Goal: Task Accomplishment & Management: Complete application form

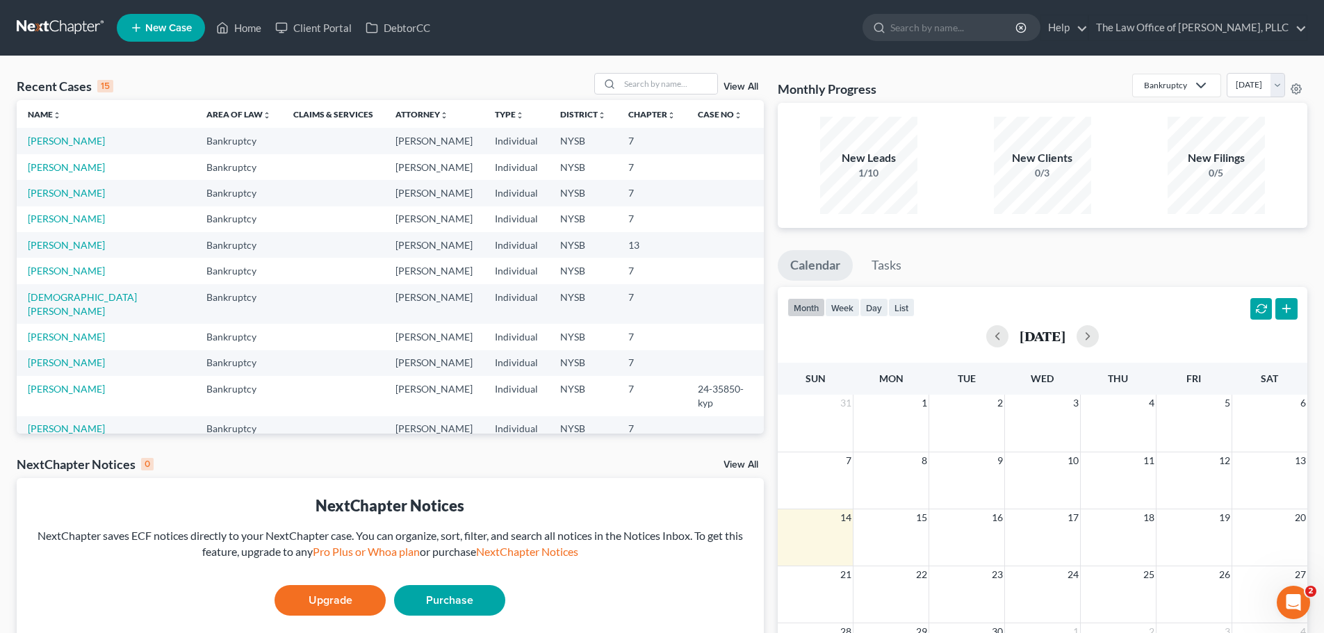
click at [155, 28] on span "New Case" at bounding box center [168, 28] width 47 height 10
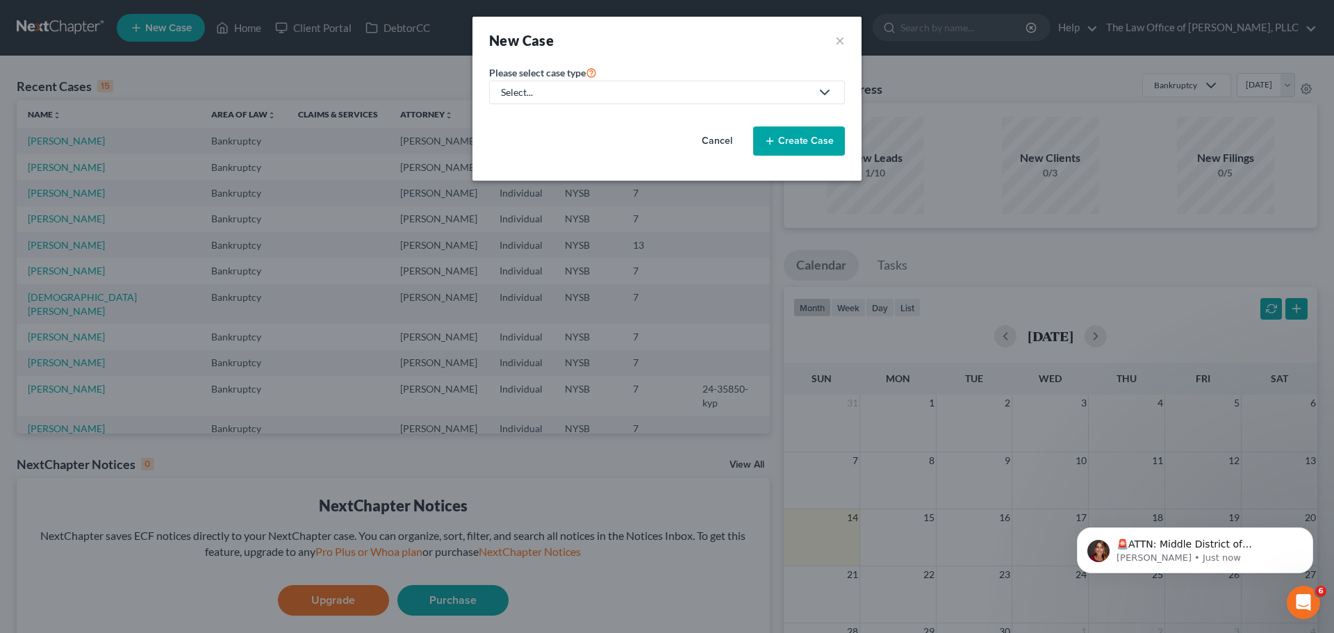
click at [550, 90] on div "Select..." at bounding box center [656, 92] width 310 height 14
click at [551, 121] on div "Bankruptcy" at bounding box center [538, 120] width 73 height 14
select select "55"
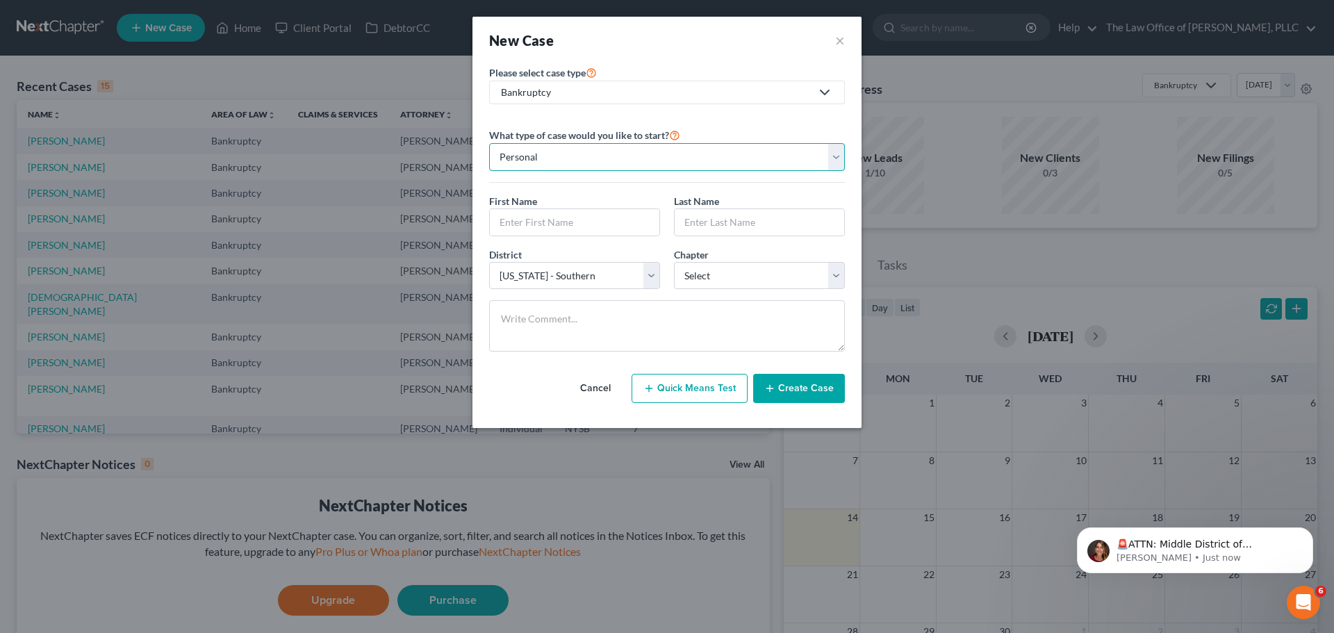
click at [661, 156] on select "Personal Business" at bounding box center [667, 157] width 356 height 28
click at [489, 143] on select "Personal Business" at bounding box center [667, 157] width 356 height 28
click at [604, 217] on input "text" at bounding box center [575, 222] width 170 height 26
type input "Wyle"
type input "Alattry"
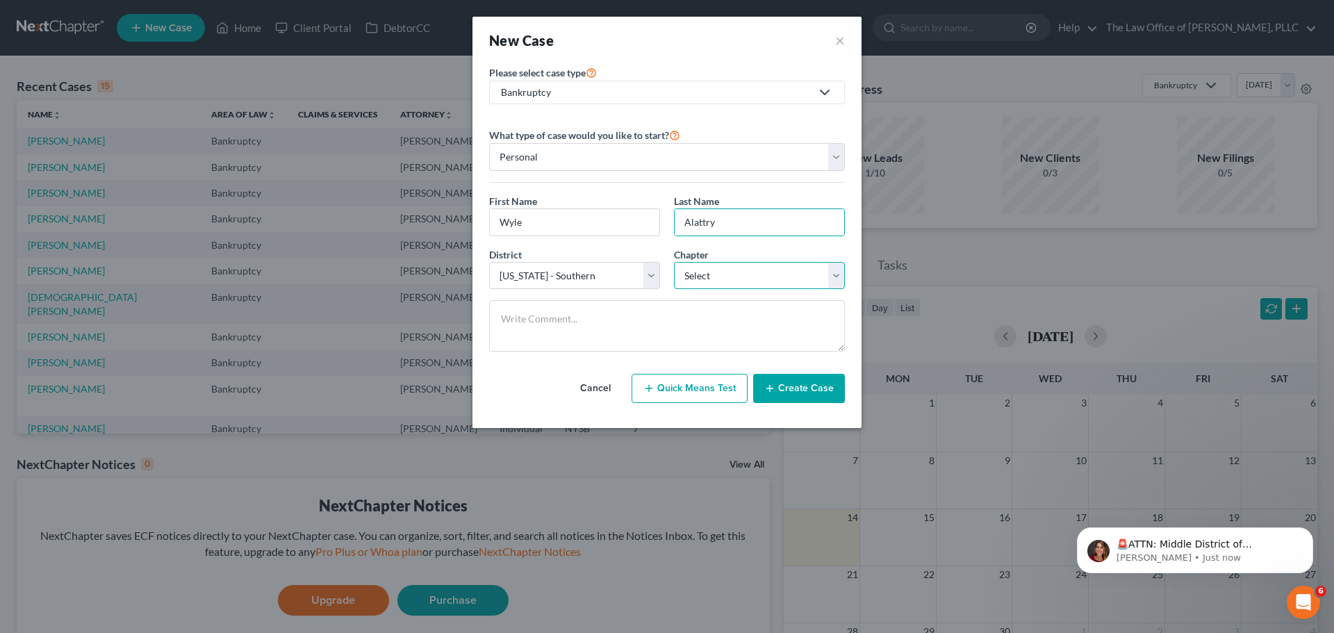
drag, startPoint x: 793, startPoint y: 271, endPoint x: 788, endPoint y: 288, distance: 18.2
click at [793, 271] on select "Select 7 11 12 13" at bounding box center [759, 276] width 171 height 28
select select "0"
click at [674, 262] on select "Select 7 11 12 13" at bounding box center [759, 276] width 171 height 28
click at [822, 380] on button "Create Case" at bounding box center [799, 388] width 92 height 29
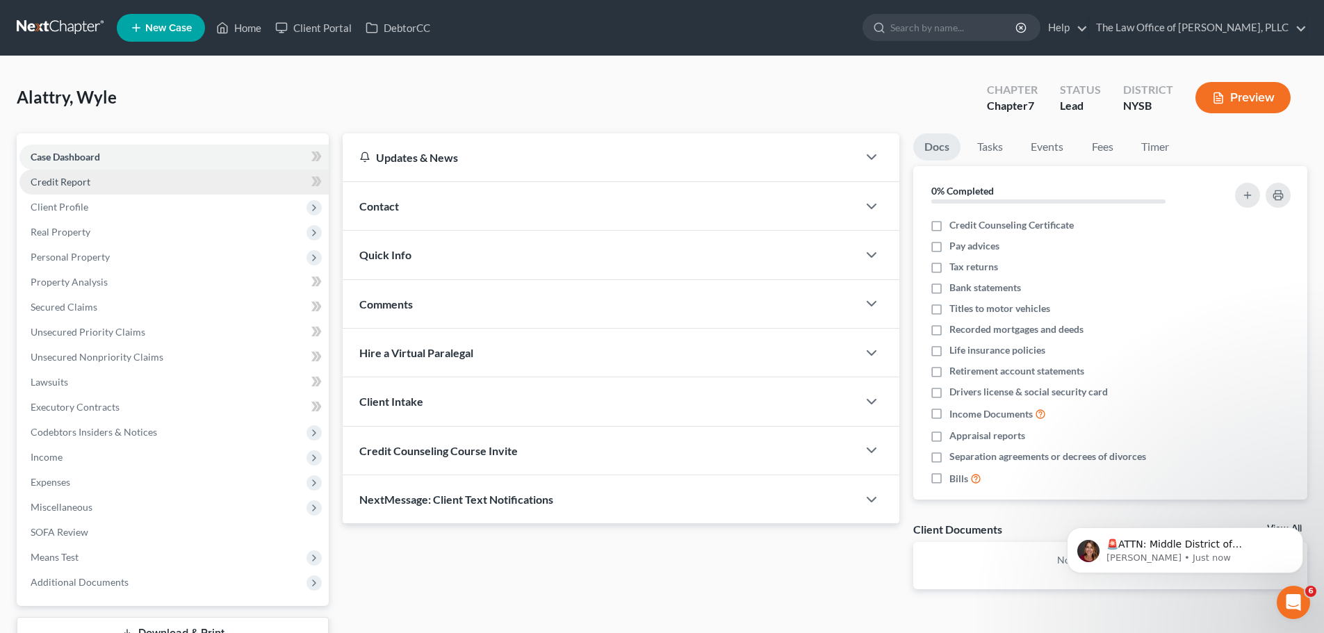
click at [225, 176] on link "Credit Report" at bounding box center [173, 182] width 309 height 25
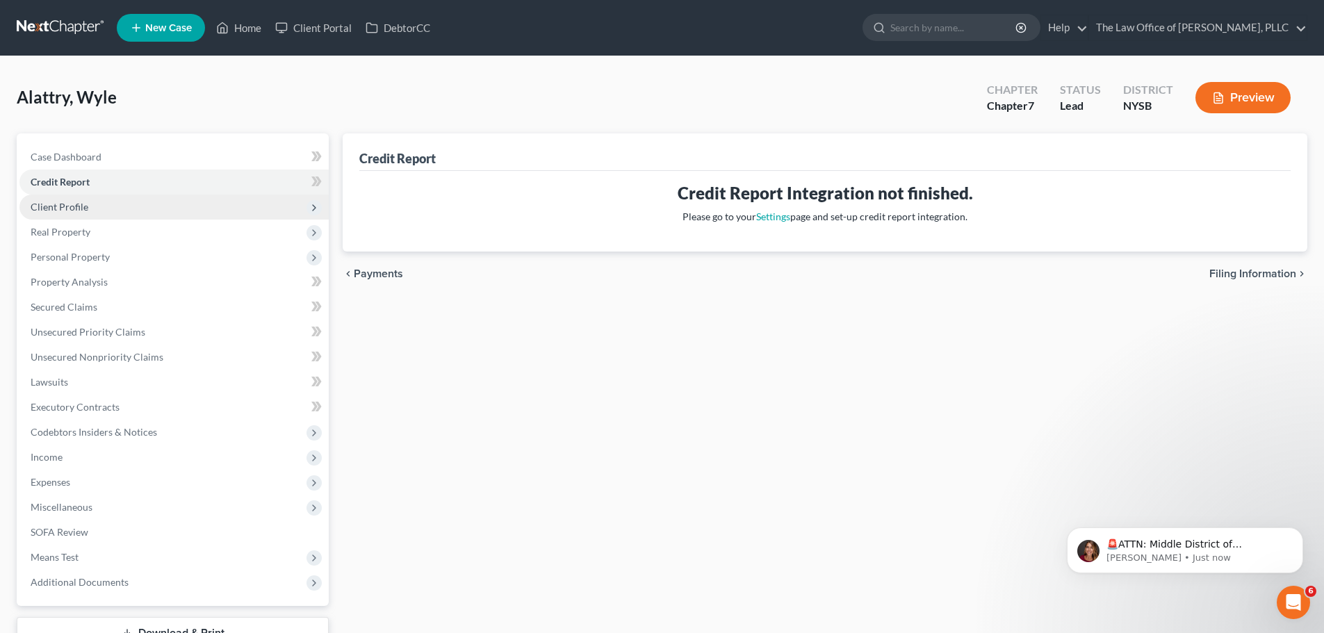
click at [205, 201] on span "Client Profile" at bounding box center [173, 207] width 309 height 25
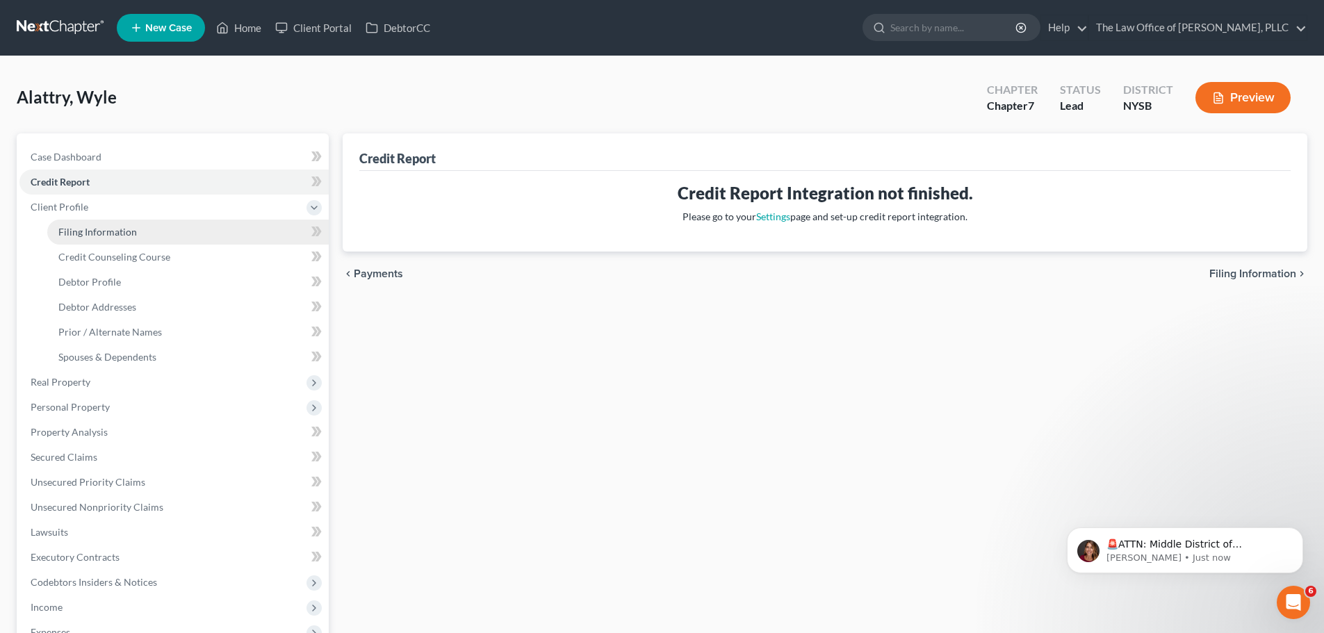
click at [107, 222] on link "Filing Information" at bounding box center [187, 232] width 281 height 25
select select "1"
select select "0"
select select "55"
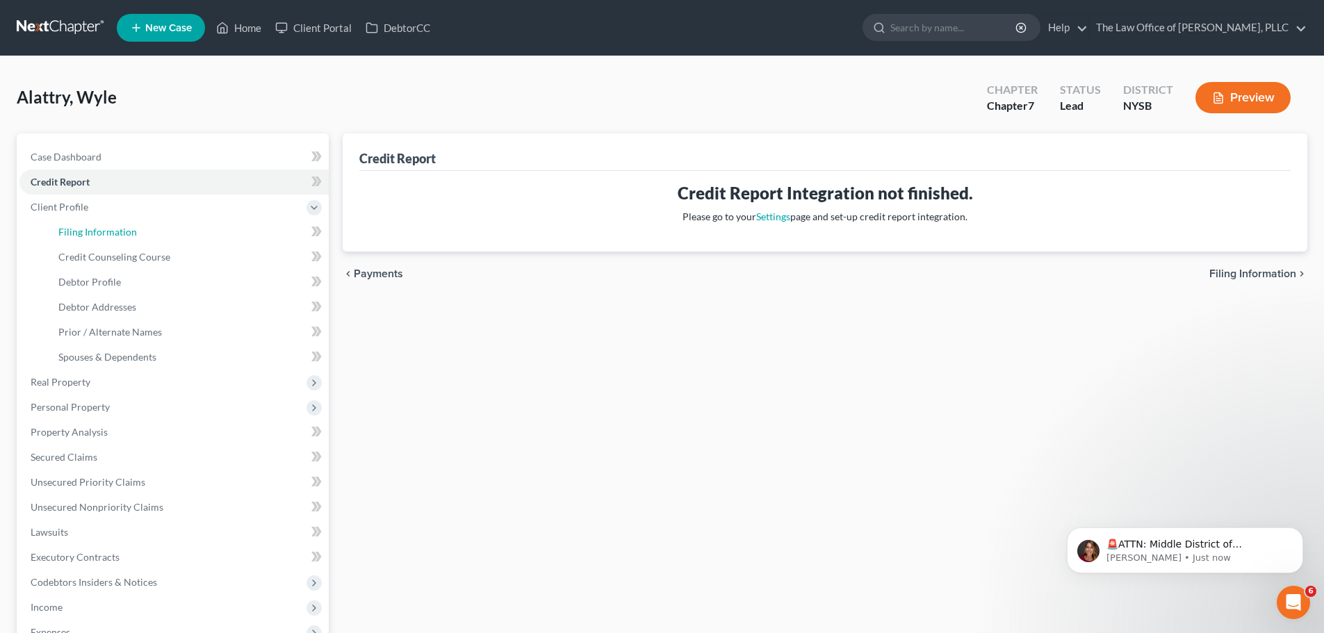
select select "0"
select select "35"
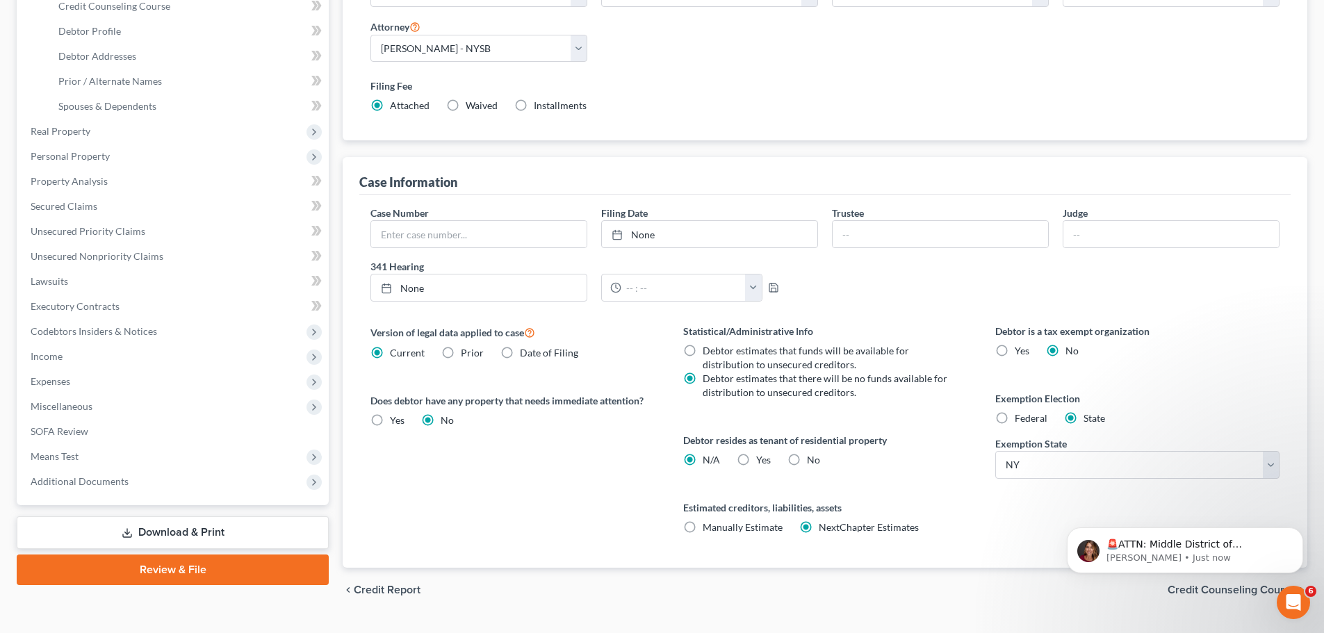
scroll to position [278, 0]
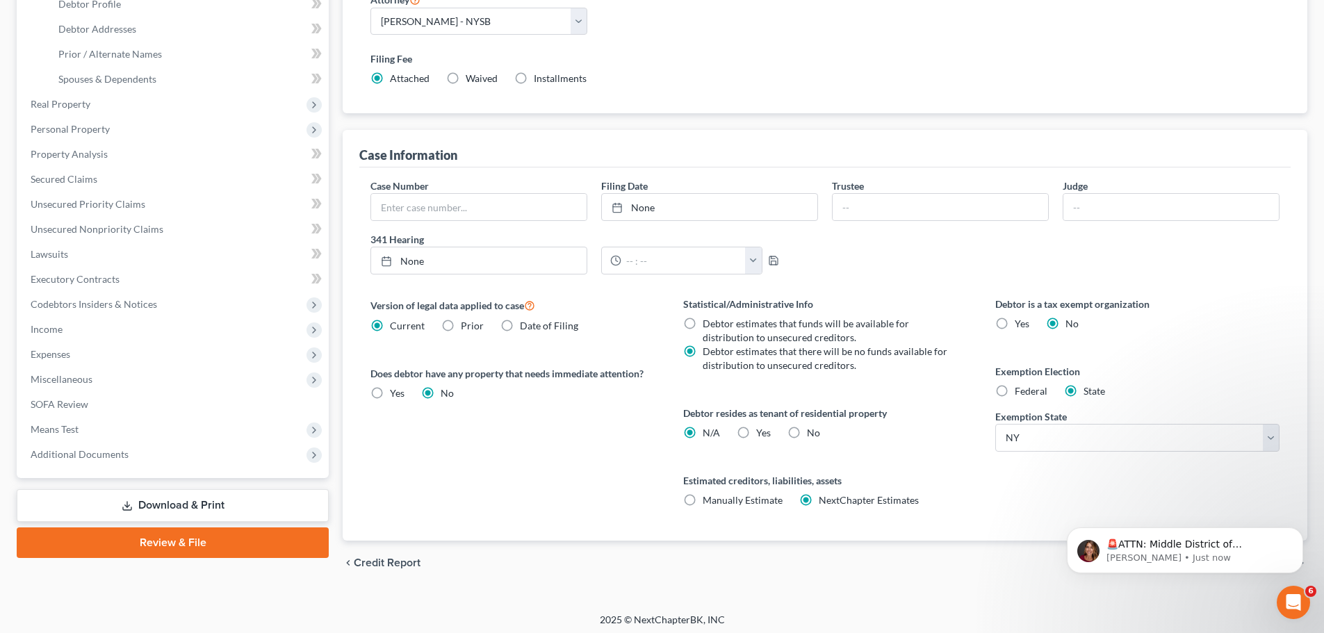
click at [807, 430] on label "No" at bounding box center [813, 433] width 13 height 14
click at [812, 430] on input "No" at bounding box center [816, 430] width 9 height 9
radio input "true"
radio input "false"
click at [756, 433] on label "Yes Yes" at bounding box center [763, 433] width 15 height 14
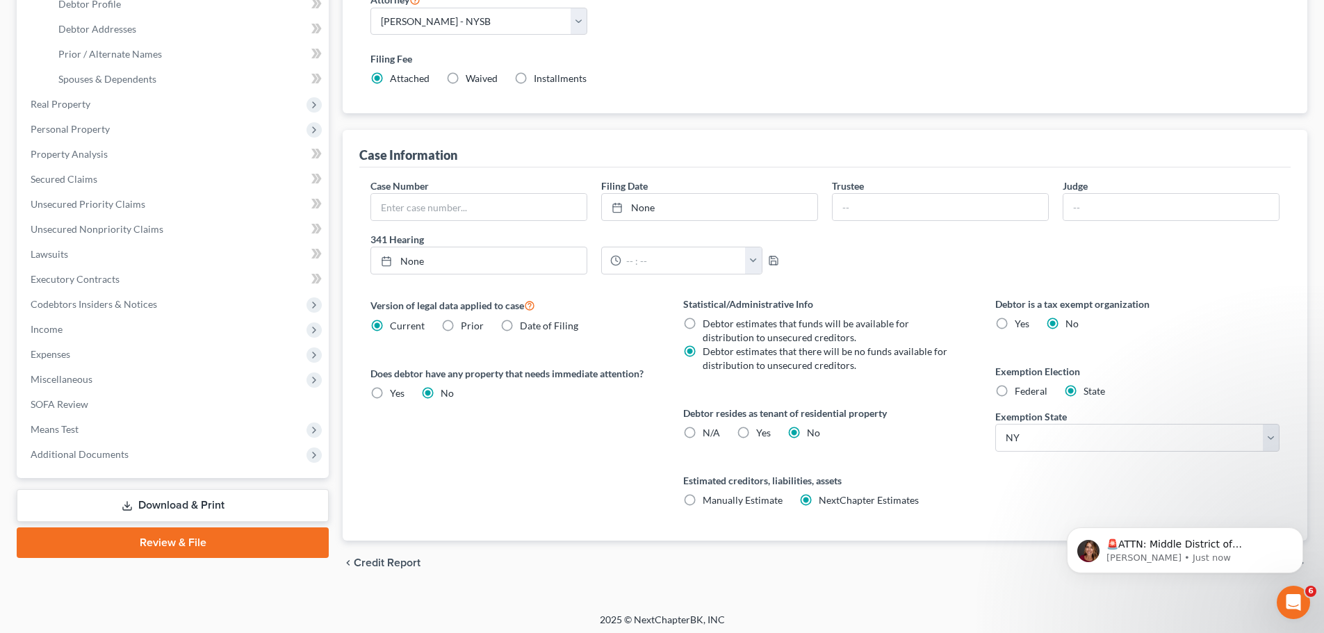
click at [762, 433] on input "Yes Yes" at bounding box center [766, 430] width 9 height 9
radio input "true"
radio input "false"
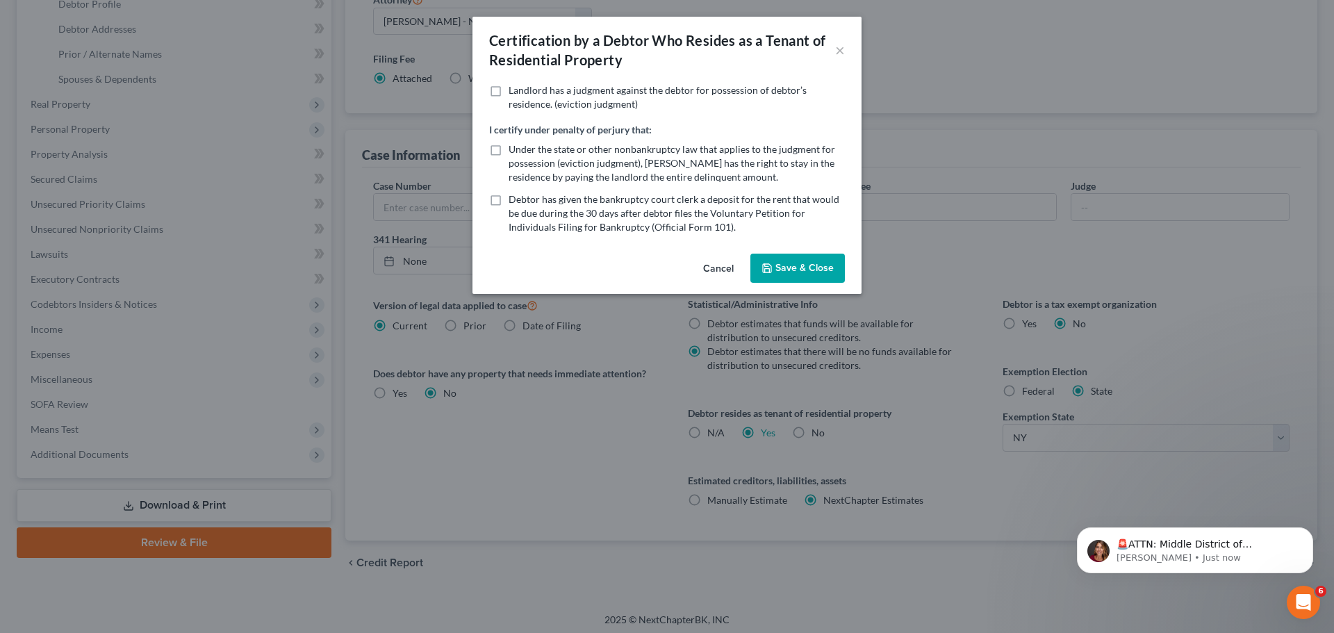
click at [784, 270] on button "Save & Close" at bounding box center [797, 268] width 94 height 29
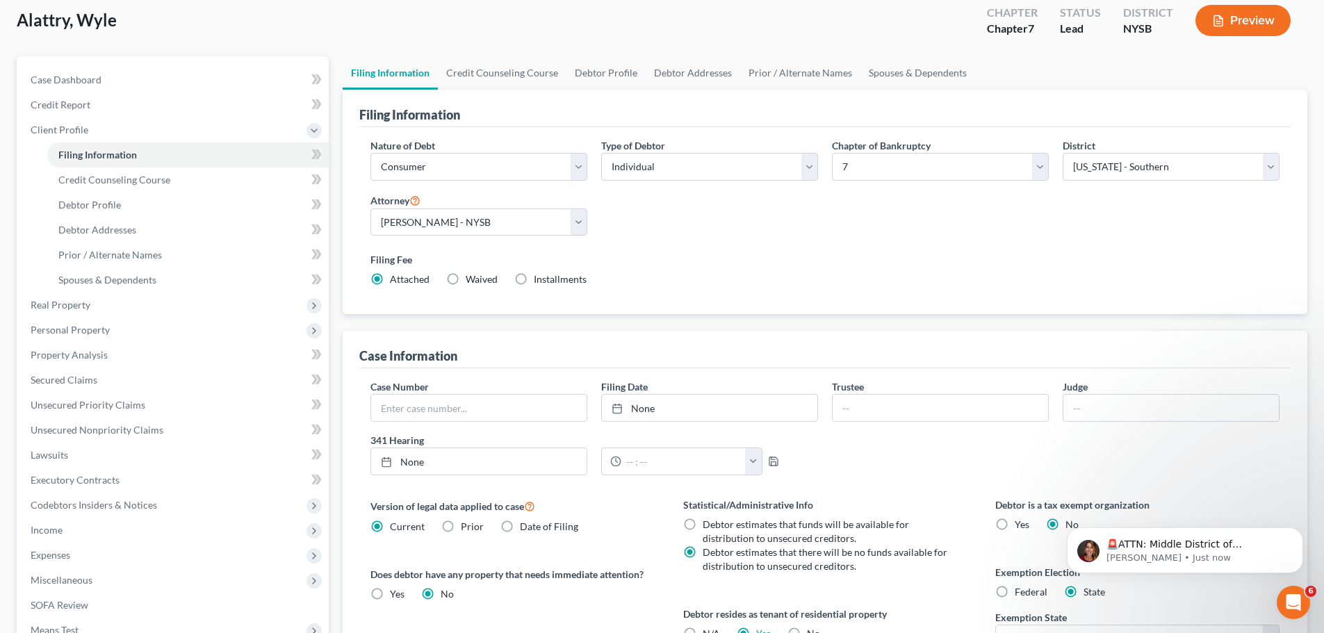
scroll to position [0, 0]
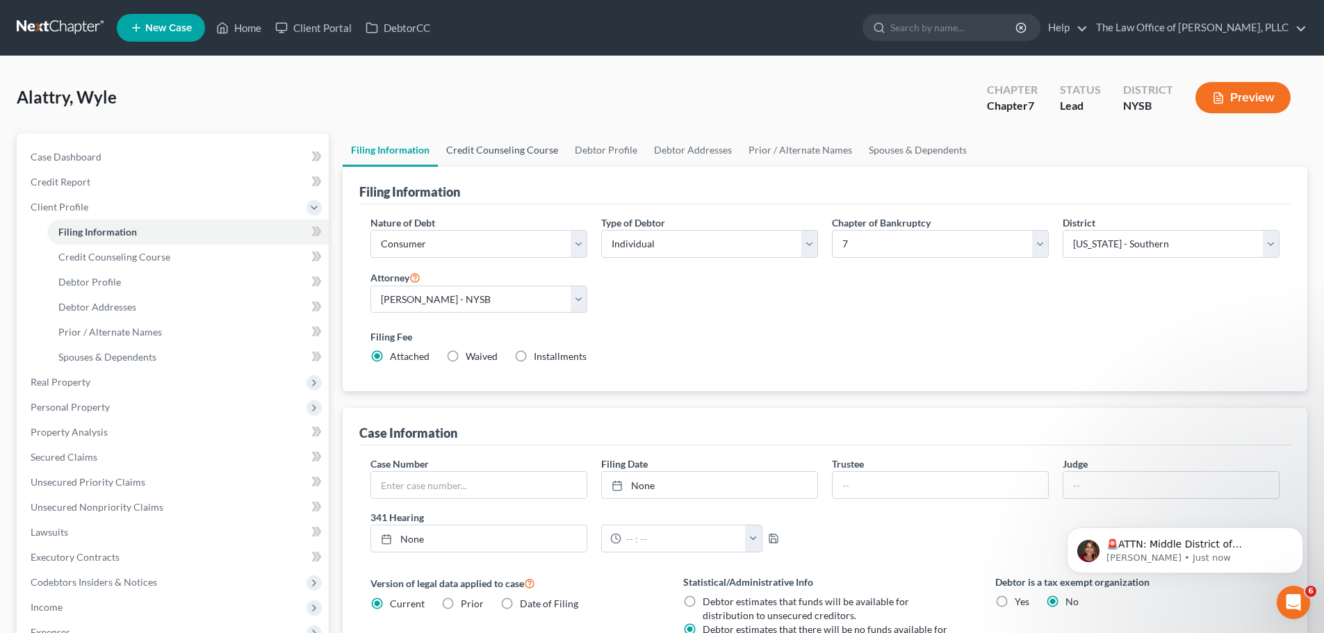
click at [520, 154] on link "Credit Counseling Course" at bounding box center [502, 149] width 129 height 33
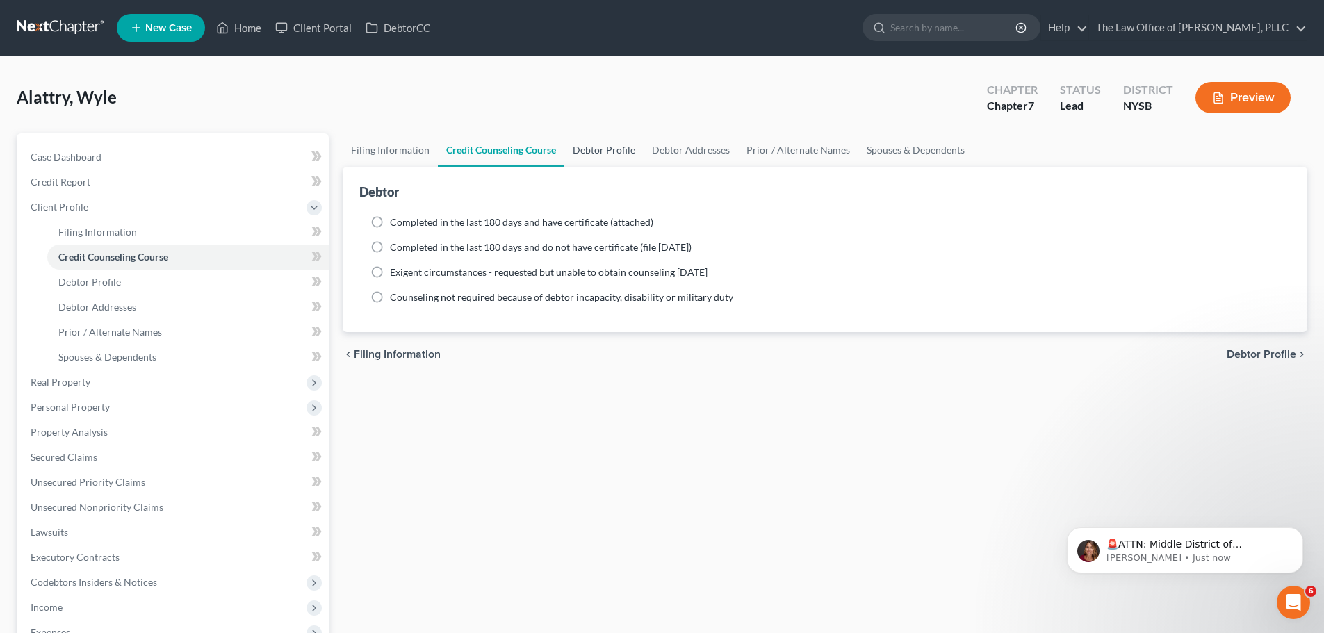
click at [586, 153] on link "Debtor Profile" at bounding box center [603, 149] width 79 height 33
select select "0"
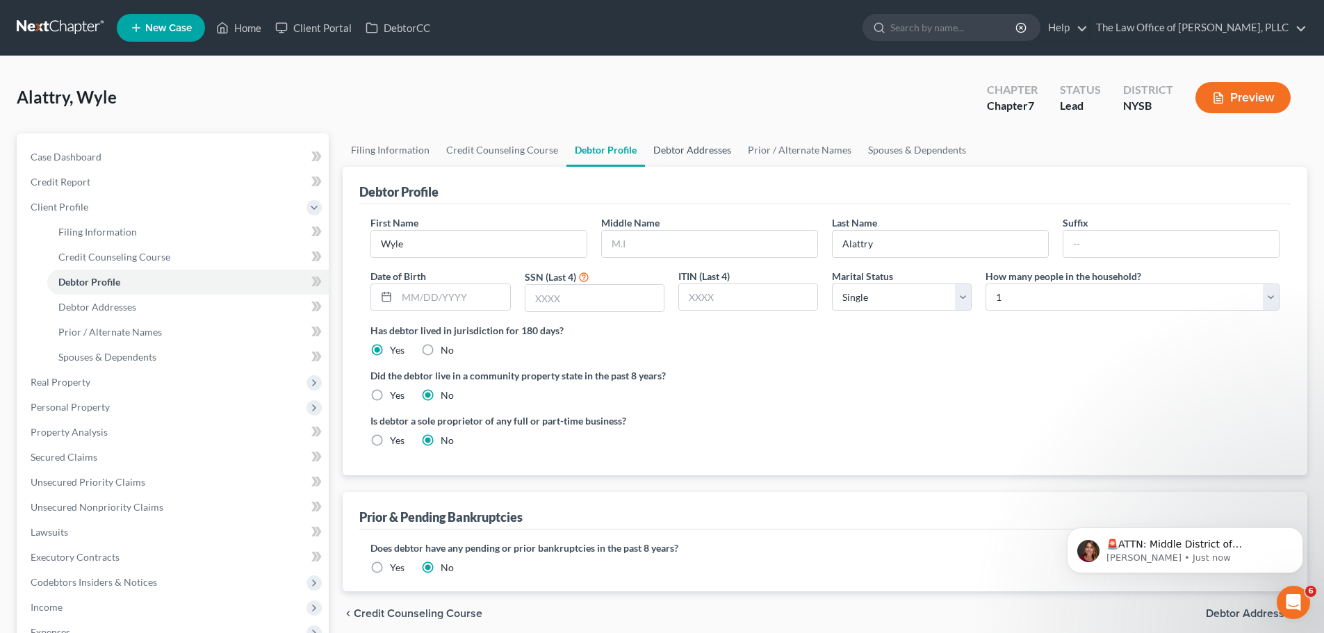
click at [705, 149] on link "Debtor Addresses" at bounding box center [692, 149] width 94 height 33
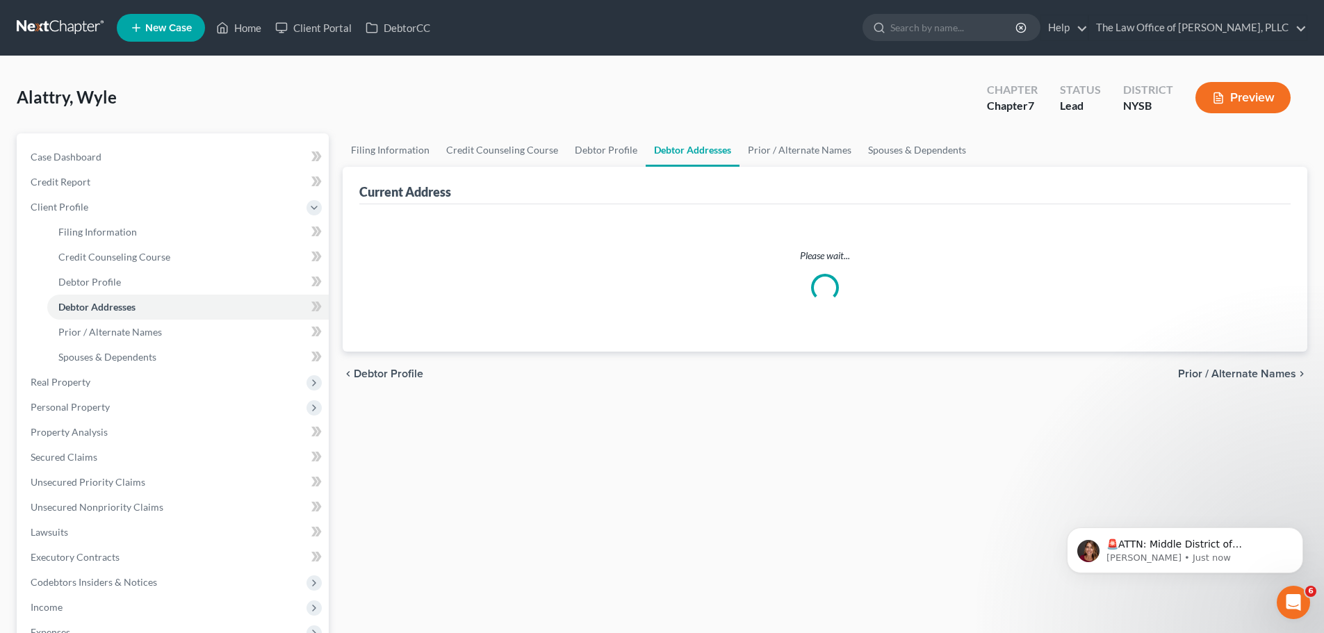
select select "0"
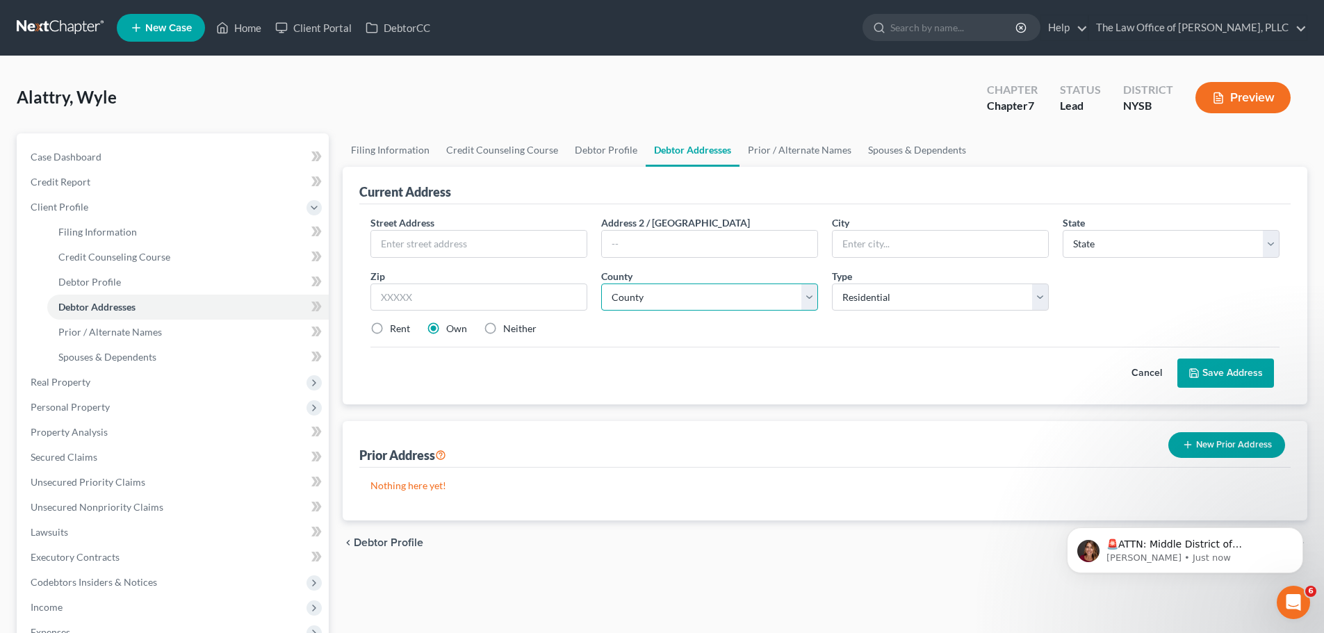
click at [672, 299] on select "County" at bounding box center [709, 297] width 217 height 28
click at [680, 306] on select "County" at bounding box center [709, 297] width 217 height 28
click at [488, 297] on input "text" at bounding box center [478, 297] width 217 height 28
type input "12550"
type input "[GEOGRAPHIC_DATA]"
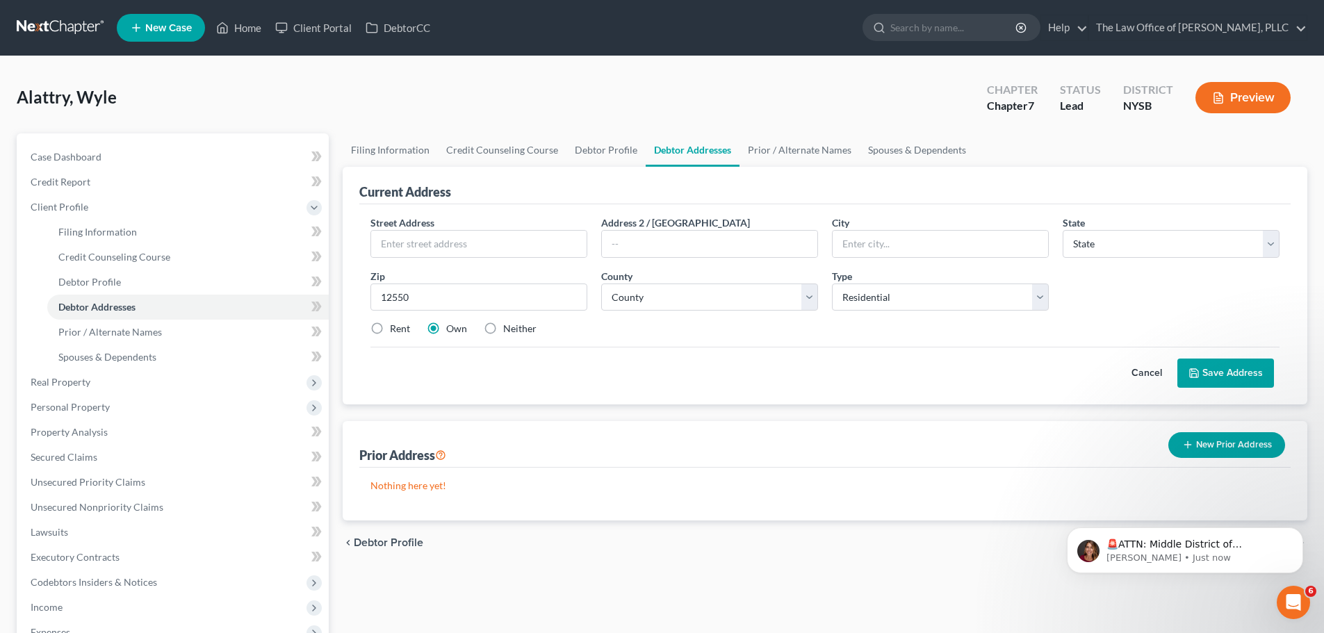
select select "35"
click at [390, 333] on label "Rent" at bounding box center [400, 329] width 20 height 14
click at [395, 331] on input "Rent" at bounding box center [399, 326] width 9 height 9
radio input "true"
click at [662, 353] on div "Cancel Save Address" at bounding box center [824, 367] width 909 height 41
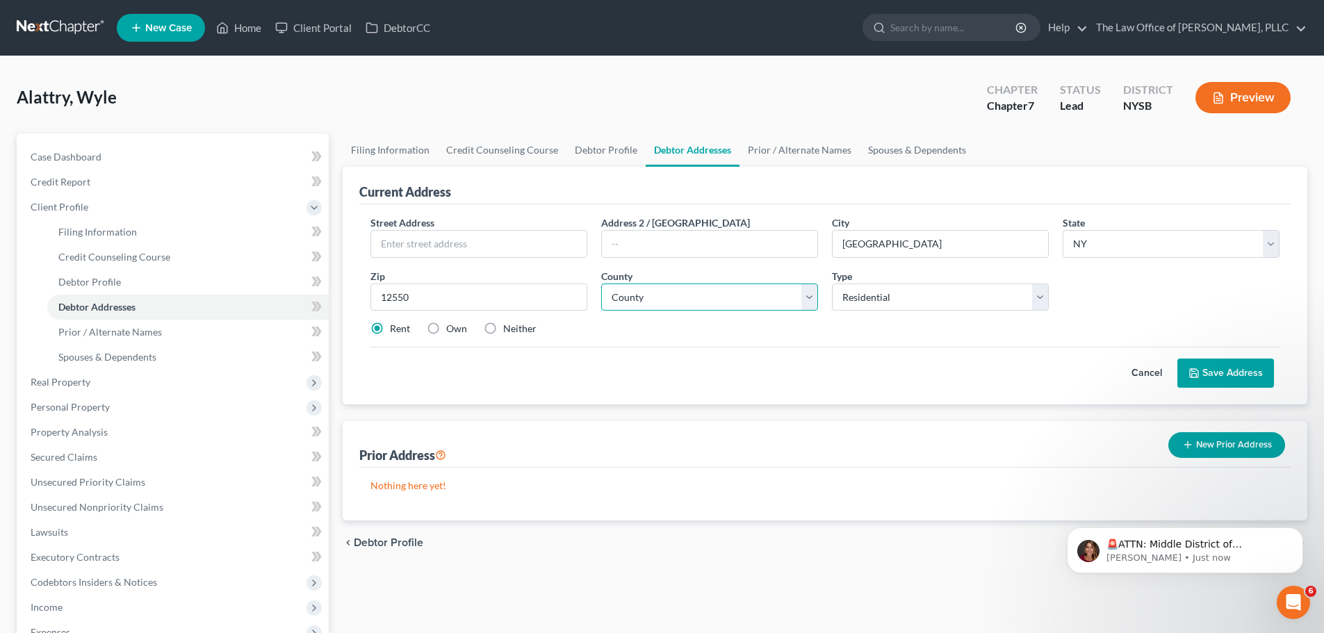
click at [698, 290] on select "County [GEOGRAPHIC_DATA] [GEOGRAPHIC_DATA] [GEOGRAPHIC_DATA] [GEOGRAPHIC_DATA] …" at bounding box center [709, 297] width 217 height 28
select select "35"
click at [601, 283] on select "County [GEOGRAPHIC_DATA] [GEOGRAPHIC_DATA] [GEOGRAPHIC_DATA] [GEOGRAPHIC_DATA] …" at bounding box center [709, 297] width 217 height 28
click at [818, 339] on div "Street Address * Address 2 / [GEOGRAPHIC_DATA] * [GEOGRAPHIC_DATA] * State [US_…" at bounding box center [824, 281] width 923 height 132
click at [405, 240] on input "text" at bounding box center [478, 244] width 215 height 26
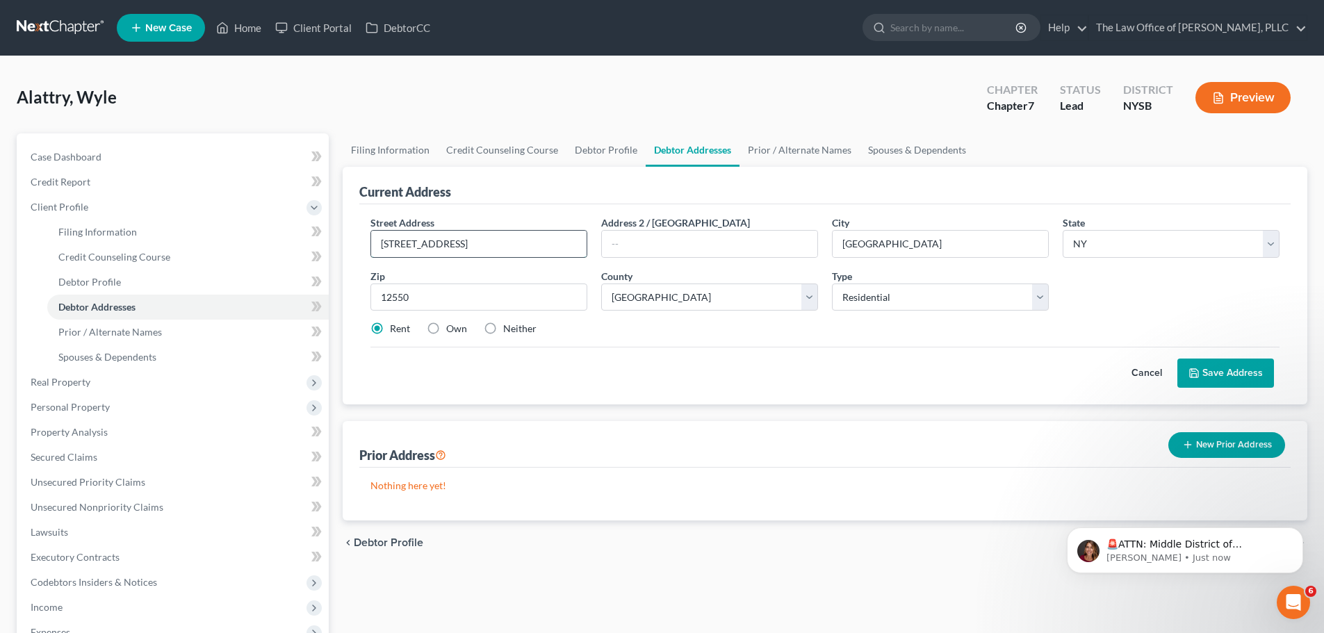
type input "[STREET_ADDRESS]"
type input "Unit 2C"
click at [809, 327] on div "Rent Own Neither" at bounding box center [824, 329] width 923 height 14
click at [1256, 379] on button "Save Address" at bounding box center [1225, 373] width 97 height 29
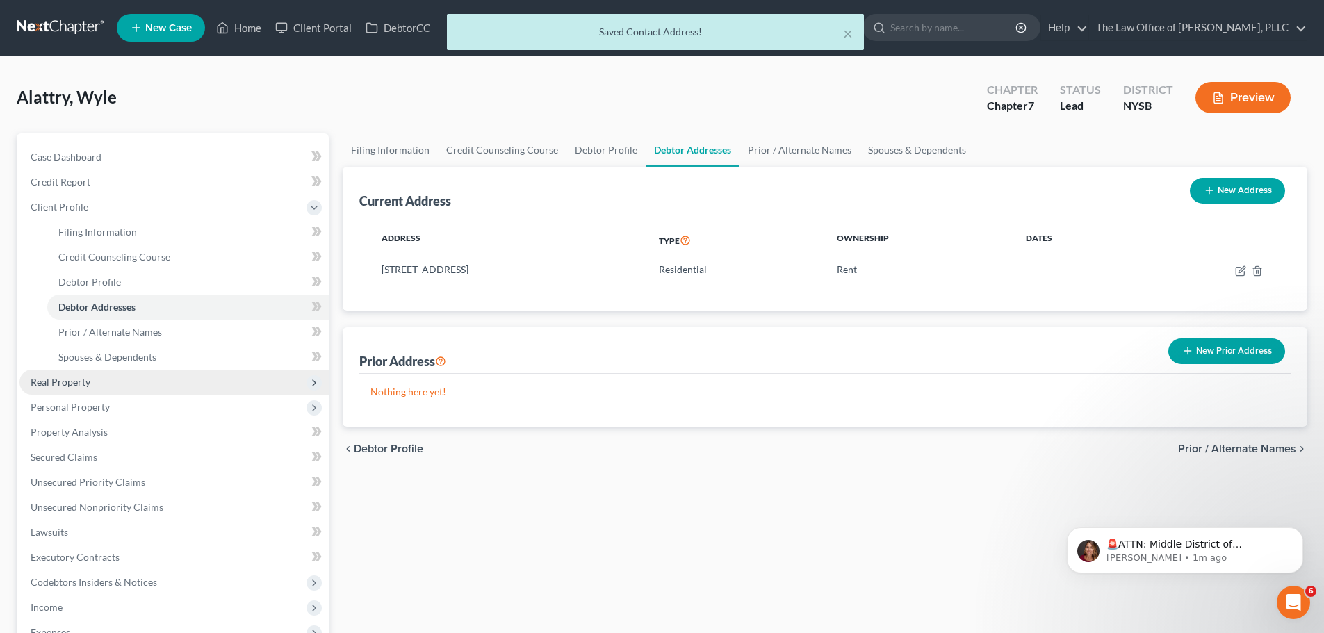
click at [146, 374] on span "Real Property" at bounding box center [173, 382] width 309 height 25
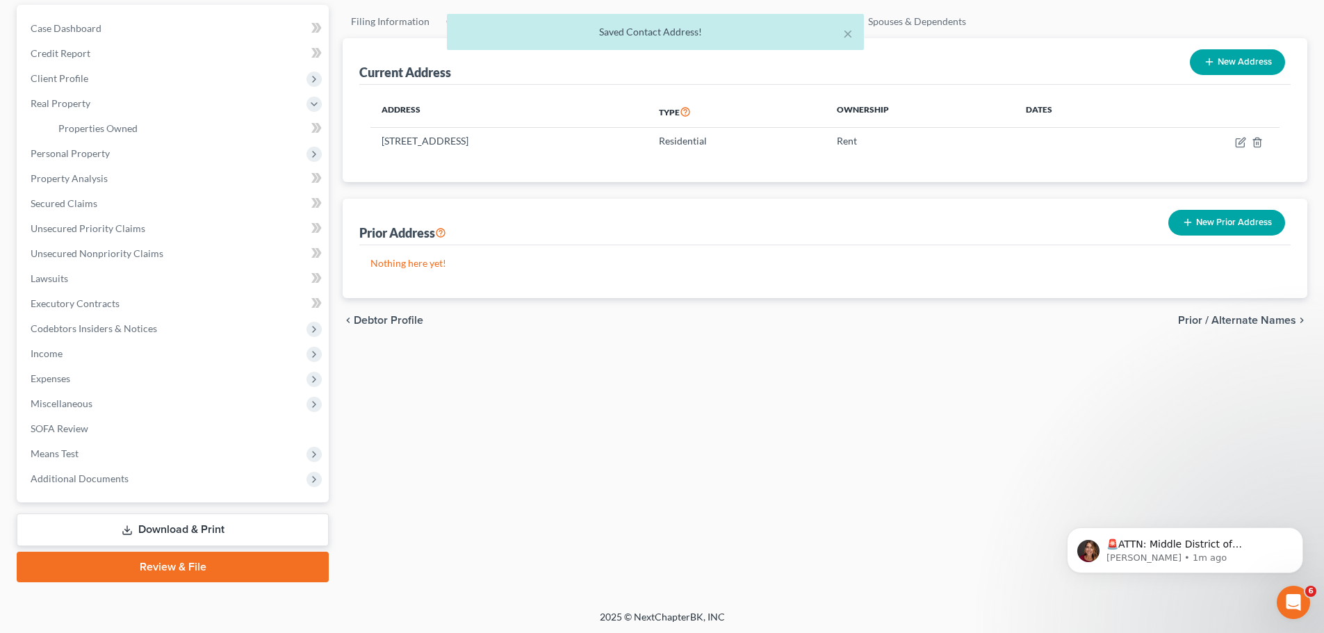
scroll to position [131, 0]
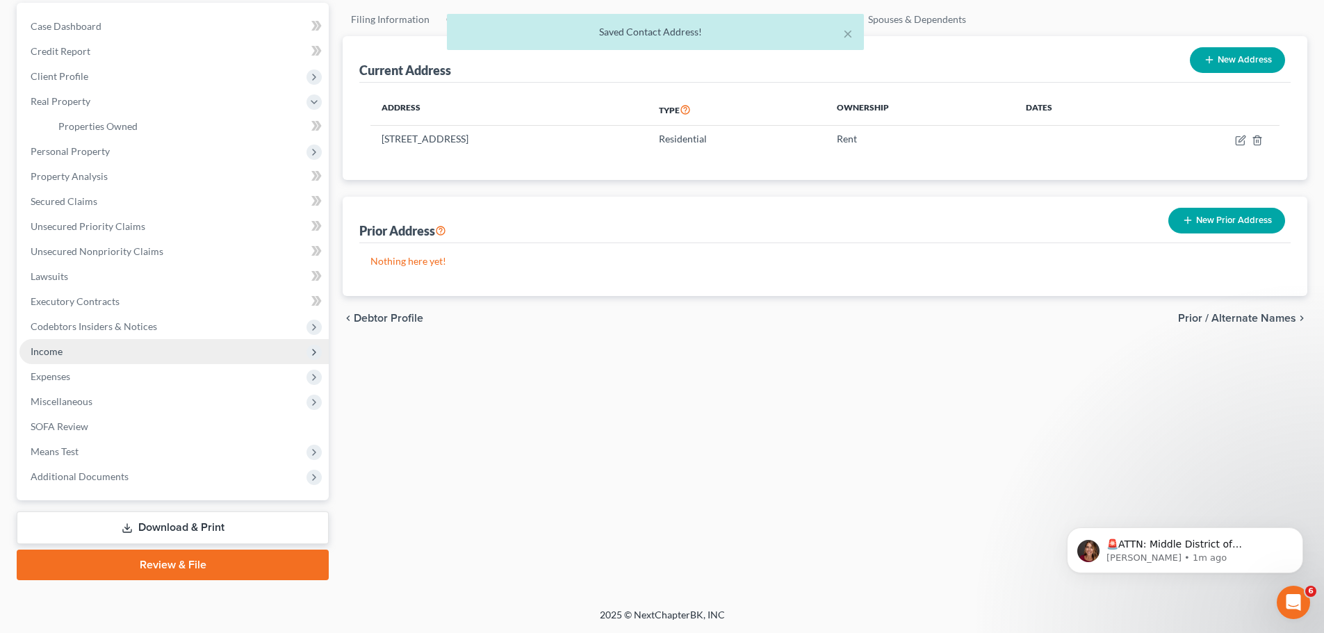
click at [103, 352] on span "Income" at bounding box center [173, 351] width 309 height 25
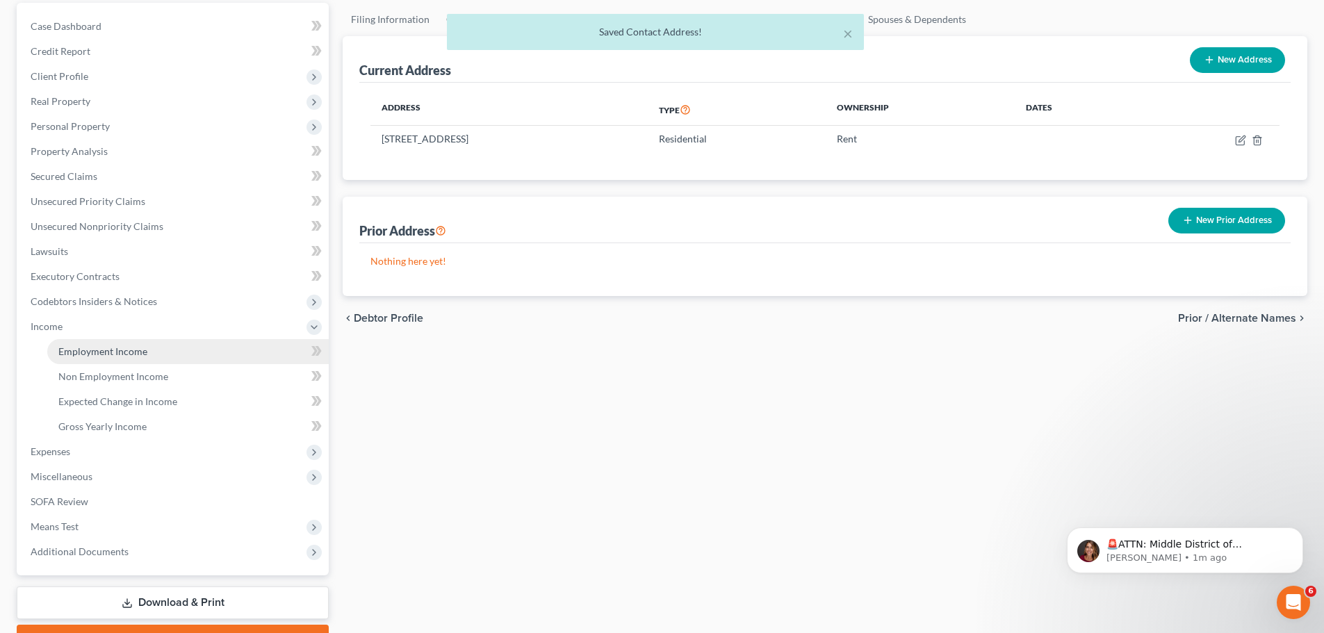
click at [163, 358] on link "Employment Income" at bounding box center [187, 351] width 281 height 25
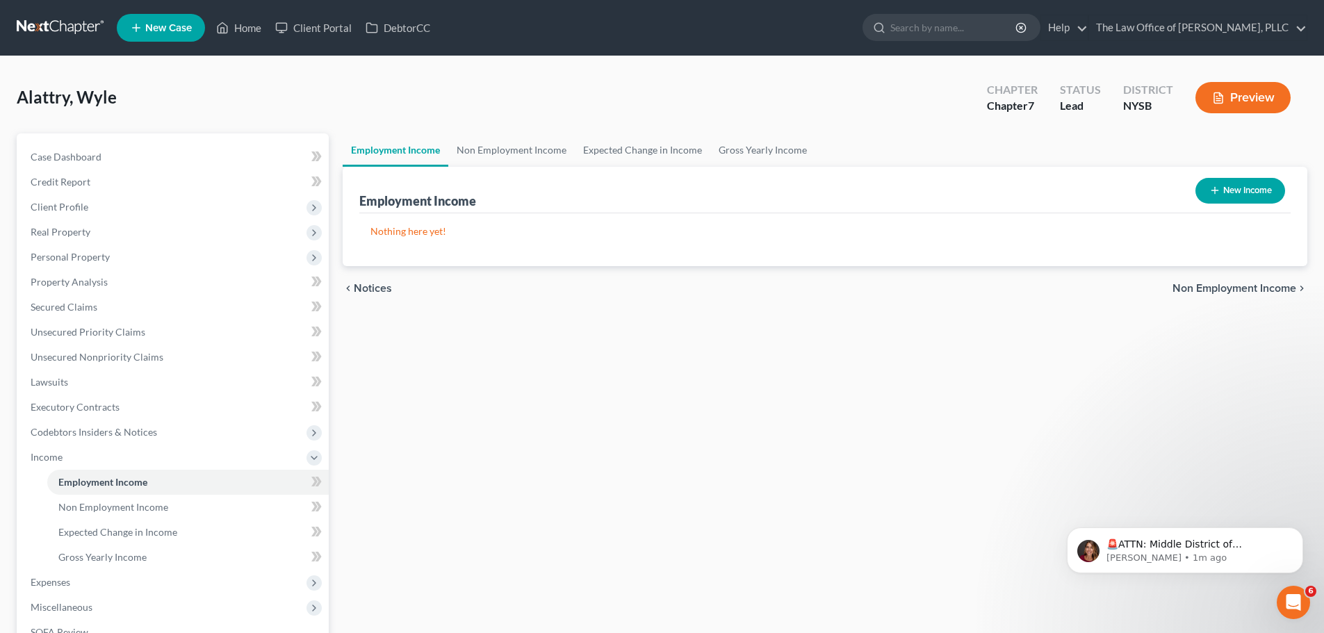
click at [1213, 184] on button "New Income" at bounding box center [1240, 191] width 90 height 26
select select "0"
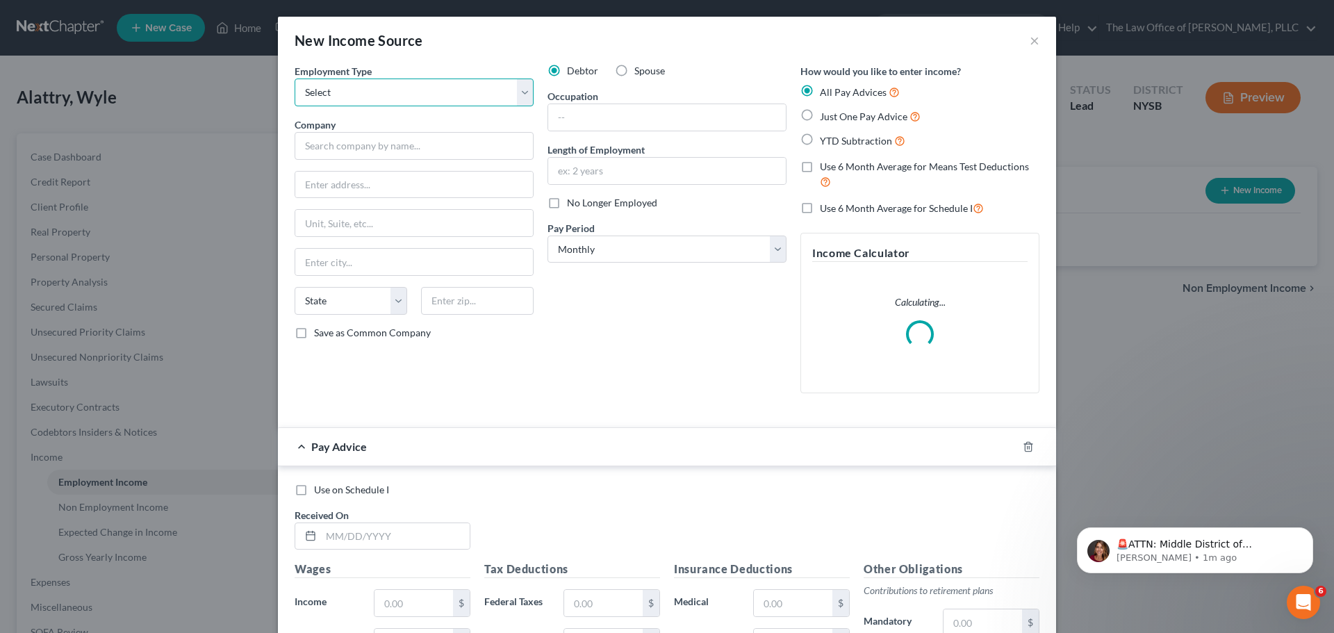
click at [345, 98] on select "Select Full or [DEMOGRAPHIC_DATA] Employment Self Employment" at bounding box center [414, 93] width 239 height 28
select select "0"
click at [295, 79] on select "Select Full or [DEMOGRAPHIC_DATA] Employment Self Employment" at bounding box center [414, 93] width 239 height 28
click at [604, 117] on input "text" at bounding box center [667, 117] width 238 height 26
type input "C"
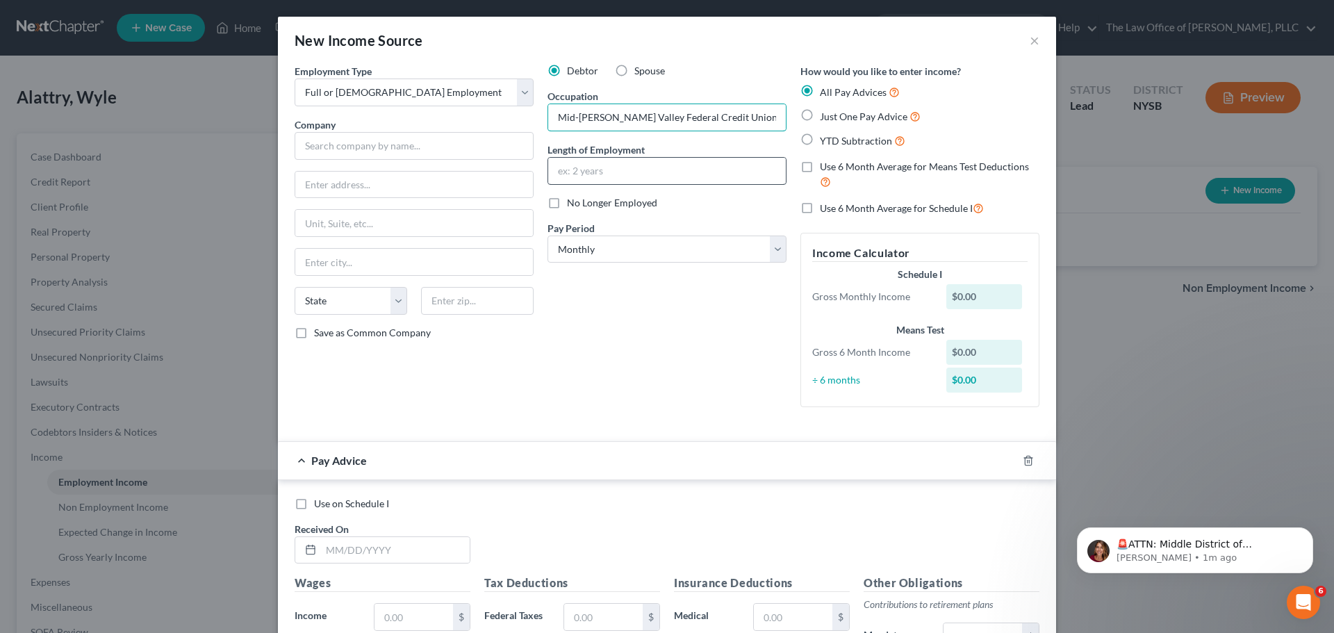
type input "Mid-[PERSON_NAME] Valley Federal Credit Union"
click at [575, 174] on input "text" at bounding box center [667, 171] width 238 height 26
type input "2 years"
click at [627, 254] on select "Select Monthly Twice Monthly Every Other Week Weekly" at bounding box center [667, 250] width 239 height 28
click at [548, 236] on select "Select Monthly Twice Monthly Every Other Week Weekly" at bounding box center [667, 250] width 239 height 28
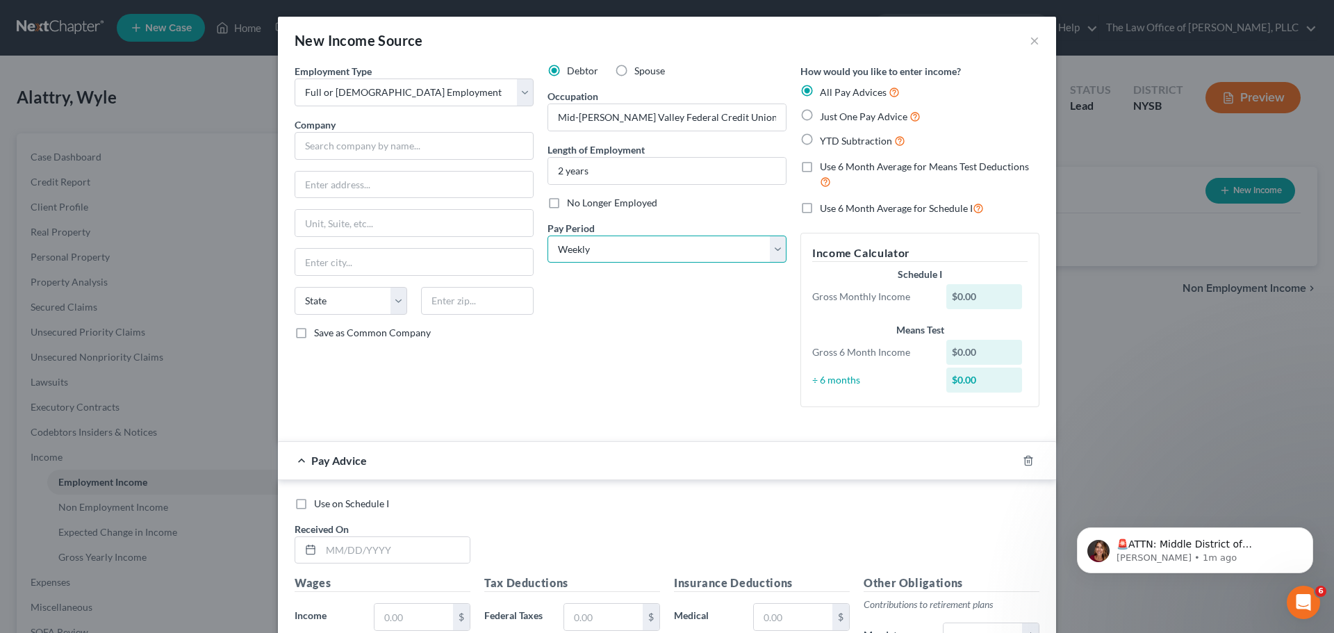
click at [618, 248] on select "Select Monthly Twice Monthly Every Other Week Weekly" at bounding box center [667, 250] width 239 height 28
select select "2"
click at [548, 236] on select "Select Monthly Twice Monthly Every Other Week Weekly" at bounding box center [667, 250] width 239 height 28
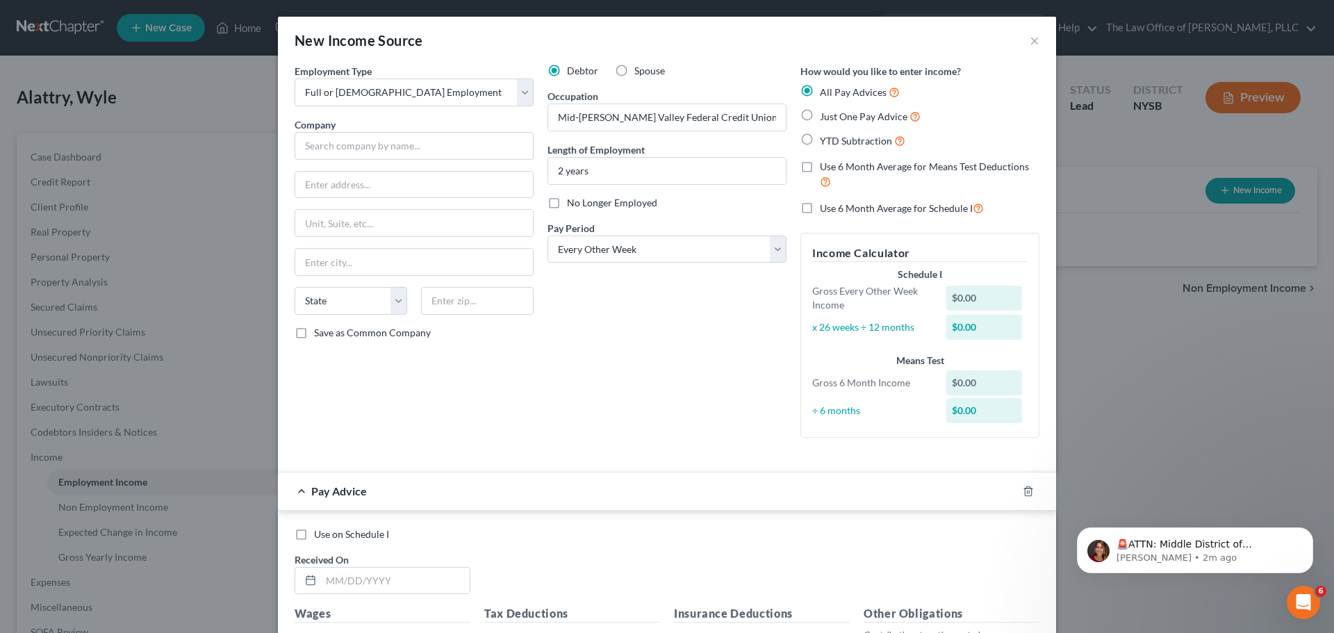
click at [684, 385] on div "Debtor Spouse Occupation Mid-[PERSON_NAME] Valley Federal Credit Union Length o…" at bounding box center [667, 256] width 253 height 385
click at [820, 167] on label "Use 6 Month Average for Means Test Deductions" at bounding box center [930, 175] width 220 height 30
click at [825, 167] on input "Use 6 Month Average for Means Test Deductions" at bounding box center [829, 164] width 9 height 9
checkbox input "true"
click at [820, 208] on label "Use 6 Month Average for Schedule I" at bounding box center [902, 208] width 164 height 16
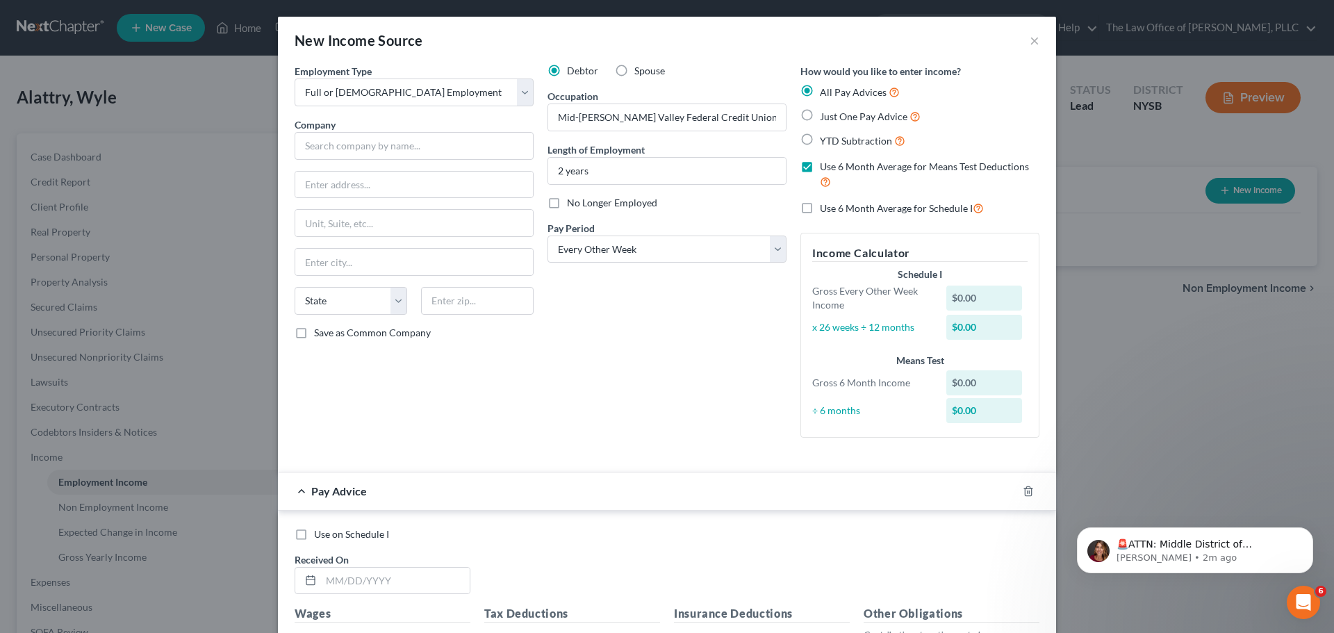
click at [825, 208] on input "Use 6 Month Average for Schedule I" at bounding box center [829, 204] width 9 height 9
checkbox input "true"
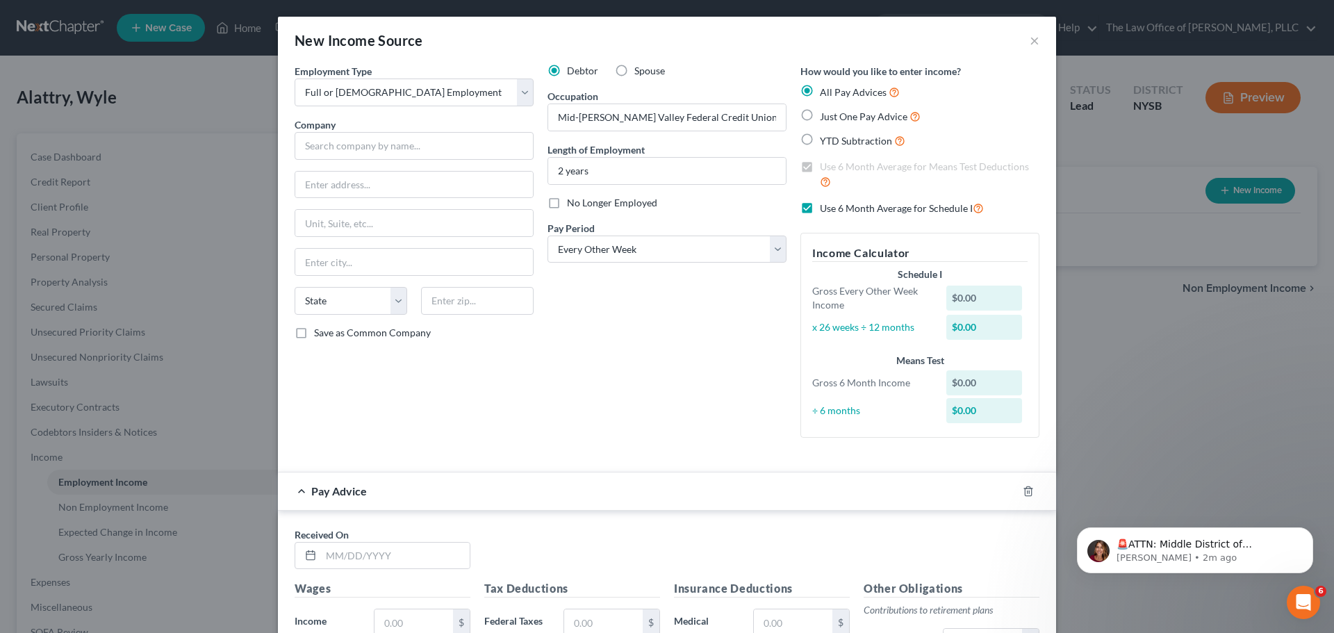
click at [820, 113] on label "Just One Pay Advice" at bounding box center [870, 116] width 101 height 16
click at [825, 113] on input "Just One Pay Advice" at bounding box center [829, 112] width 9 height 9
radio input "true"
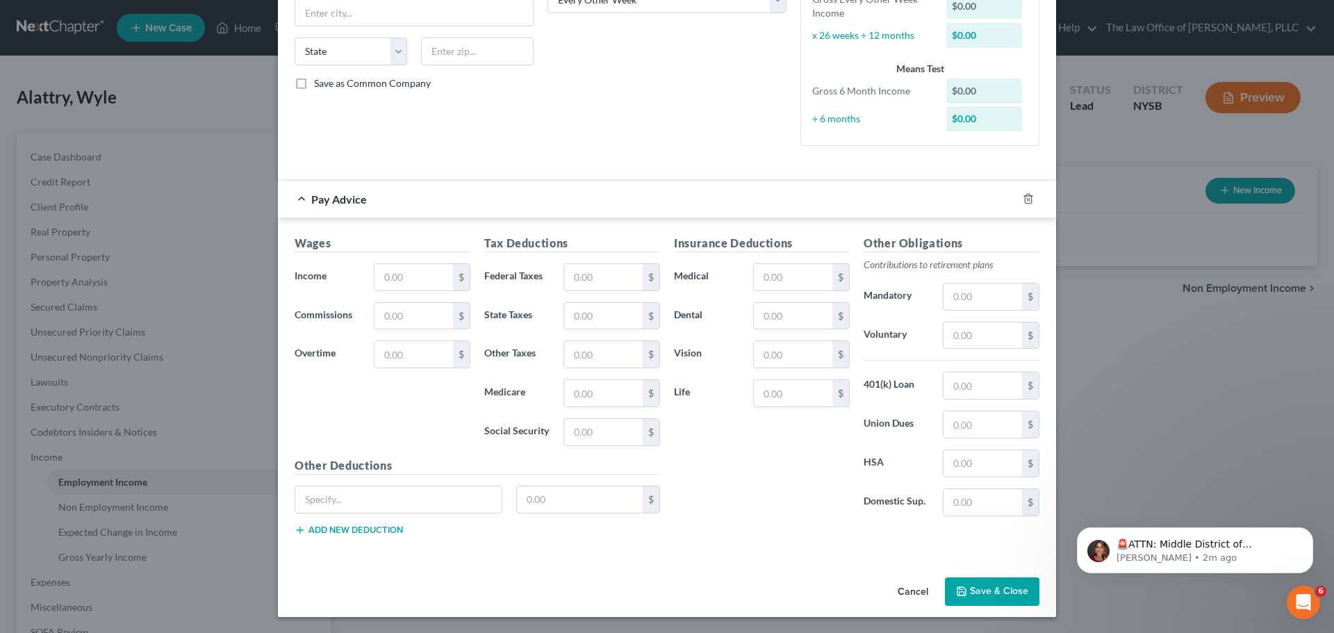
scroll to position [250, 0]
click at [412, 270] on input "text" at bounding box center [414, 276] width 79 height 26
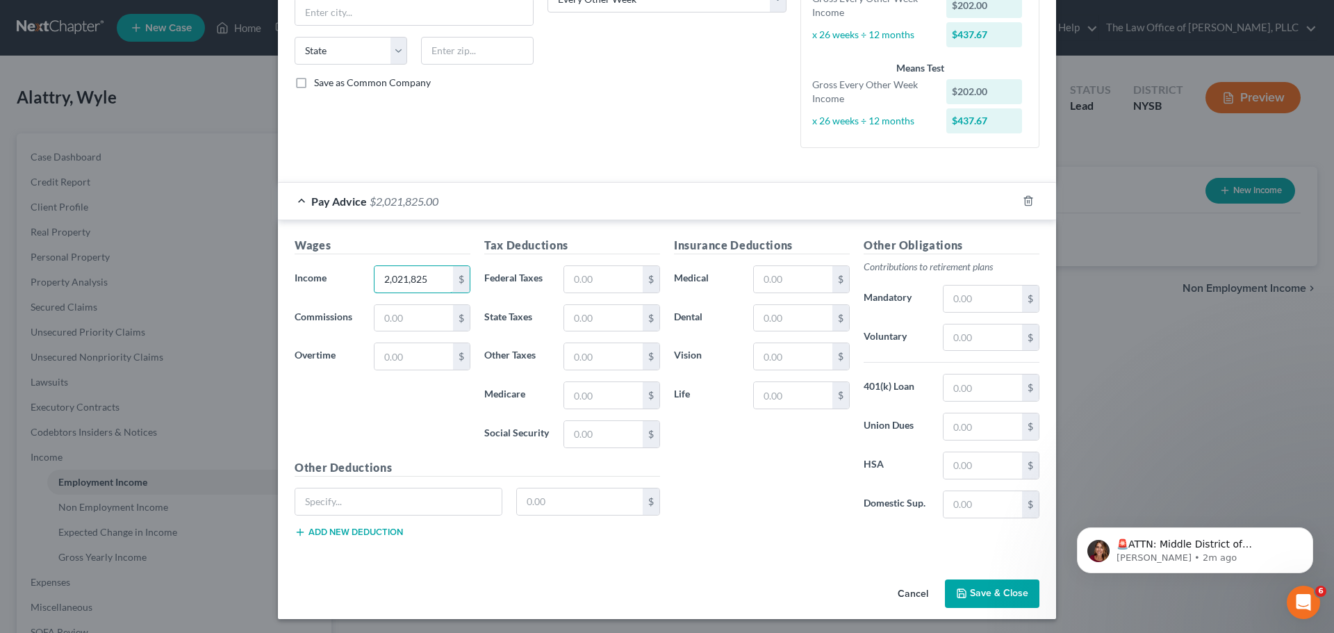
drag, startPoint x: 350, startPoint y: 281, endPoint x: 324, endPoint y: 281, distance: 25.7
click at [324, 281] on div "Income * 2,021,825 $" at bounding box center [383, 279] width 190 height 28
type input "1,825"
click at [392, 356] on input "text" at bounding box center [414, 356] width 79 height 26
type input "200"
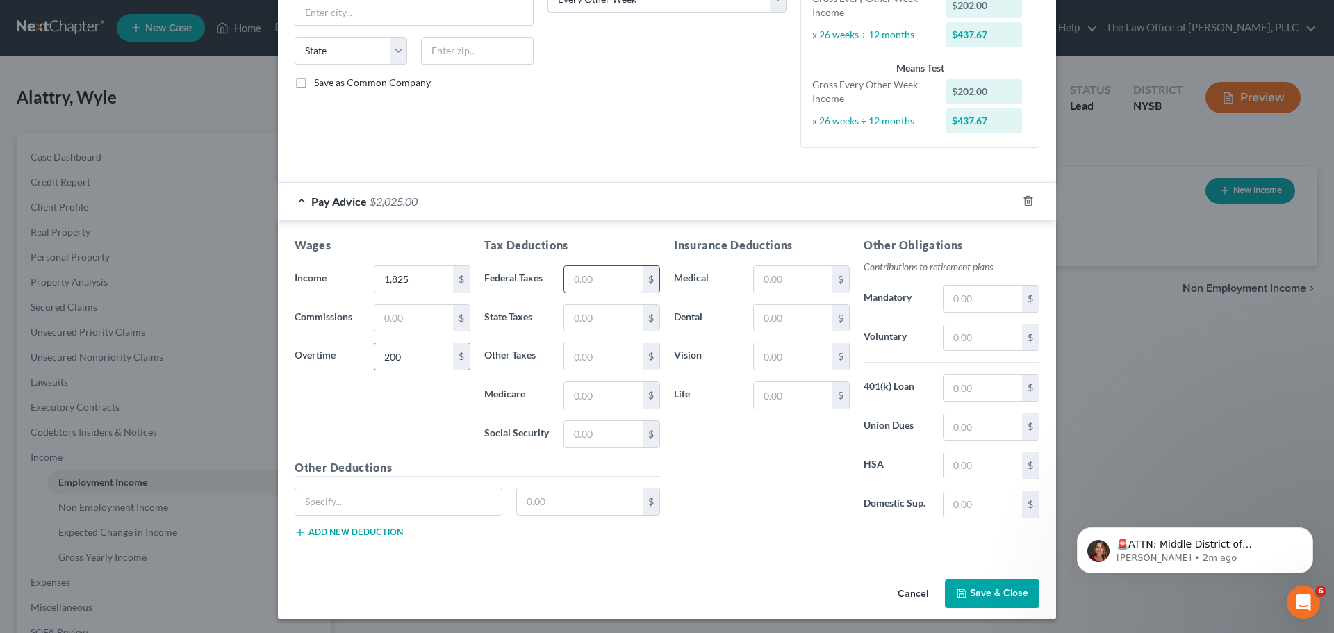
click at [601, 279] on input "text" at bounding box center [603, 279] width 79 height 26
type input "149.79"
type input "82.61"
click at [585, 426] on input "text" at bounding box center [603, 434] width 79 height 26
type input "118.23"
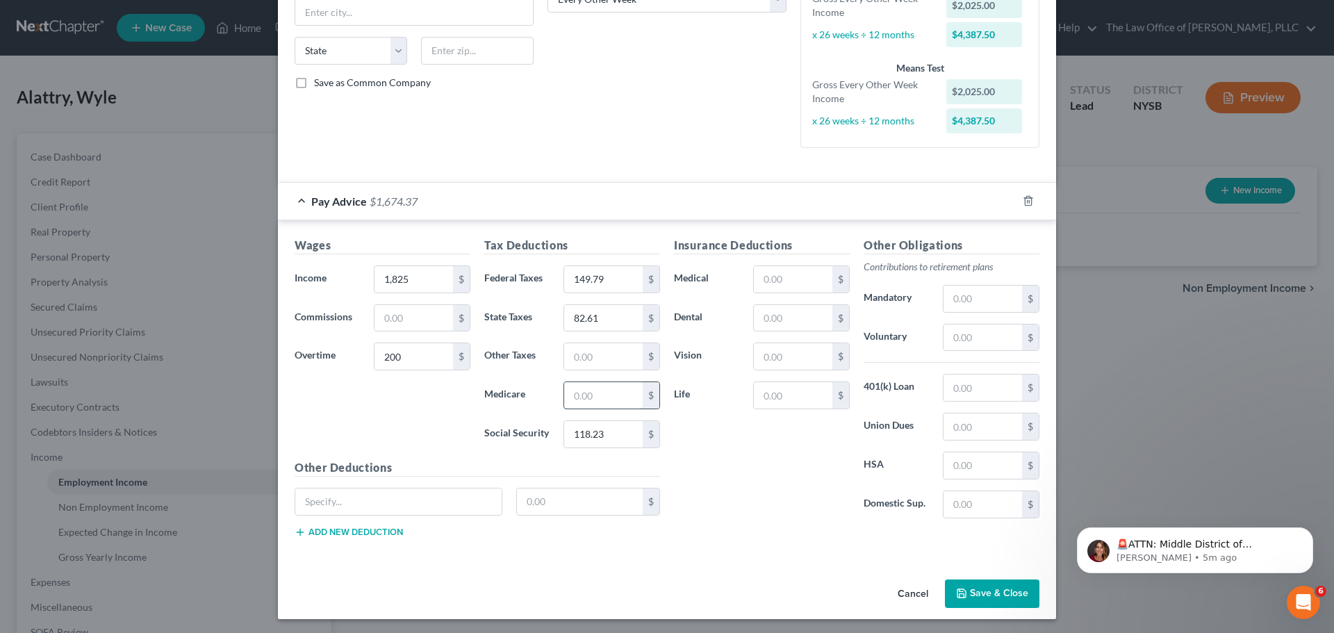
click at [596, 393] on input "text" at bounding box center [603, 395] width 79 height 26
type input "27.65"
click at [593, 362] on input "text" at bounding box center [603, 356] width 79 height 26
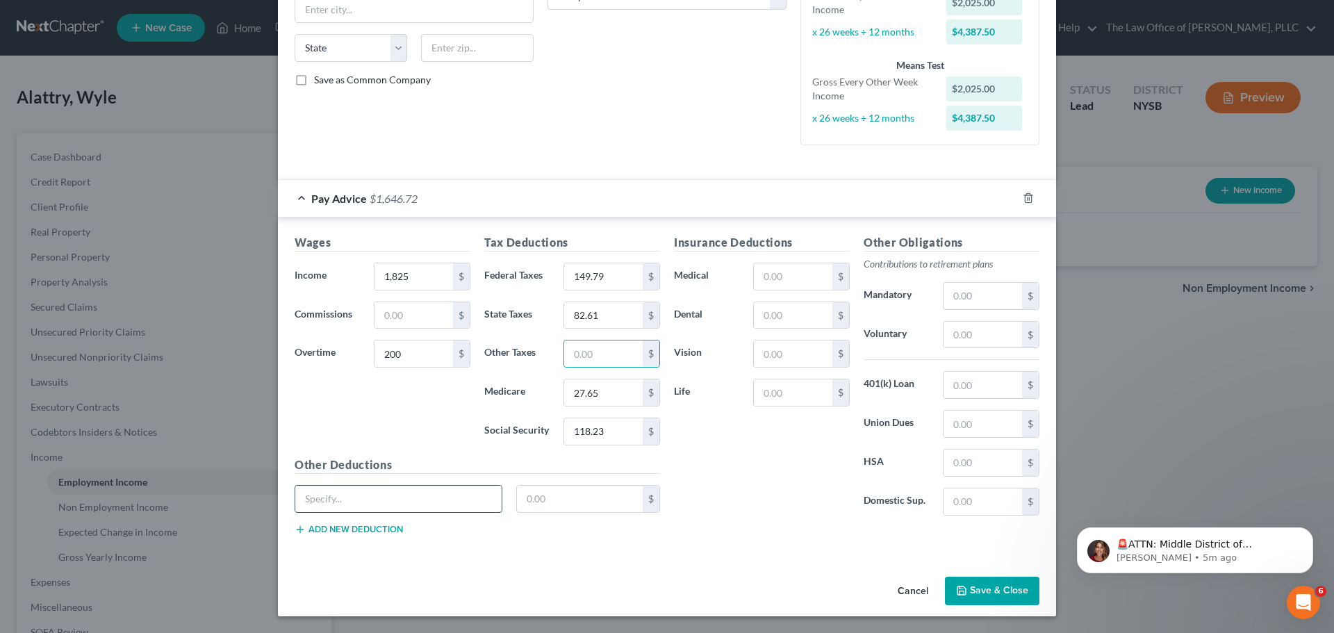
click at [383, 494] on input "text" at bounding box center [398, 499] width 206 height 26
type input "PFL"
click at [538, 499] on input "text" at bounding box center [580, 499] width 126 height 26
type input "7.87"
click at [801, 276] on input "text" at bounding box center [793, 276] width 79 height 26
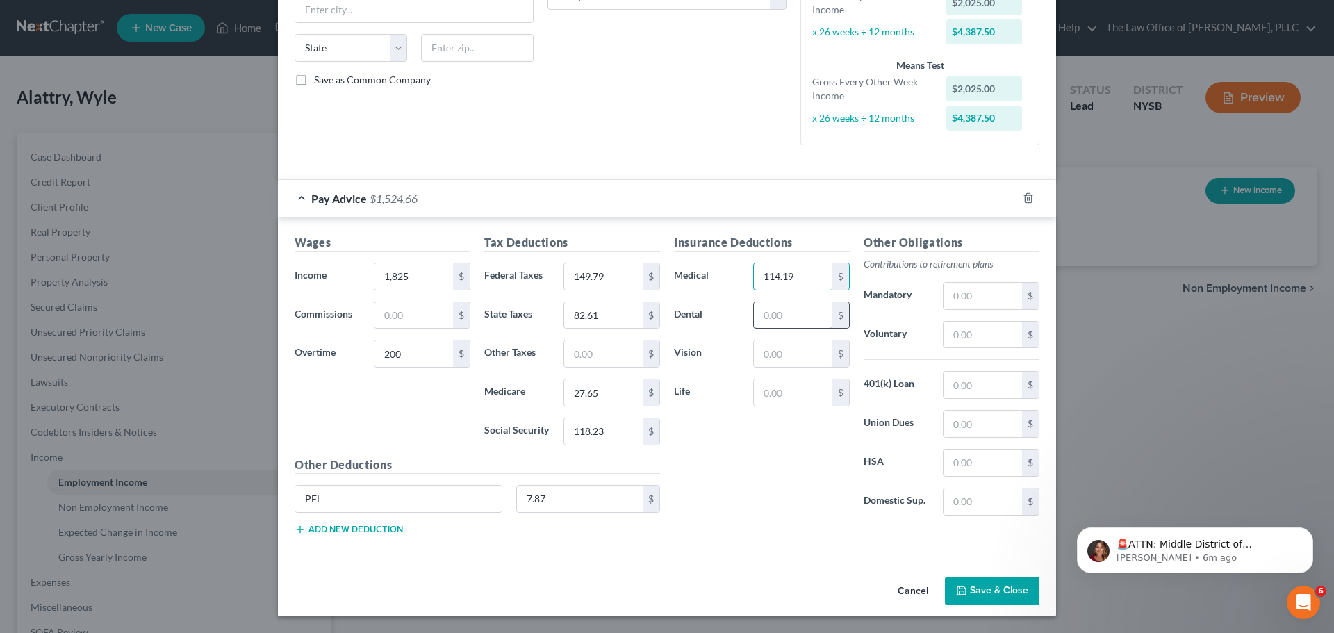
type input "114.19"
click at [797, 312] on input "text" at bounding box center [793, 315] width 79 height 26
type input "10.56"
click at [784, 352] on input "text" at bounding box center [793, 353] width 79 height 26
type input "2.44"
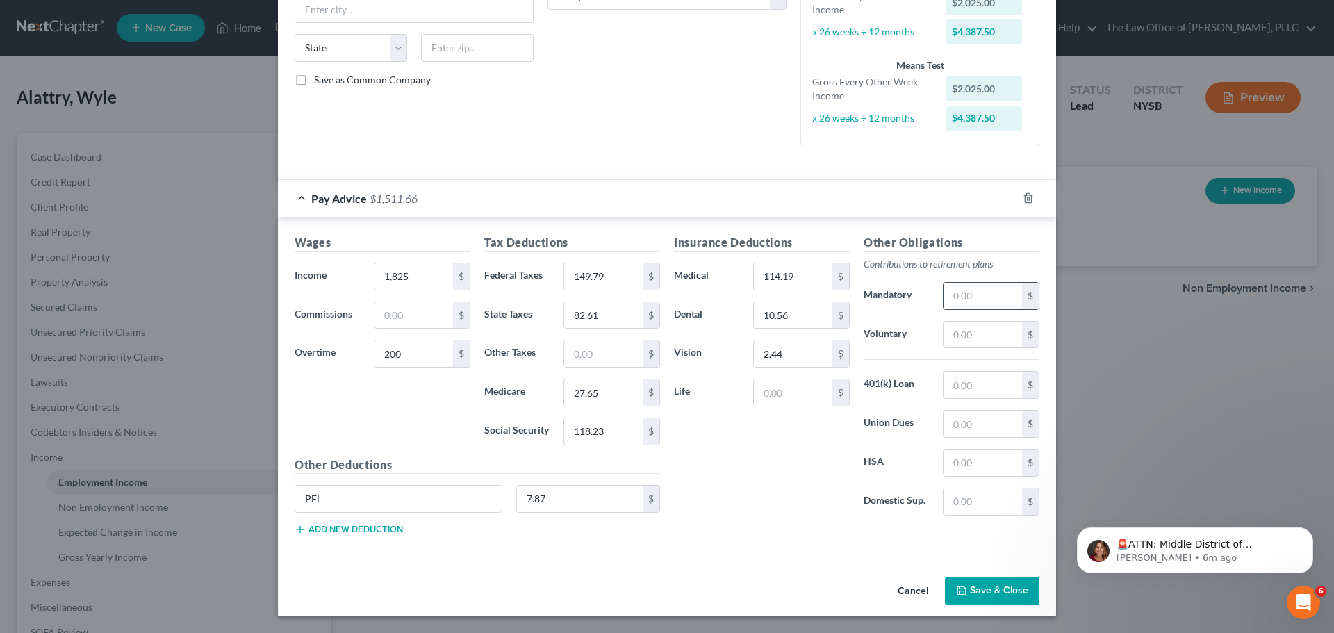
click at [978, 293] on input "text" at bounding box center [983, 296] width 79 height 26
click at [1001, 591] on button "Save & Close" at bounding box center [992, 591] width 94 height 29
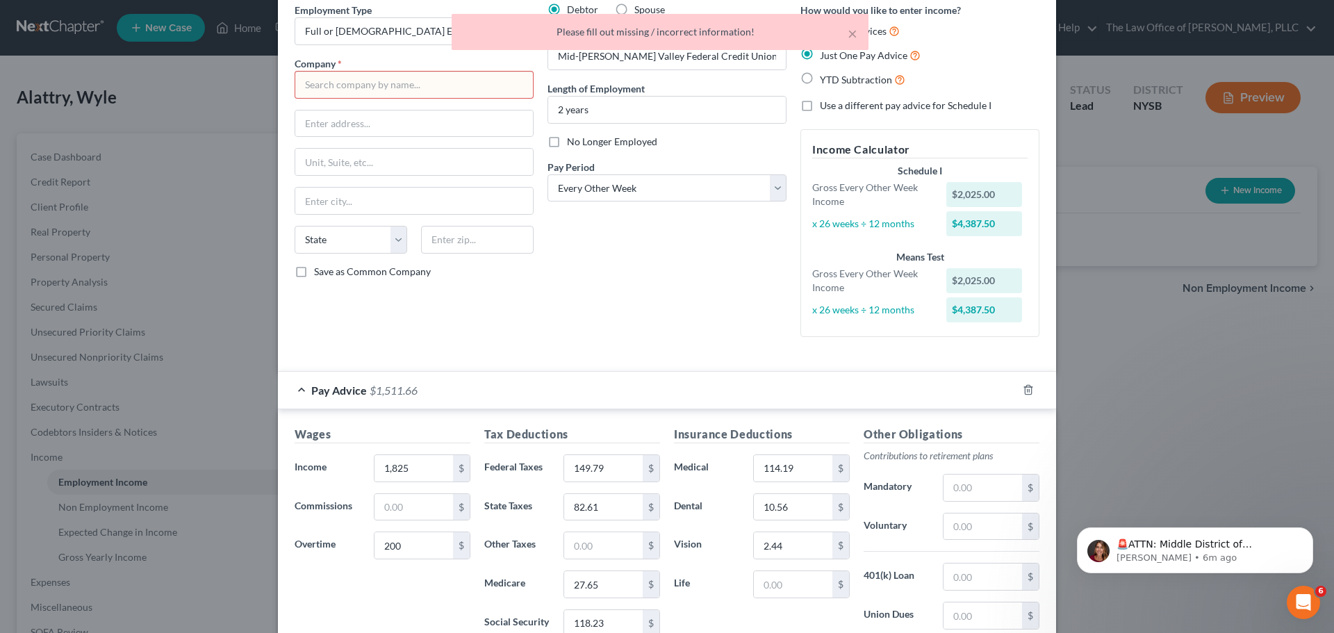
scroll to position [0, 0]
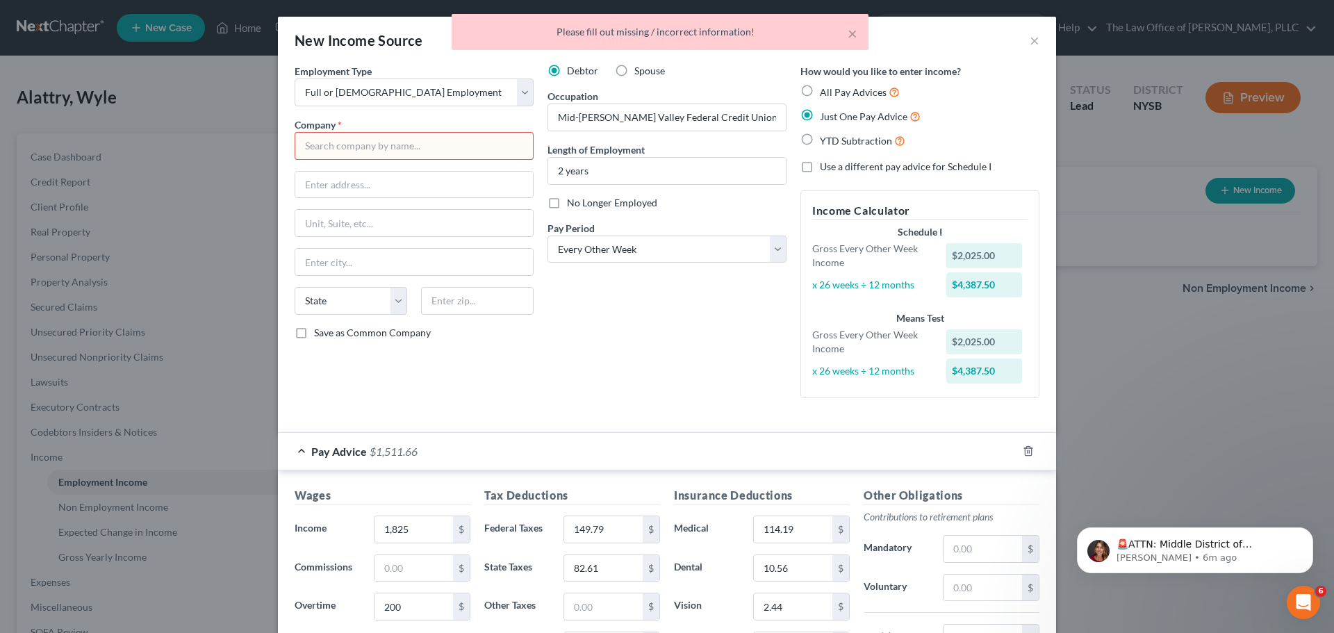
click at [445, 142] on input "text" at bounding box center [414, 146] width 239 height 28
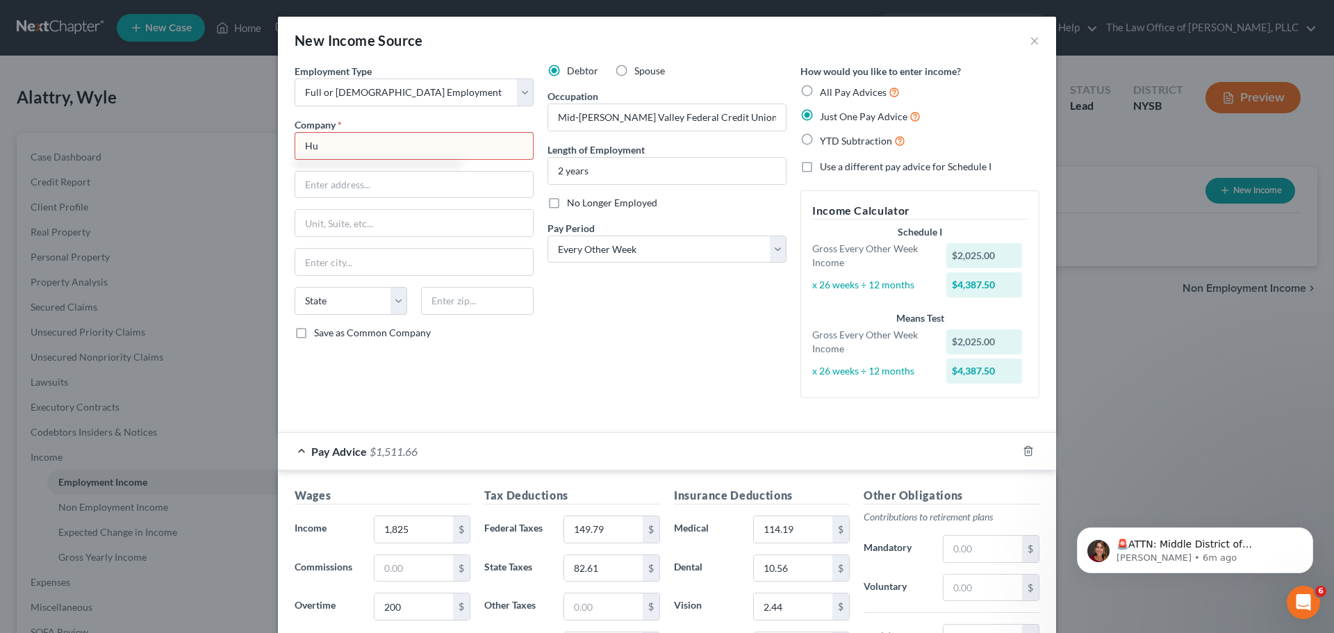
type input "H"
drag, startPoint x: 744, startPoint y: 120, endPoint x: 534, endPoint y: 122, distance: 210.5
click at [534, 122] on div "Employment Type * Select Full or [DEMOGRAPHIC_DATA] Employment Self Employment …" at bounding box center [667, 242] width 759 height 357
click at [466, 138] on input "text" at bounding box center [414, 146] width 239 height 28
paste input "Mid-[PERSON_NAME] Valley Federal Credit Union"
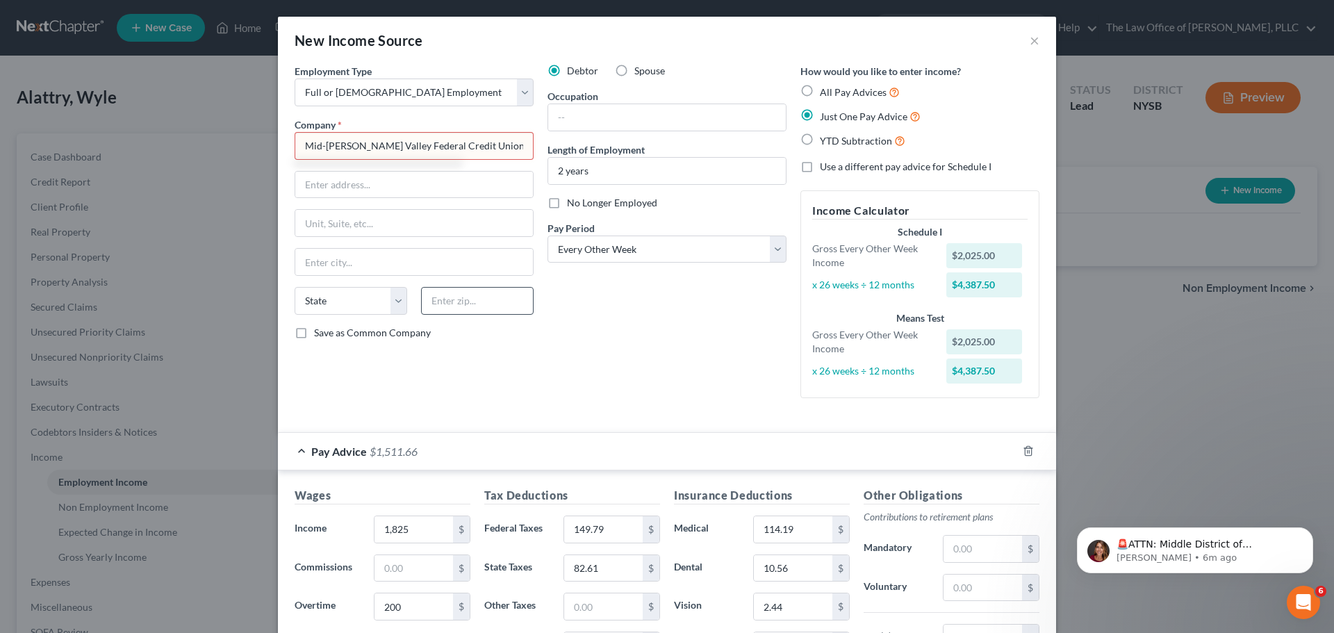
type input "Mid-[PERSON_NAME] Valley Federal Credit Union"
click at [469, 304] on input "text" at bounding box center [477, 301] width 113 height 28
type input "12550"
type input "[GEOGRAPHIC_DATA]"
select select "35"
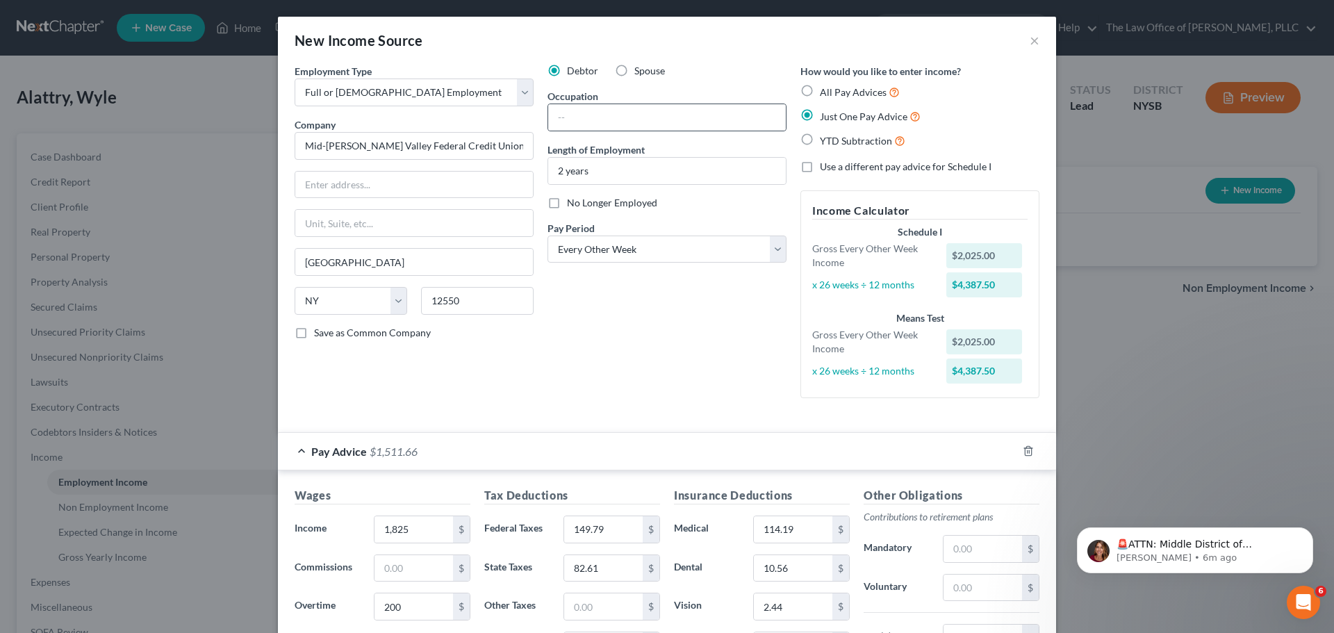
click at [598, 102] on div "Occupation" at bounding box center [667, 110] width 239 height 42
click at [593, 113] on input "text" at bounding box center [667, 117] width 238 height 26
drag, startPoint x: 565, startPoint y: 115, endPoint x: 598, endPoint y: 111, distance: 33.5
click at [566, 115] on input "Csutomer Service" at bounding box center [667, 117] width 238 height 26
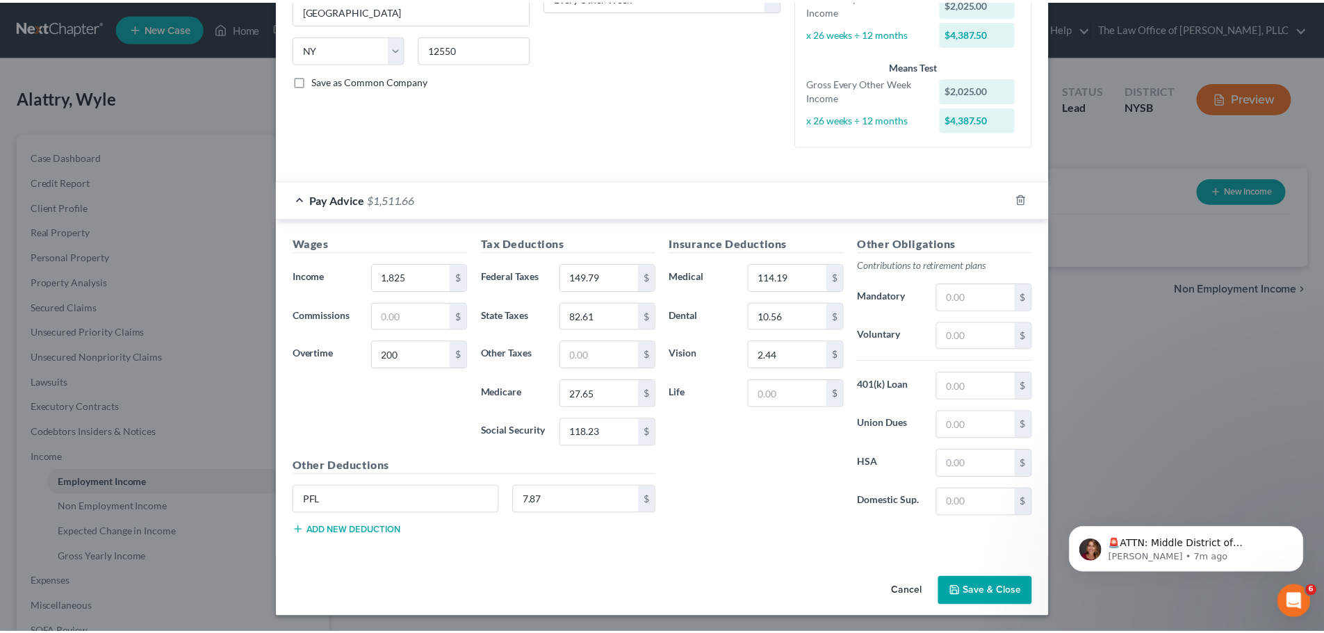
scroll to position [253, 0]
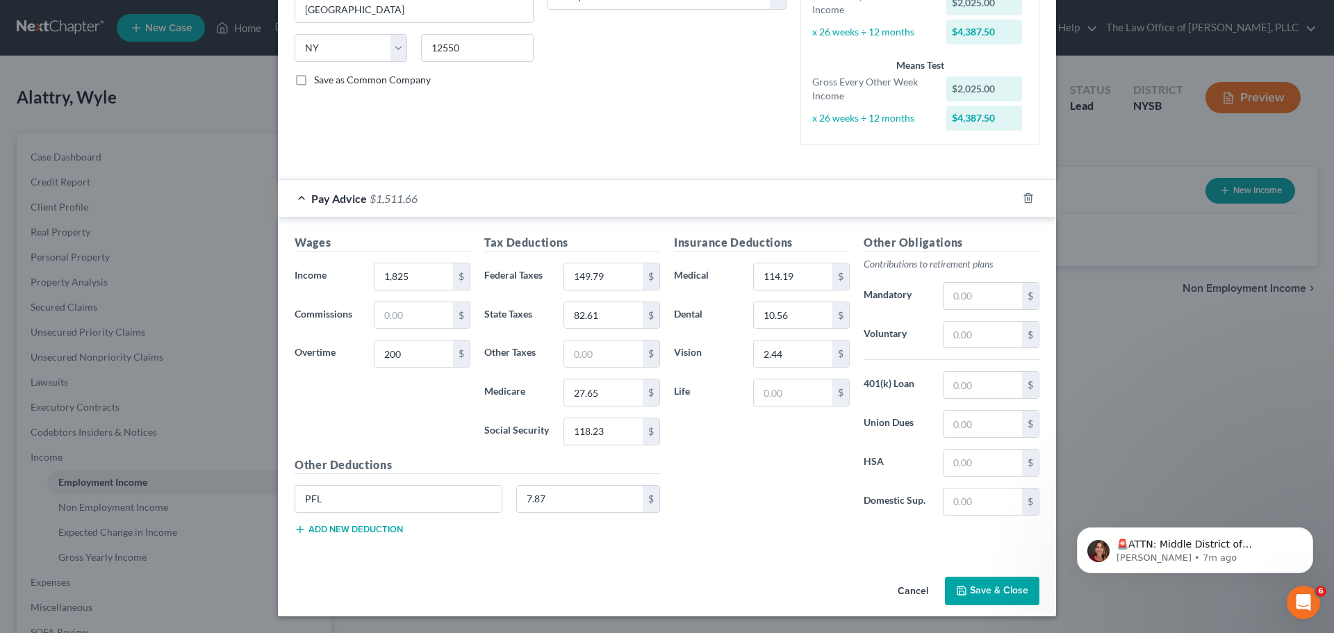
type input "Customer Service"
click at [982, 592] on button "Save & Close" at bounding box center [992, 591] width 94 height 29
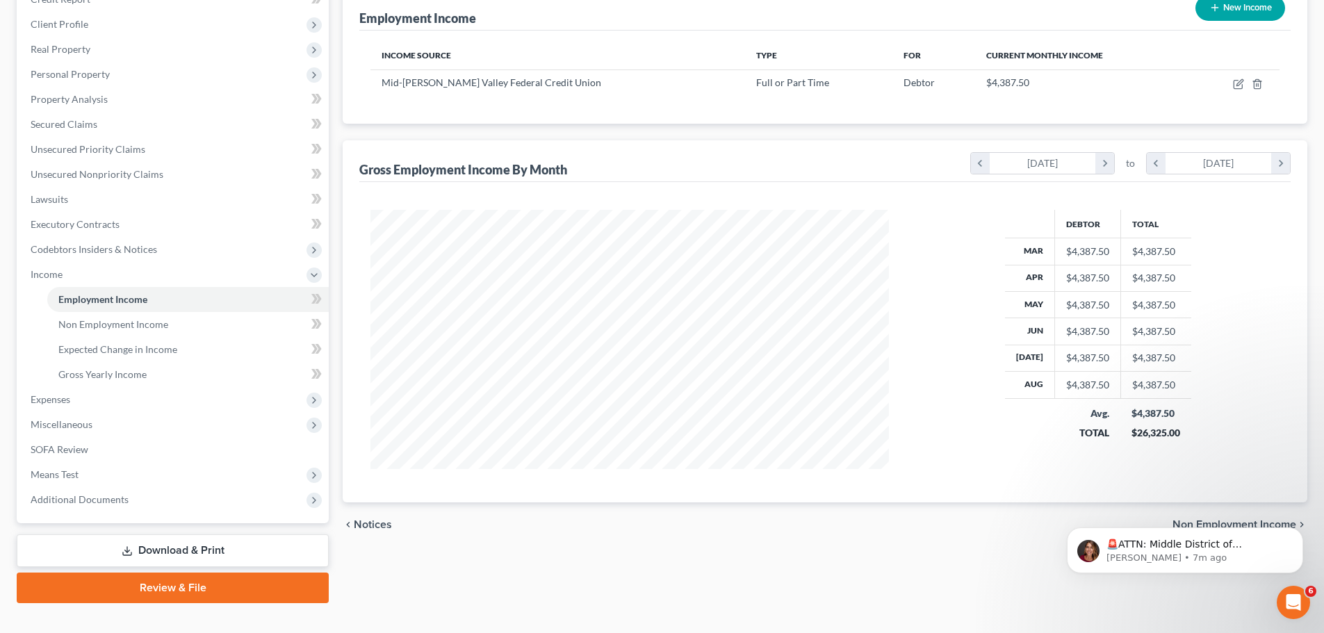
scroll to position [206, 0]
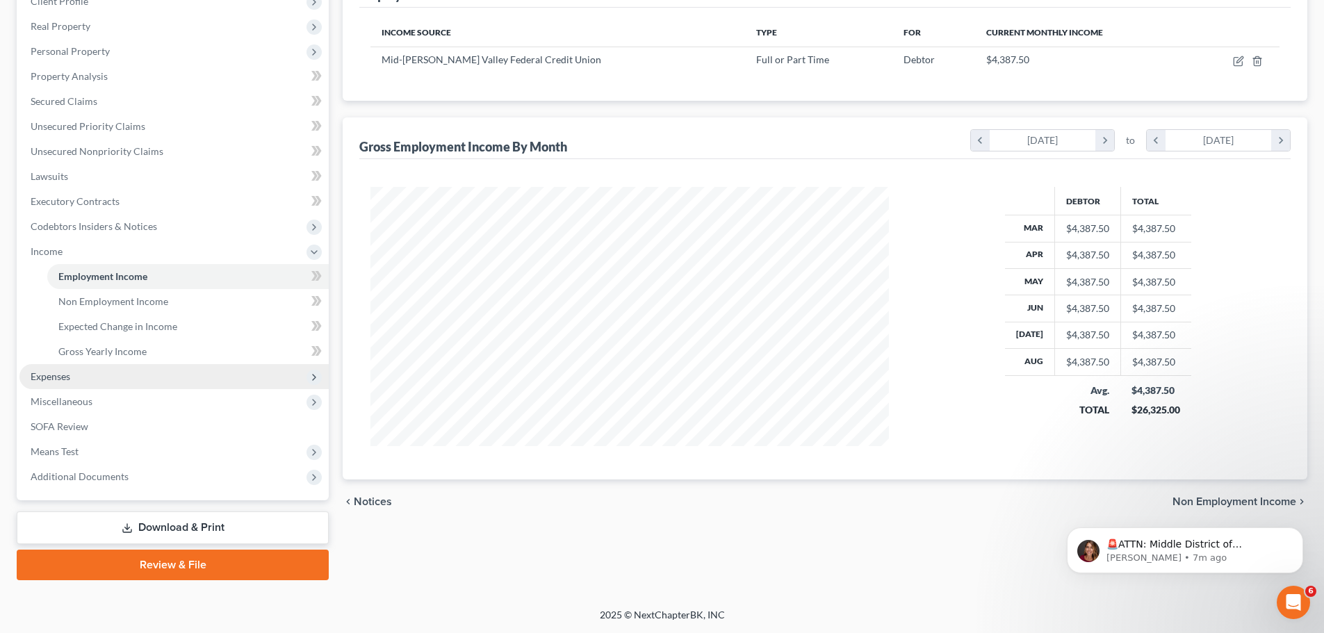
click at [85, 372] on span "Expenses" at bounding box center [173, 376] width 309 height 25
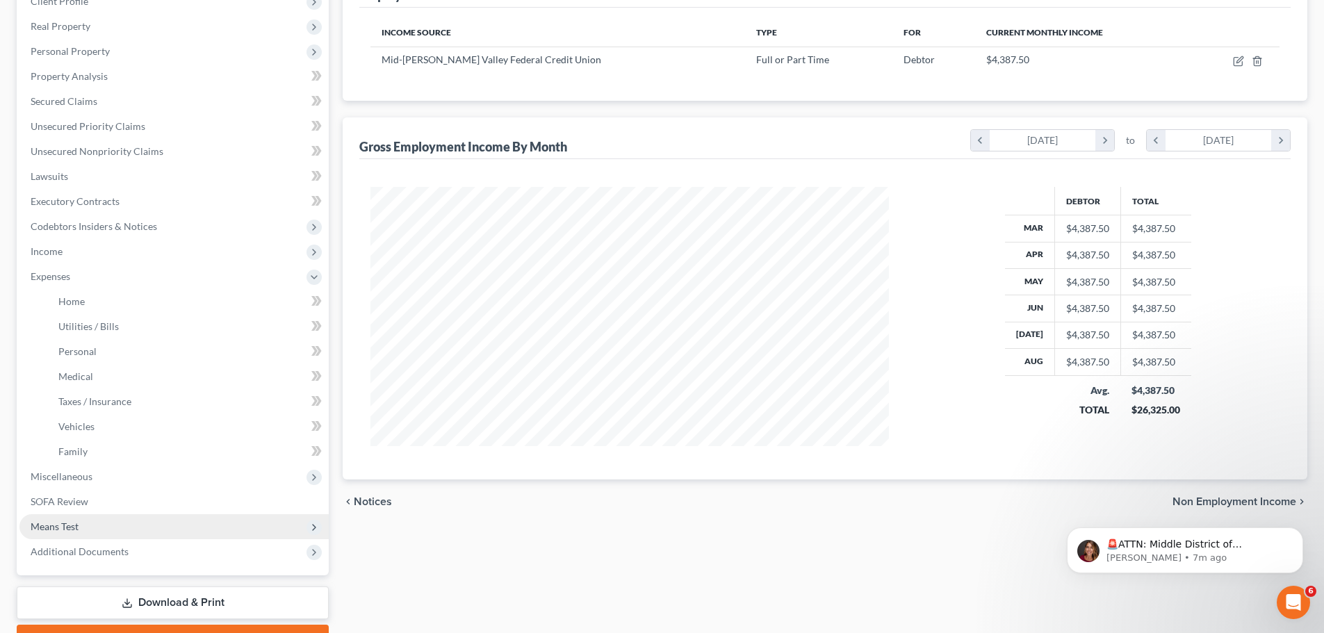
click at [74, 526] on span "Means Test" at bounding box center [55, 526] width 48 height 12
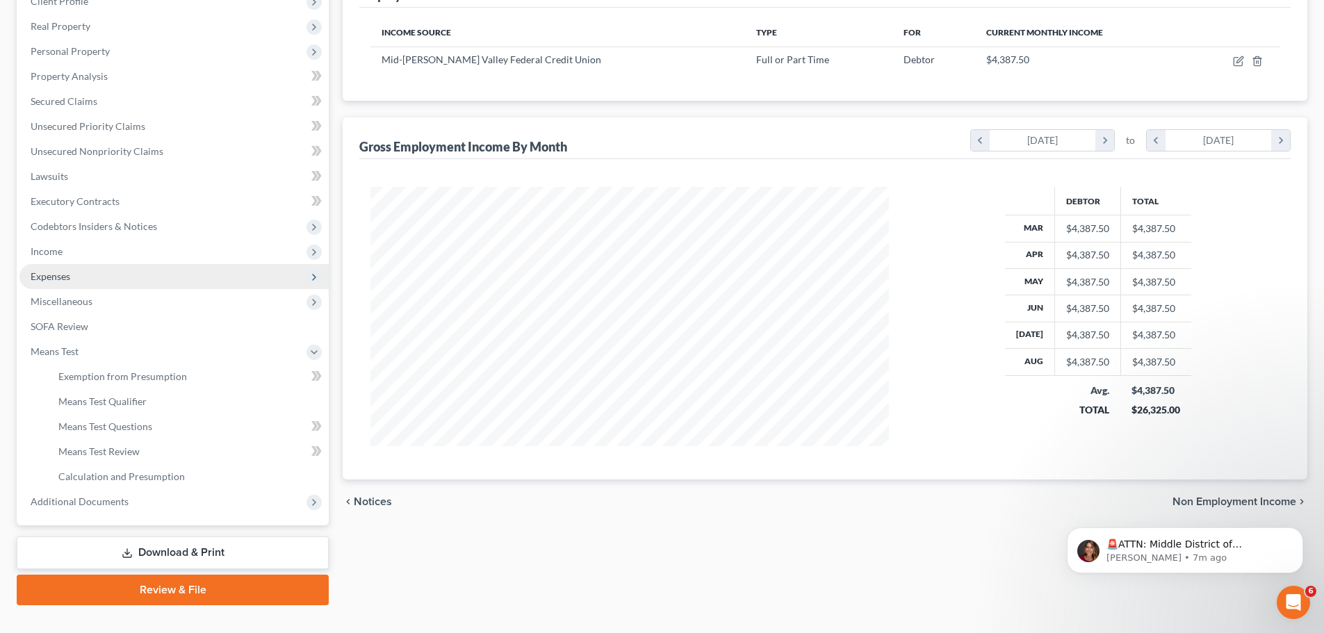
click at [36, 278] on span "Expenses" at bounding box center [51, 276] width 40 height 12
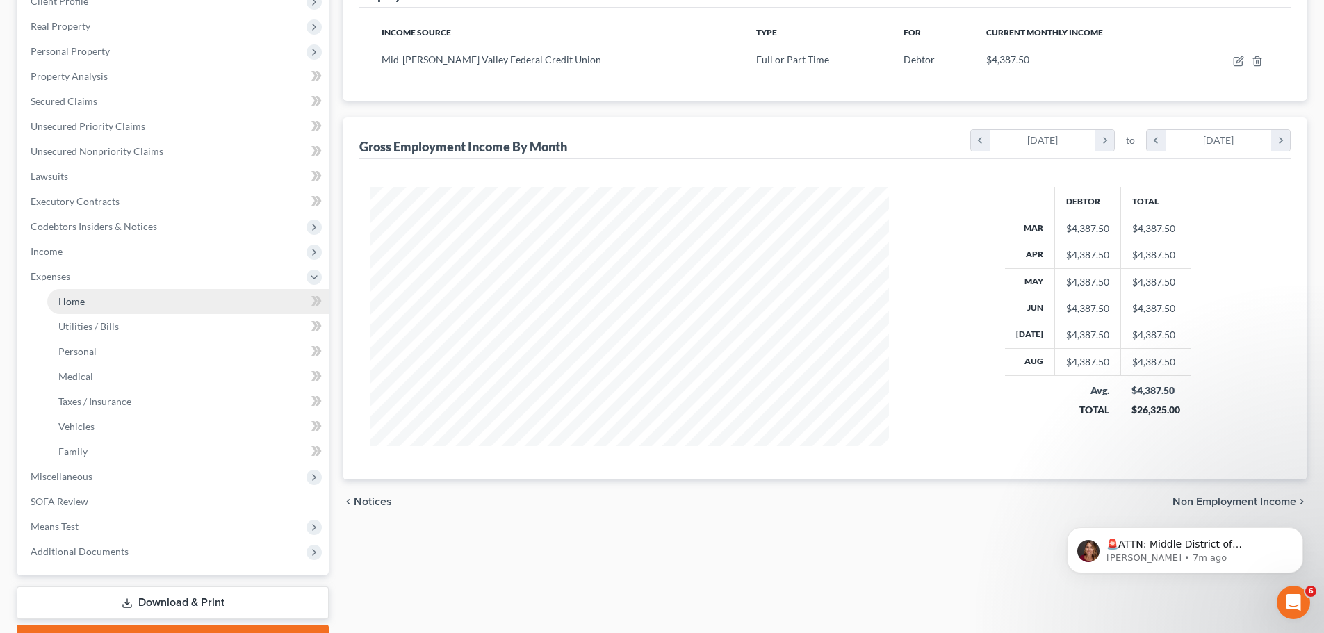
click at [147, 306] on link "Home" at bounding box center [187, 301] width 281 height 25
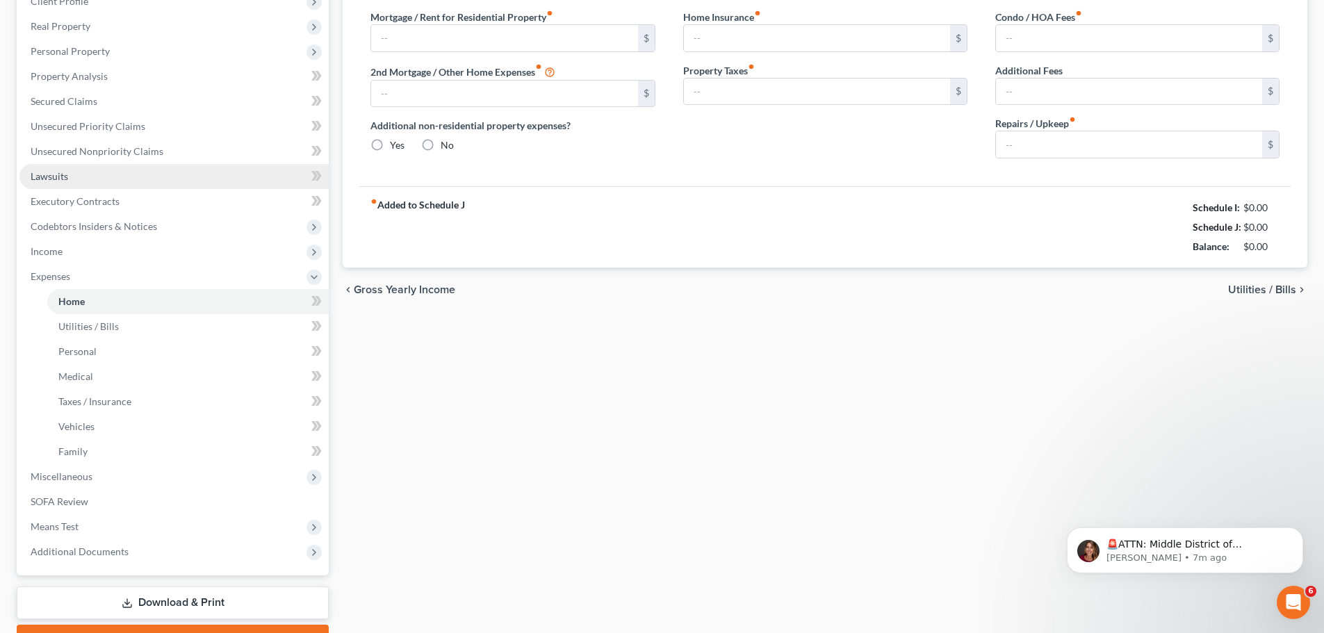
type input "0.00"
radio input "true"
type input "0.00"
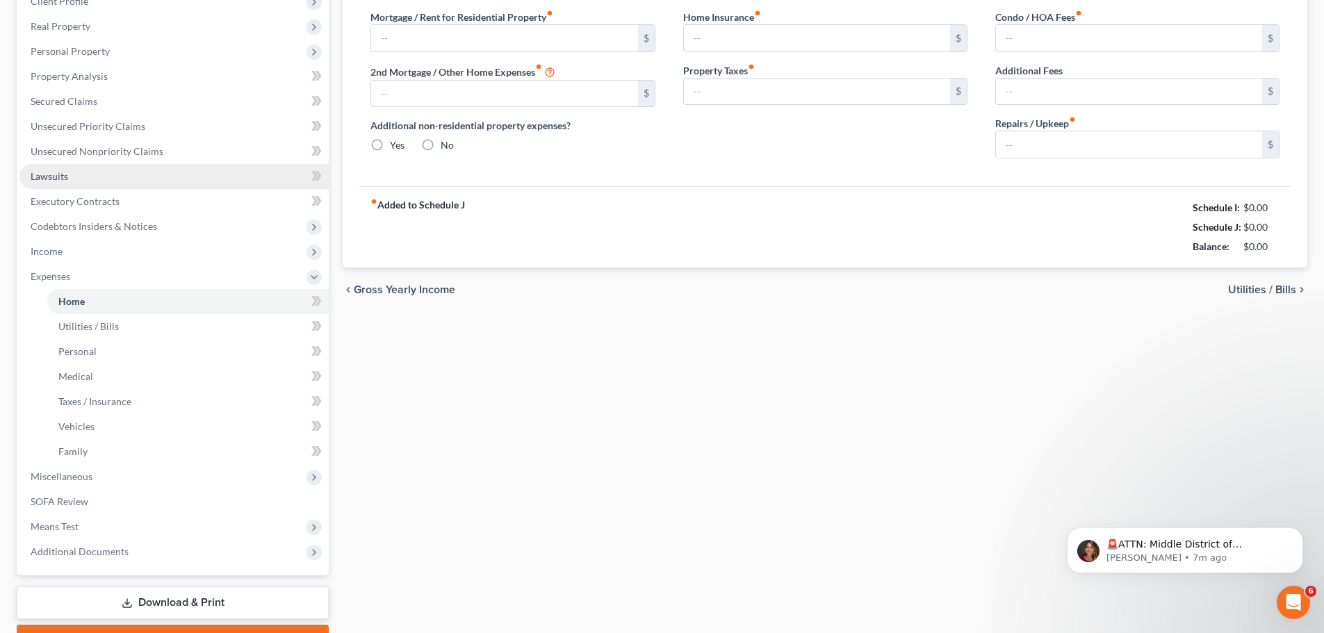
type input "0.00"
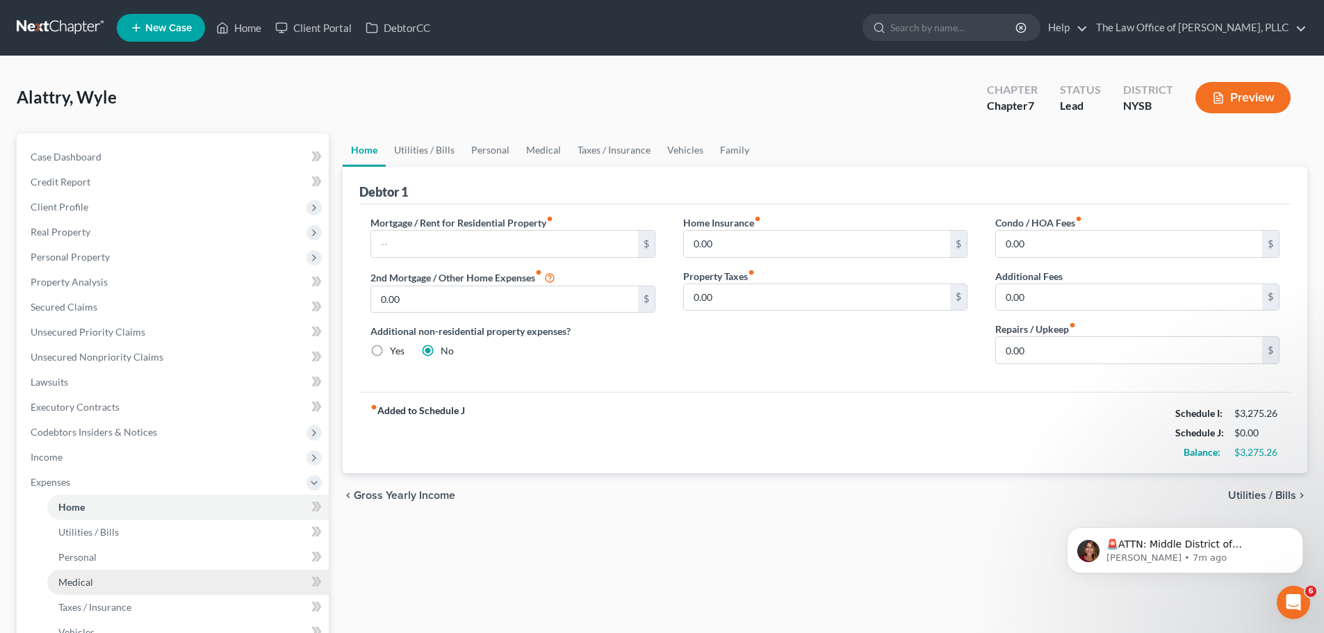
click at [87, 588] on link "Medical" at bounding box center [187, 582] width 281 height 25
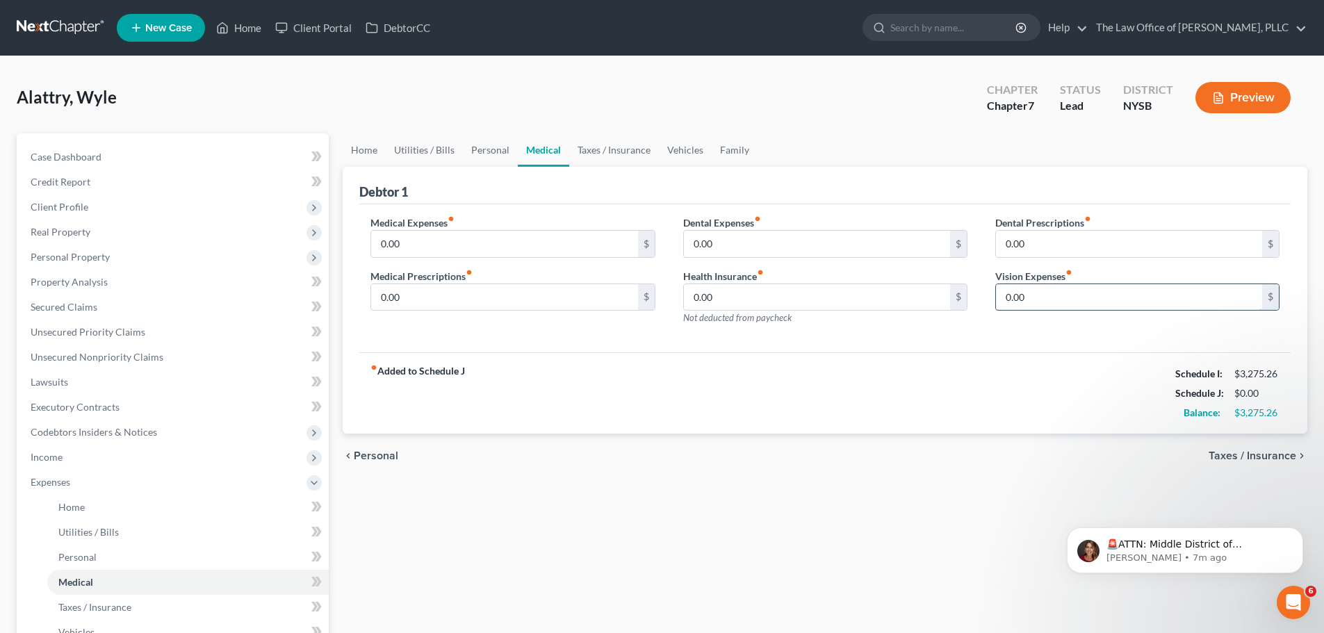
click at [1030, 290] on input "0.00" at bounding box center [1129, 297] width 266 height 26
type input "21.66"
click at [422, 149] on link "Utilities / Bills" at bounding box center [424, 149] width 77 height 33
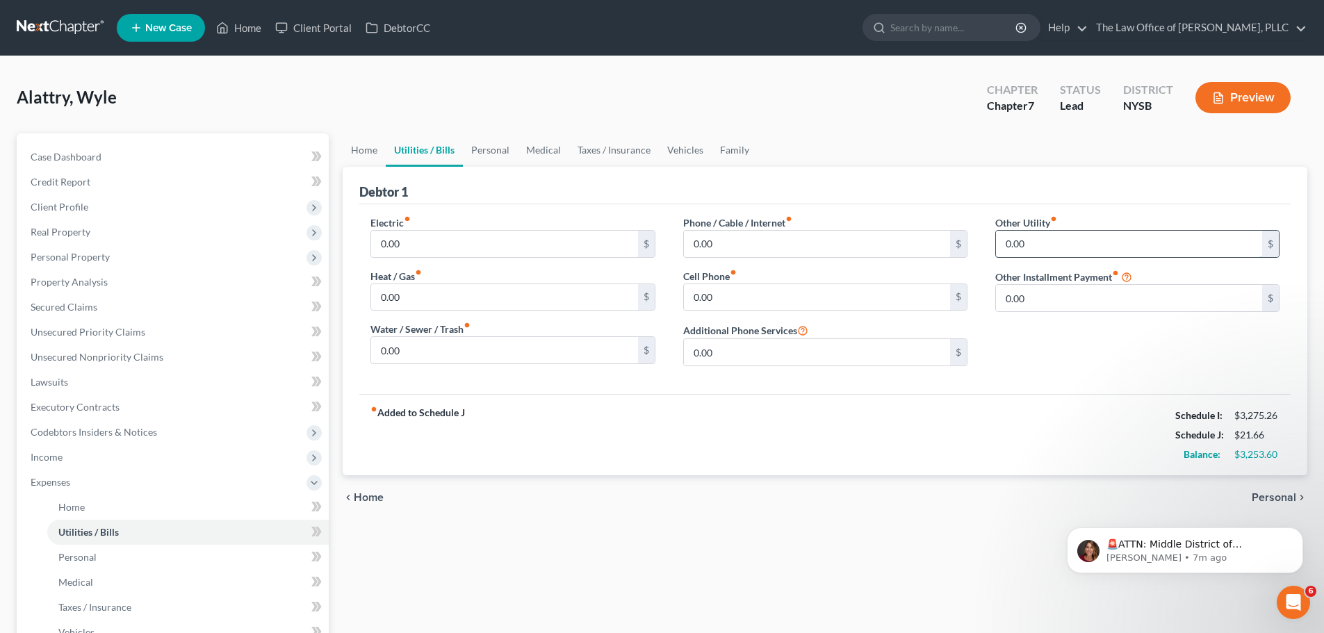
click at [1058, 249] on input "0.00" at bounding box center [1129, 244] width 266 height 26
click at [1044, 295] on input "0.00" at bounding box center [1129, 298] width 266 height 26
type input "20"
click at [1055, 236] on input "0.00" at bounding box center [1129, 244] width 266 height 26
type input "0"
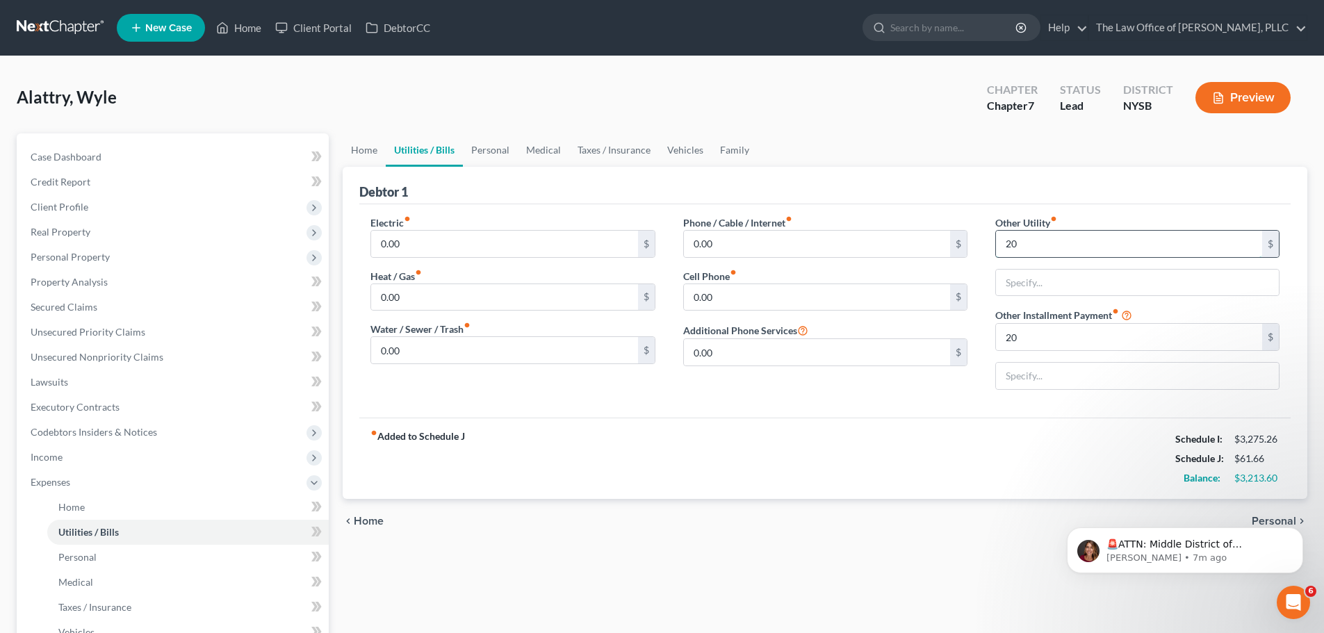
type input "20"
type input "Spotify"
click at [1051, 342] on input "20" at bounding box center [1129, 337] width 266 height 26
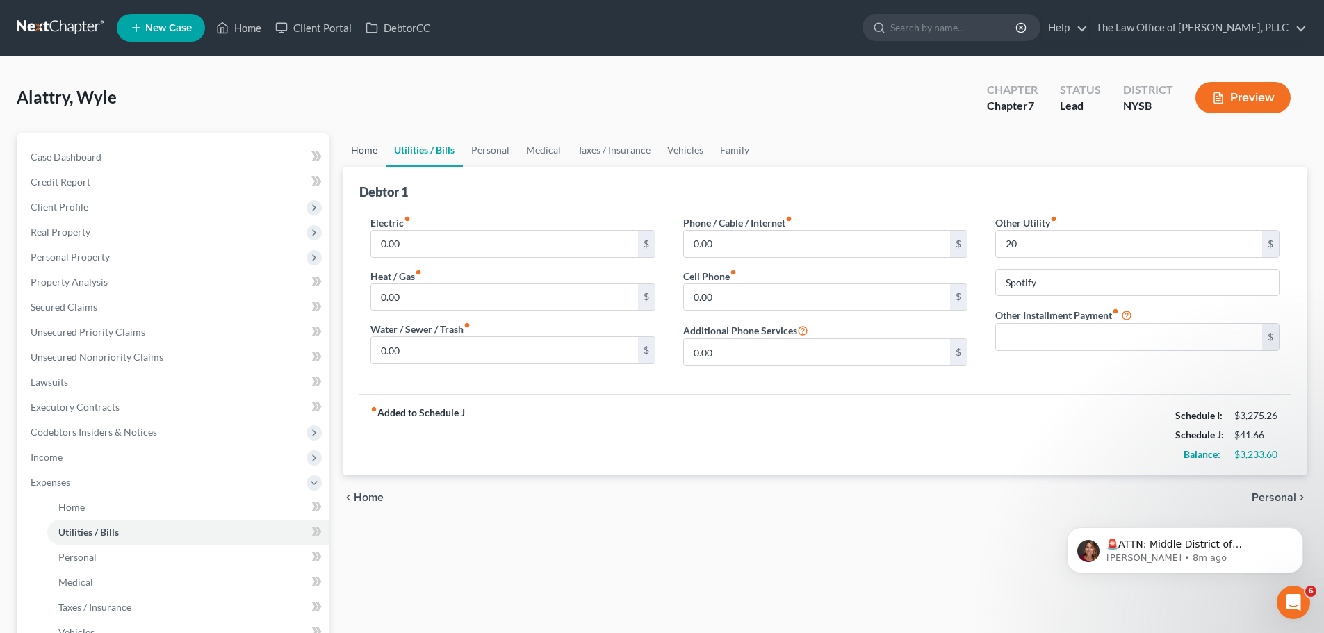
click at [361, 149] on link "Home" at bounding box center [364, 149] width 43 height 33
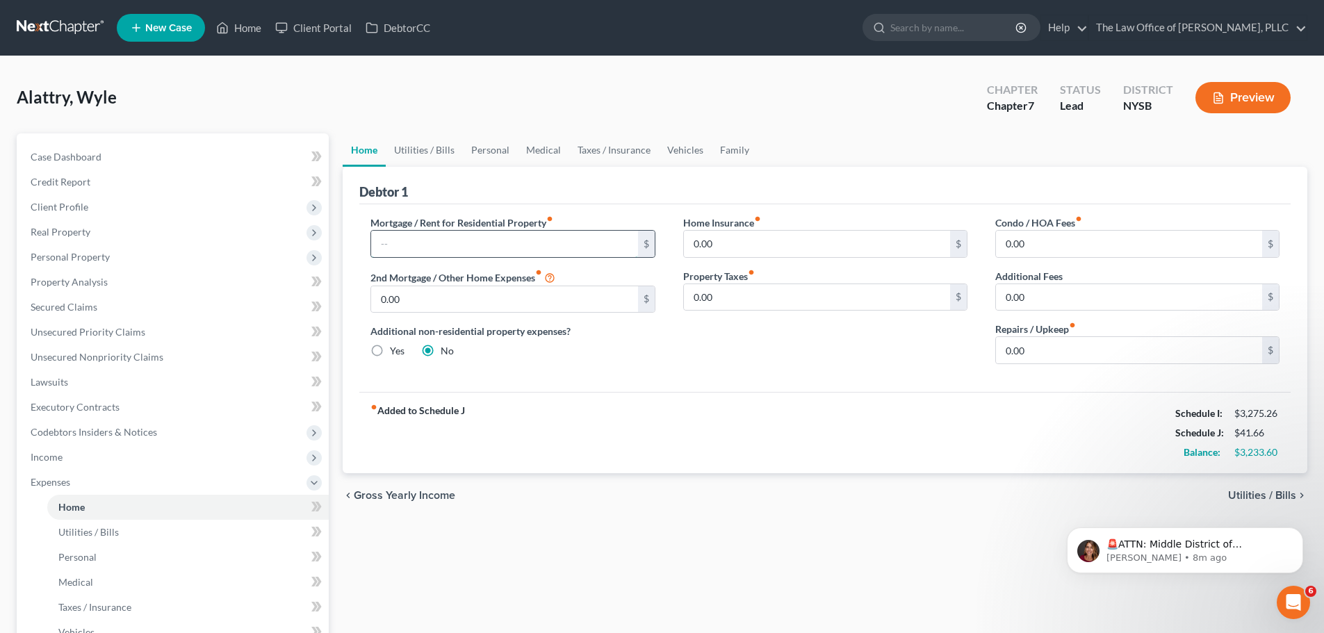
click at [429, 250] on input "text" at bounding box center [504, 244] width 266 height 26
type input "850"
click at [1242, 495] on span "Utilities / Bills" at bounding box center [1262, 495] width 68 height 11
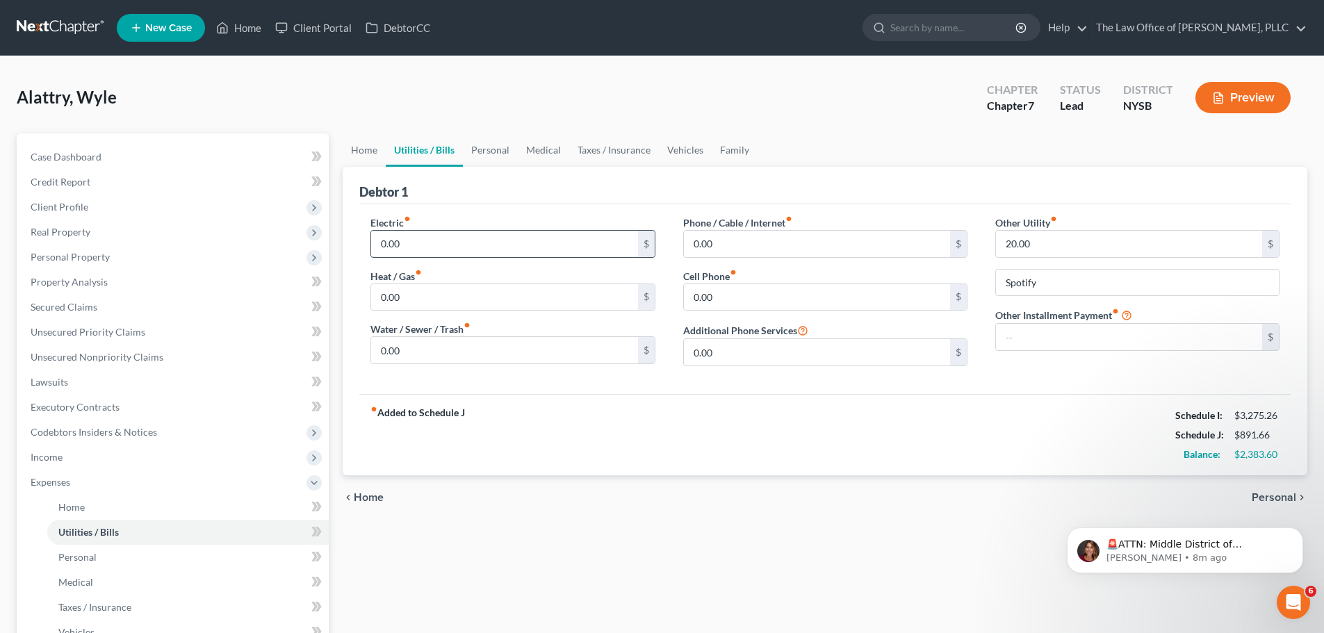
click at [436, 240] on input "0.00" at bounding box center [504, 244] width 266 height 26
type input "200"
click at [423, 354] on input "0.00" at bounding box center [504, 350] width 266 height 26
click at [779, 238] on input "0.00" at bounding box center [817, 244] width 266 height 26
type input "1"
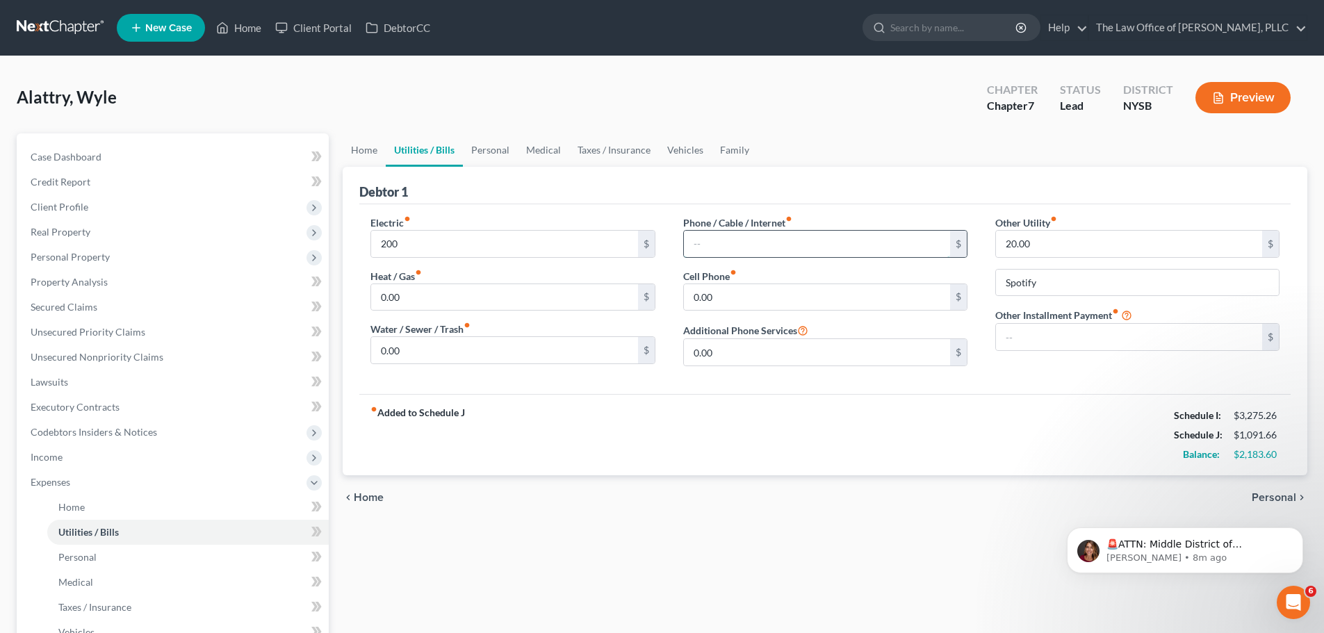
type input "0"
click at [420, 247] on input "200" at bounding box center [504, 244] width 266 height 26
type input "160"
click at [759, 246] on input "text" at bounding box center [817, 244] width 266 height 26
type input "40"
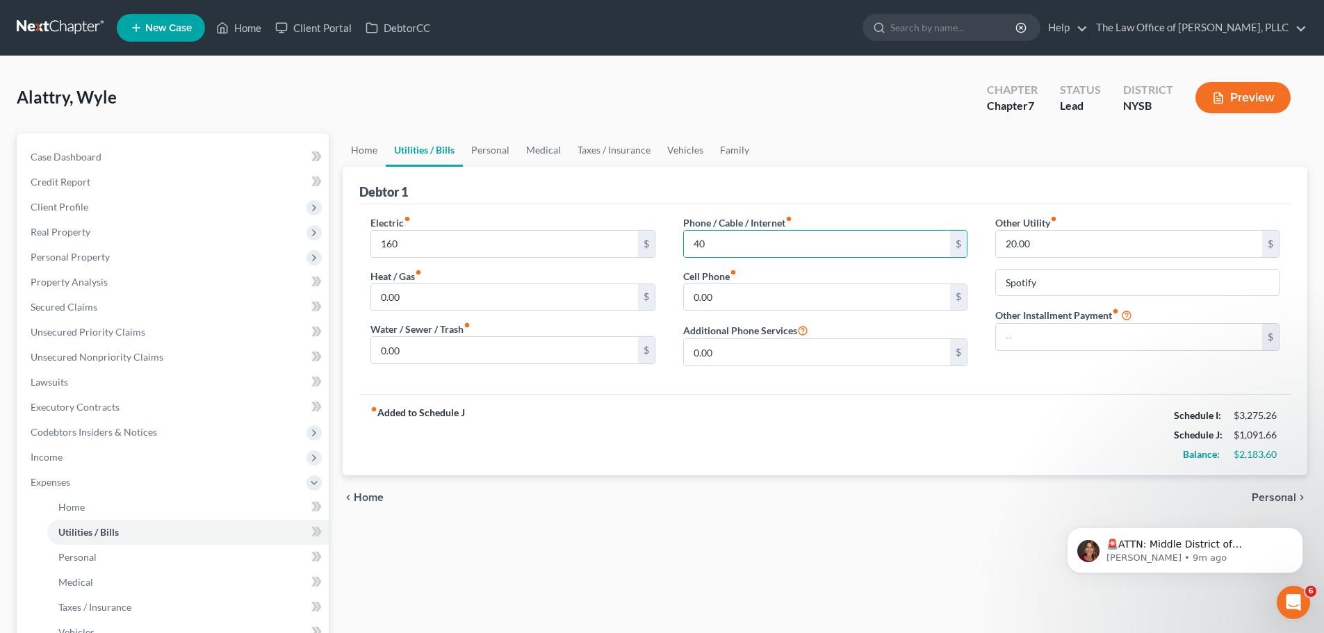
drag, startPoint x: 1127, startPoint y: 438, endPoint x: 1247, endPoint y: 452, distance: 120.9
click at [1150, 438] on div "fiber_manual_record Added to Schedule J Schedule I: $3,275.26 Schedule J: $1,09…" at bounding box center [824, 434] width 931 height 81
click at [1274, 493] on span "Personal" at bounding box center [1273, 497] width 44 height 11
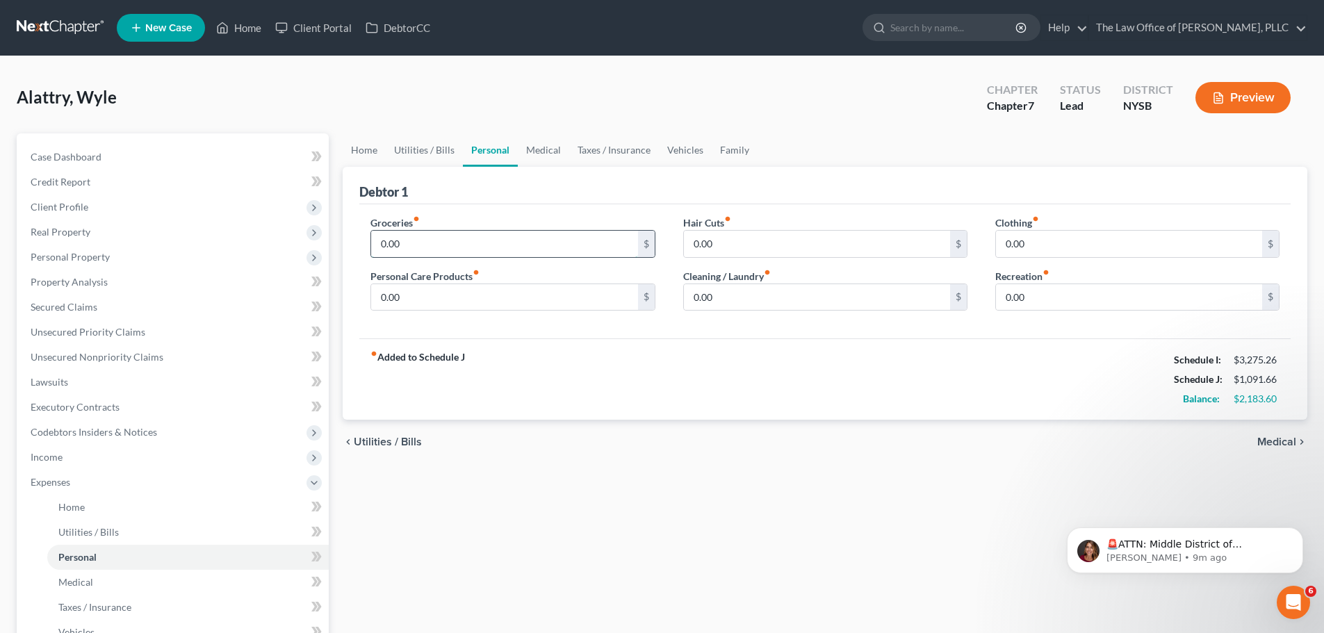
click at [413, 238] on input "0.00" at bounding box center [504, 244] width 266 height 26
type input "400"
click at [396, 295] on input "0.00" at bounding box center [504, 297] width 266 height 26
type input "100"
click at [737, 246] on input "0.00" at bounding box center [817, 244] width 266 height 26
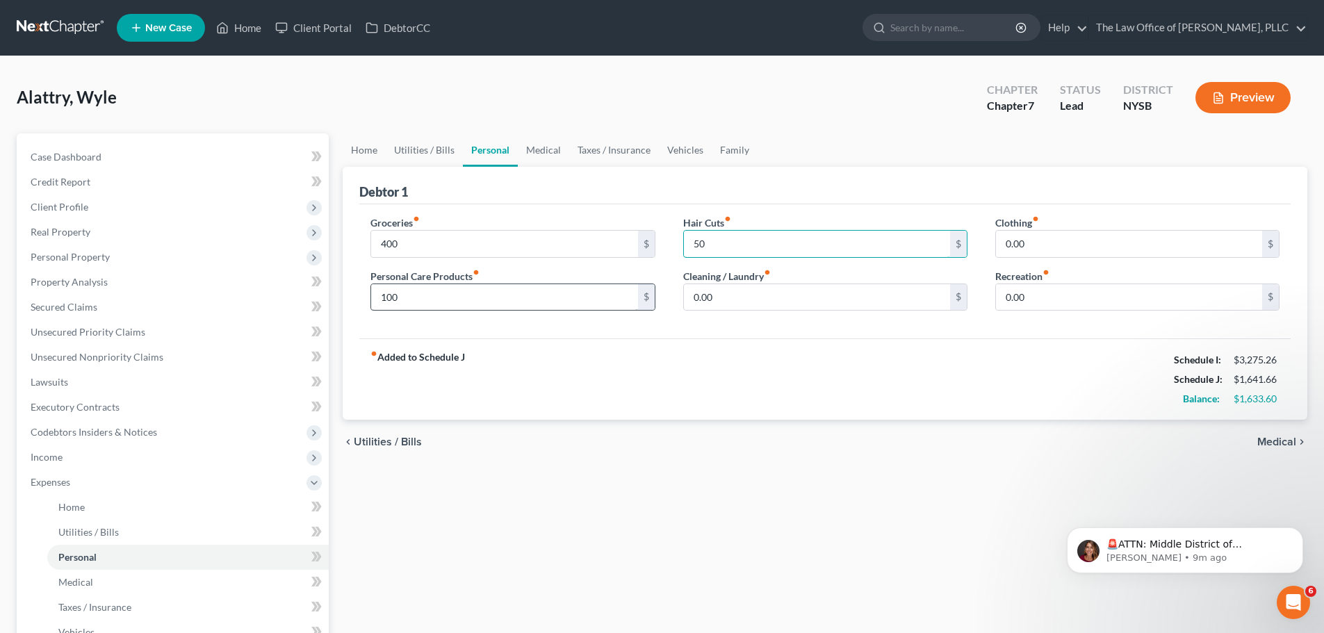
type input "50"
click at [512, 306] on input "100" at bounding box center [504, 297] width 266 height 26
type input "50"
click at [1036, 236] on input "0.00" at bounding box center [1129, 244] width 266 height 26
type input "30"
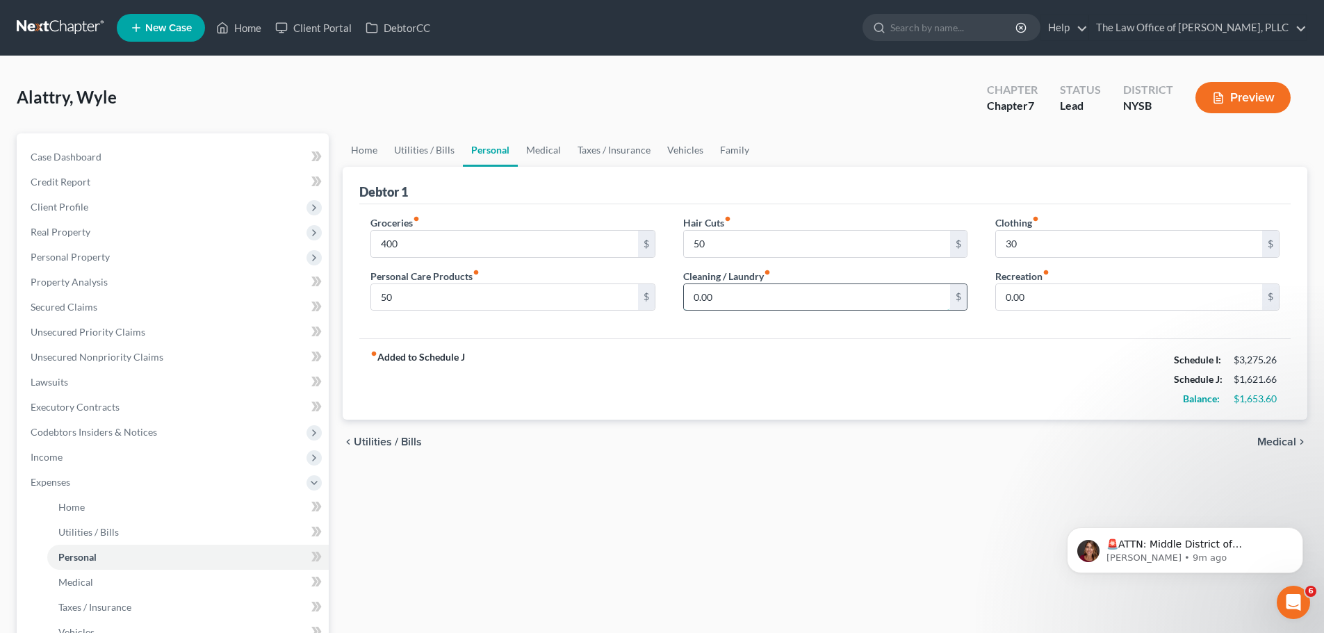
click at [791, 303] on input "0.00" at bounding box center [817, 297] width 266 height 26
type input "20"
click at [1038, 290] on input "0.00" at bounding box center [1129, 297] width 266 height 26
type input "75"
click at [525, 154] on link "Medical" at bounding box center [543, 149] width 51 height 33
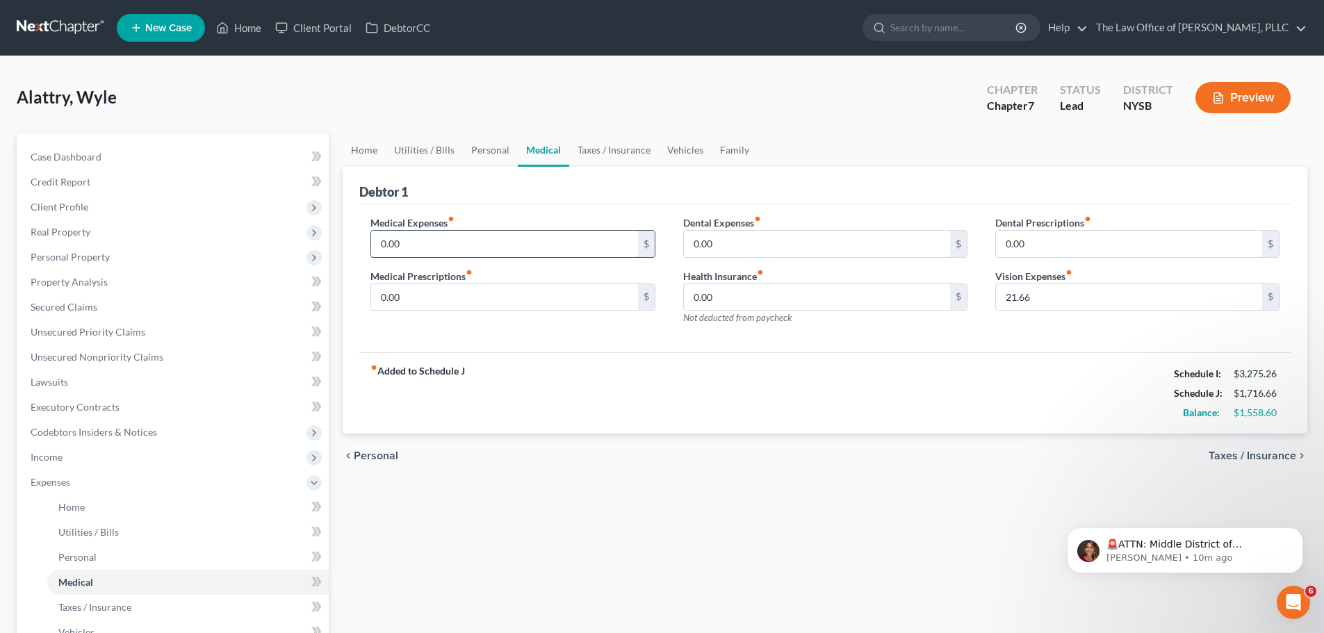
click at [493, 240] on input "0.00" at bounding box center [504, 244] width 266 height 26
type input "3"
type input "15"
click at [821, 239] on input "0.00" at bounding box center [817, 244] width 266 height 26
click at [1251, 454] on span "Taxes / Insurance" at bounding box center [1252, 455] width 88 height 11
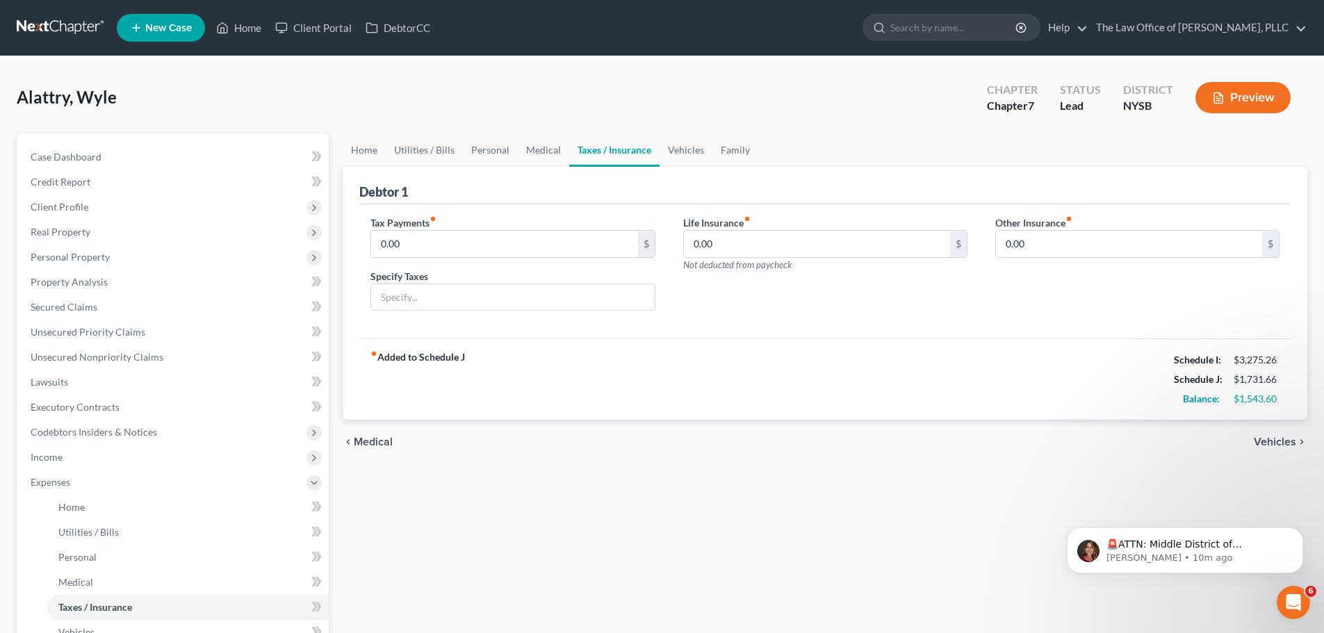
click at [1283, 437] on span "Vehicles" at bounding box center [1274, 441] width 42 height 11
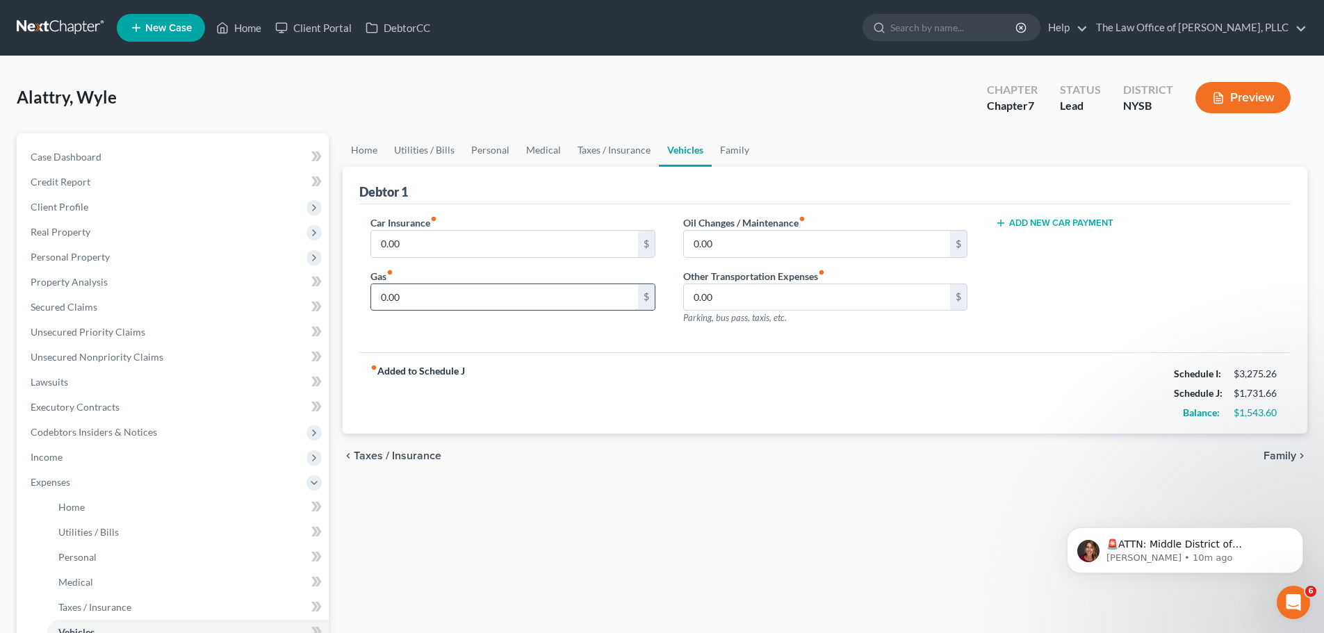
click at [407, 302] on input "0.00" at bounding box center [504, 297] width 266 height 26
type input "2"
type input "300"
click at [770, 240] on input "0.00" at bounding box center [817, 244] width 266 height 26
type input "15"
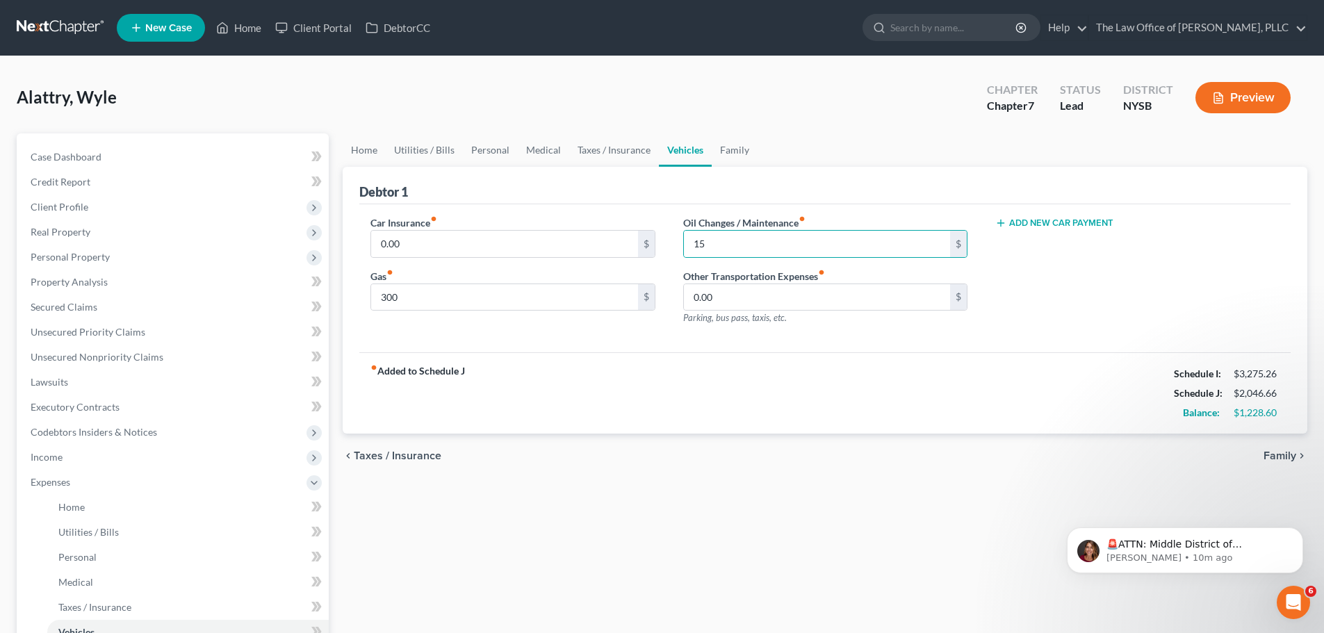
click at [1051, 213] on div "Car Insurance fiber_manual_record 0.00 $ Gas fiber_manual_record 300 $ Oil Chan…" at bounding box center [824, 278] width 931 height 149
click at [1048, 220] on button "Add New Car Payment" at bounding box center [1054, 222] width 118 height 11
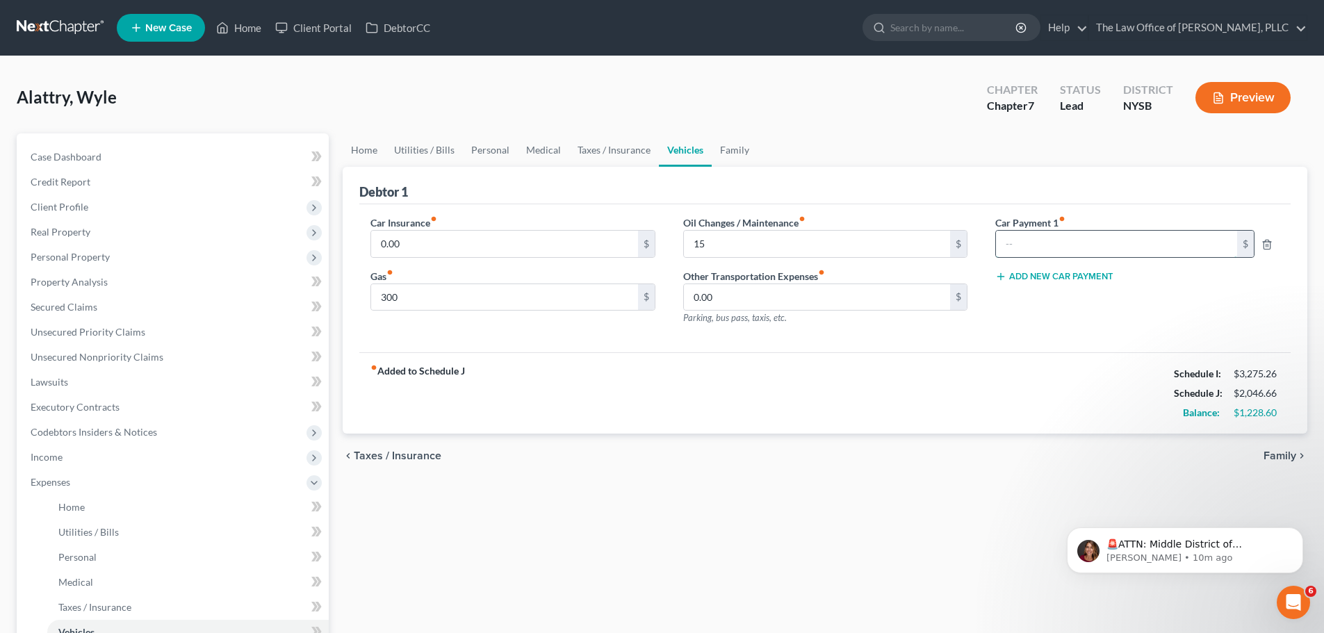
click at [1037, 238] on input "text" at bounding box center [1116, 244] width 241 height 26
type input "415"
click at [737, 144] on link "Family" at bounding box center [734, 149] width 46 height 33
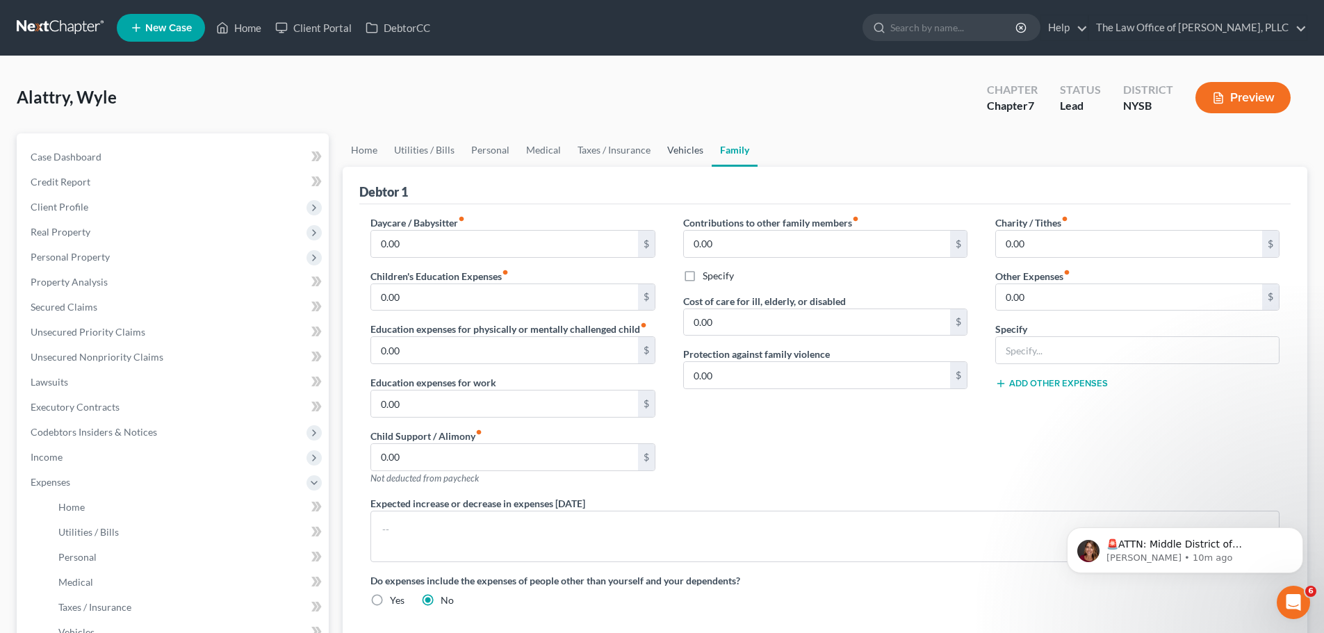
click at [689, 144] on link "Vehicles" at bounding box center [685, 149] width 53 height 33
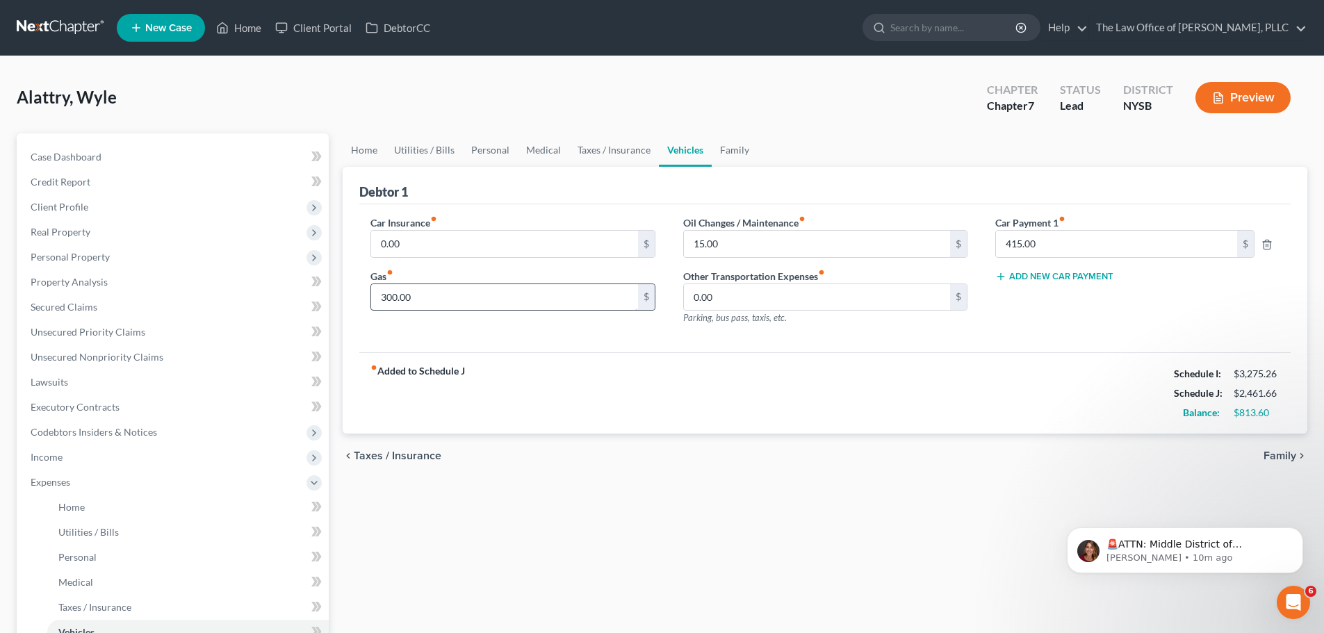
click at [432, 295] on input "300.00" at bounding box center [504, 297] width 266 height 26
click at [733, 252] on input "15.00" at bounding box center [817, 244] width 266 height 26
type input "50"
click at [594, 145] on link "Taxes / Insurance" at bounding box center [614, 149] width 90 height 33
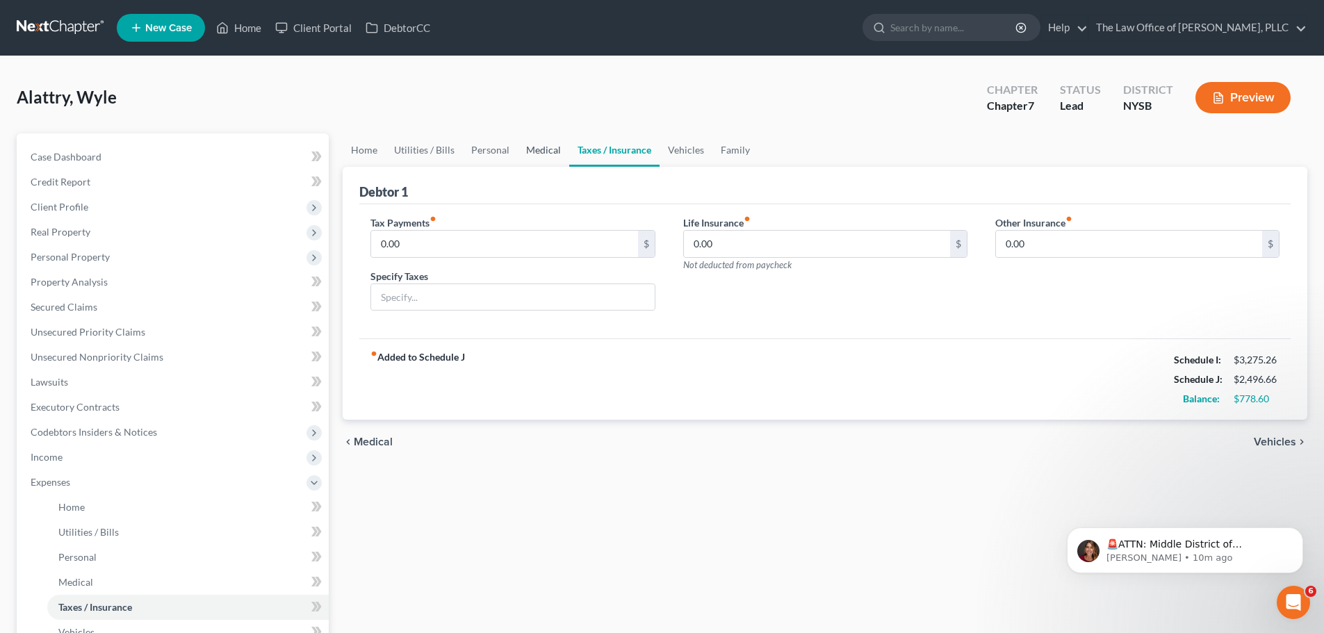
click at [532, 148] on link "Medical" at bounding box center [543, 149] width 51 height 33
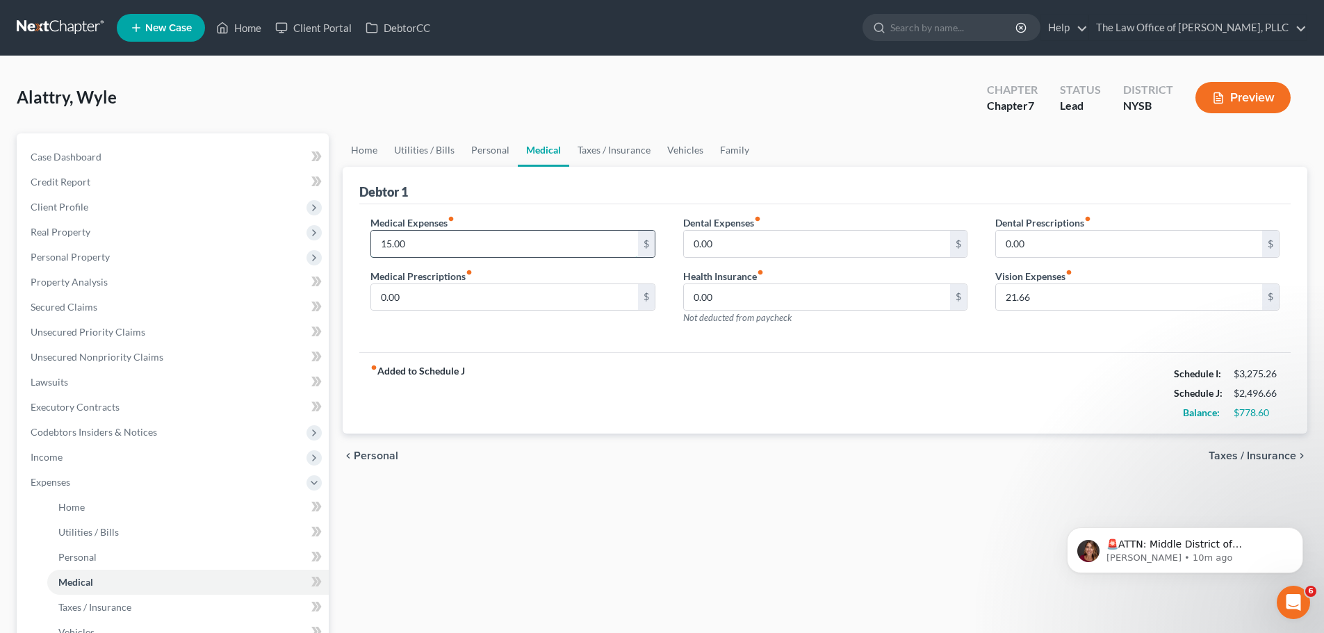
click at [431, 238] on input "15.00" at bounding box center [504, 244] width 266 height 26
type input "30"
click at [497, 145] on link "Personal" at bounding box center [490, 149] width 55 height 33
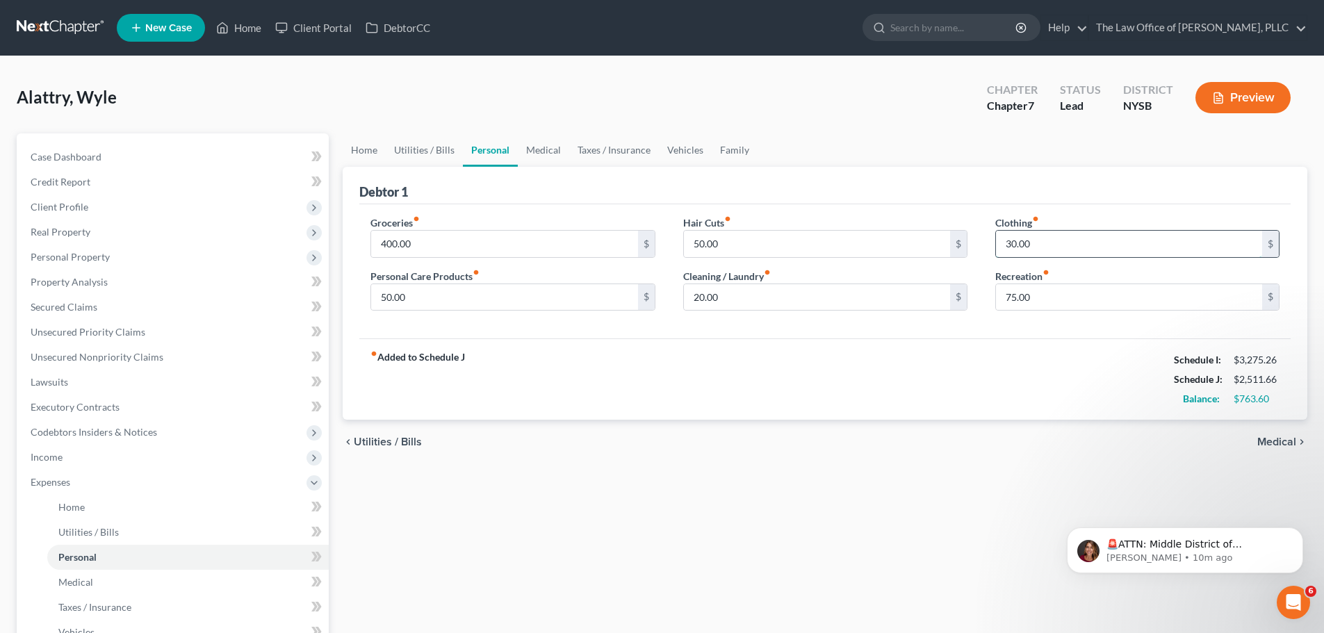
click at [1119, 252] on input "30.00" at bounding box center [1129, 244] width 266 height 26
type input "60"
click at [724, 302] on input "20.00" at bounding box center [817, 297] width 266 height 26
type input "30"
click at [463, 238] on input "400.00" at bounding box center [504, 244] width 266 height 26
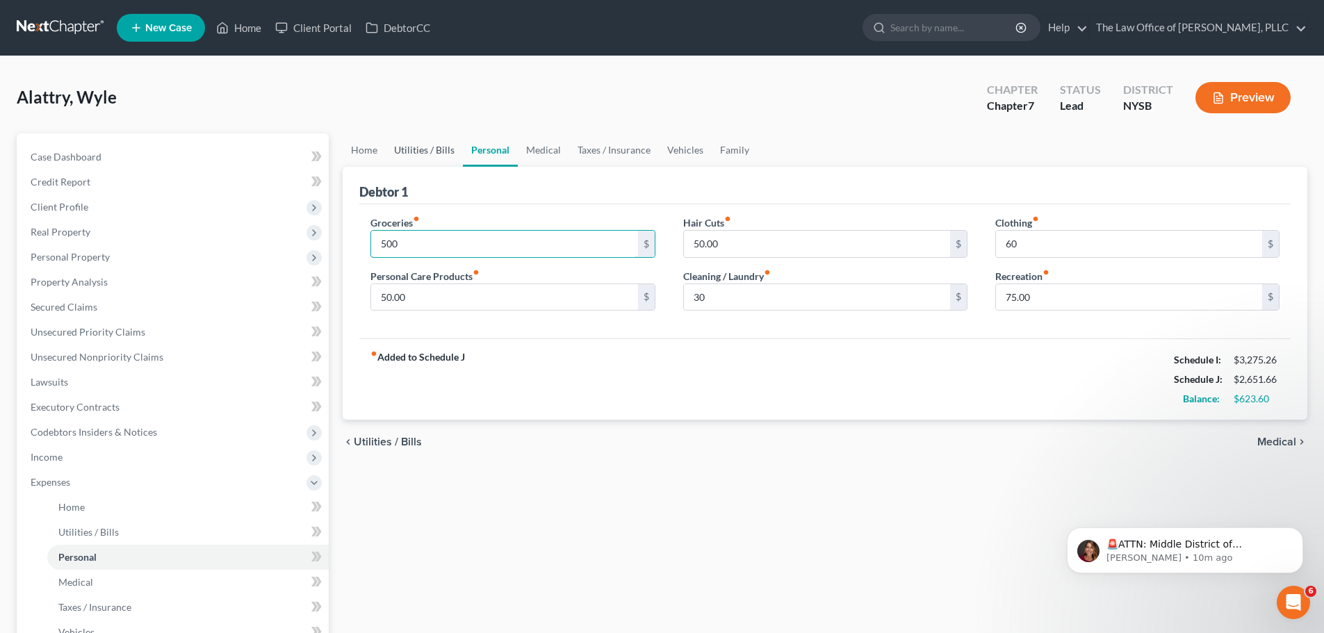
type input "500"
click at [424, 149] on link "Utilities / Bills" at bounding box center [424, 149] width 77 height 33
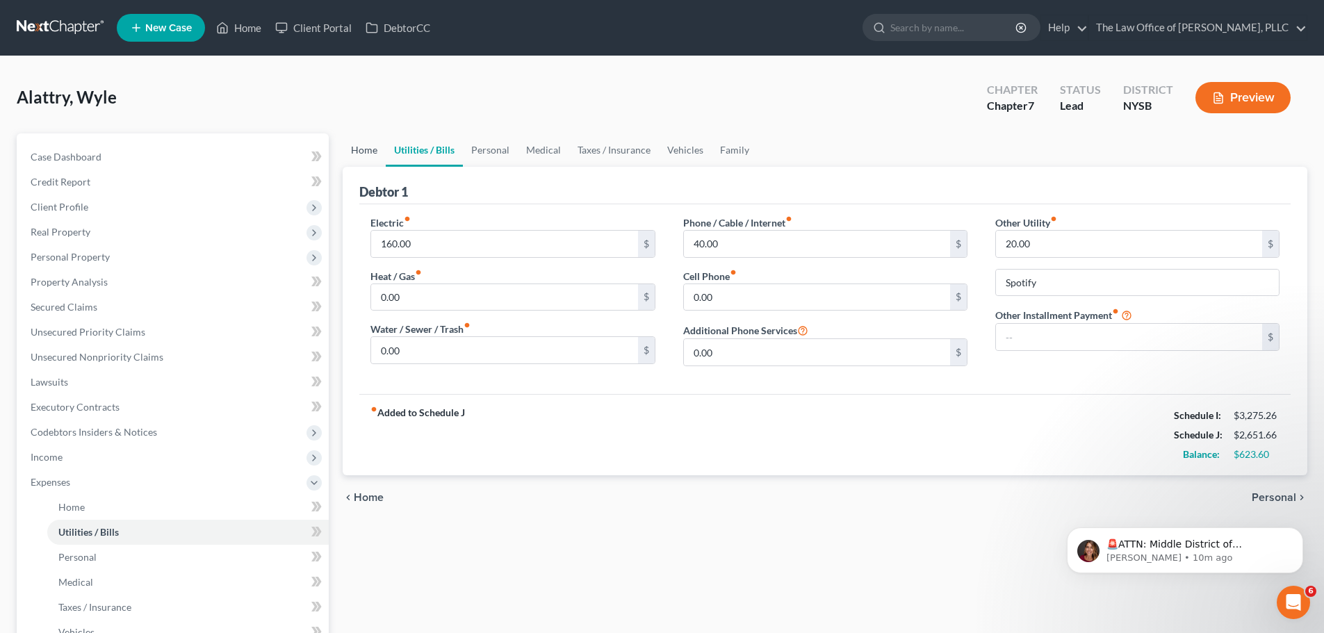
click at [368, 155] on link "Home" at bounding box center [364, 149] width 43 height 33
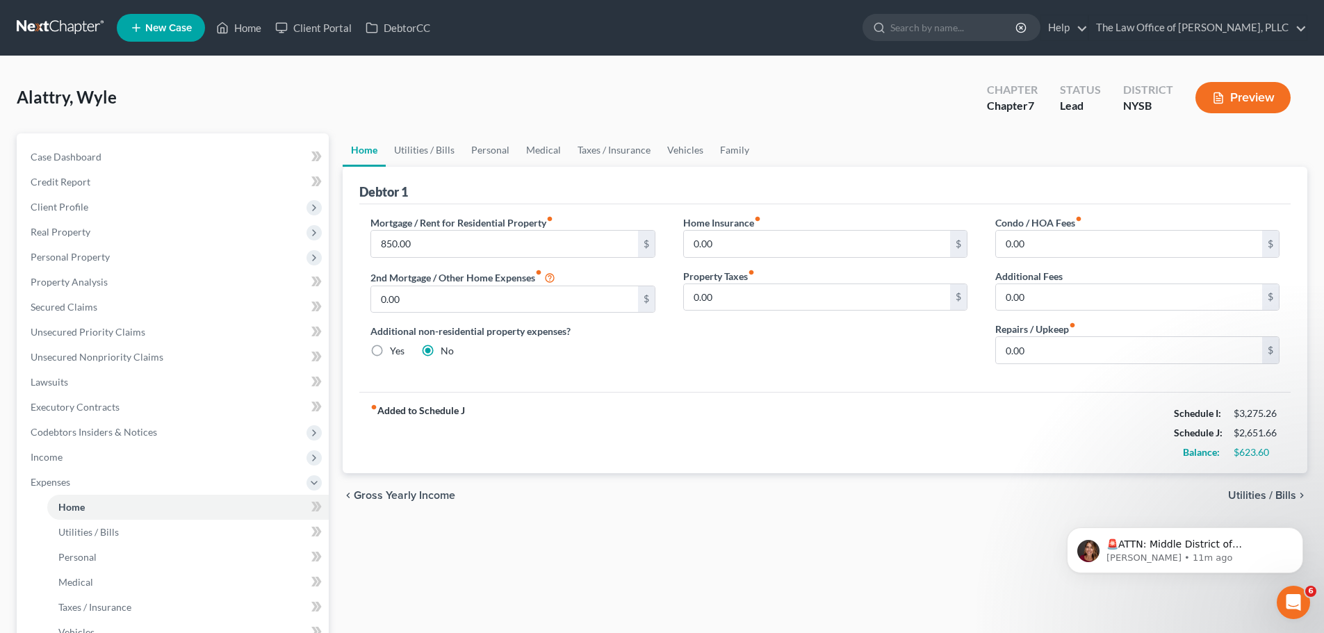
click at [1274, 495] on span "Utilities / Bills" at bounding box center [1262, 495] width 68 height 11
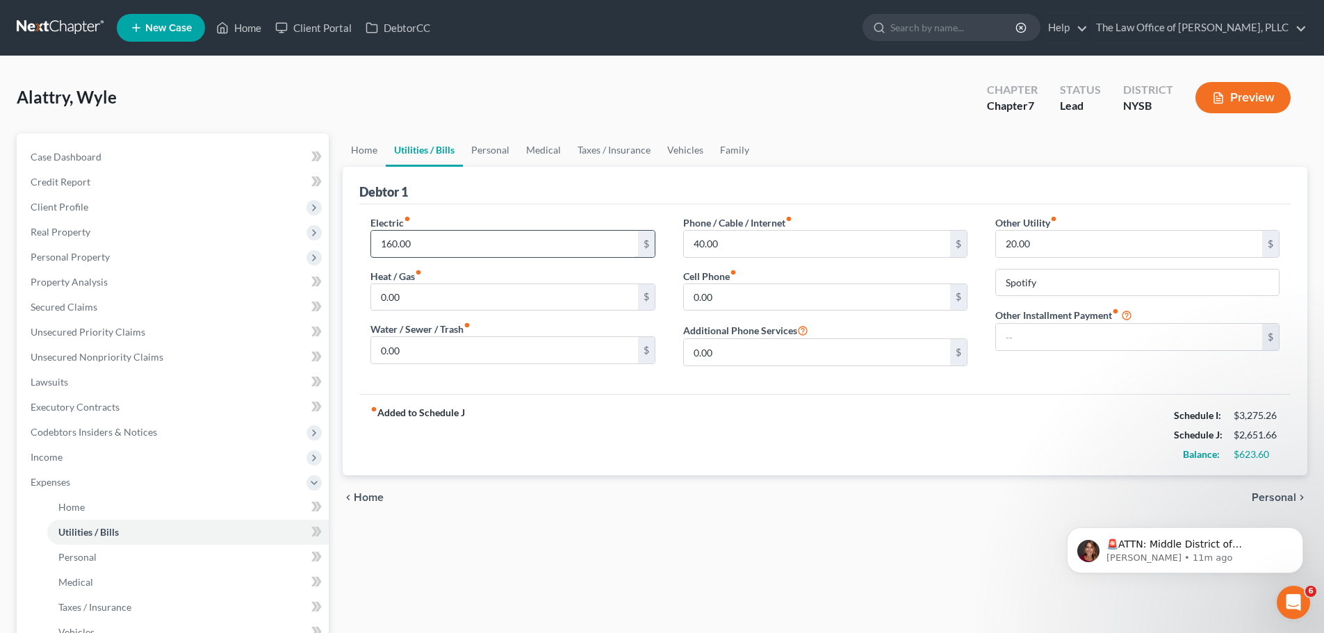
click at [575, 242] on input "160.00" at bounding box center [504, 244] width 266 height 26
type input "200"
drag, startPoint x: 932, startPoint y: 414, endPoint x: 981, endPoint y: 402, distance: 50.1
click at [934, 413] on div "fiber_manual_record Added to Schedule J Schedule I: $3,275.26 Schedule J: $2,69…" at bounding box center [824, 434] width 931 height 81
click at [1278, 495] on div "🚨ATTN: Middle District of [US_STATE] The court has added a new Credit Counselin…" at bounding box center [1185, 487] width 256 height 174
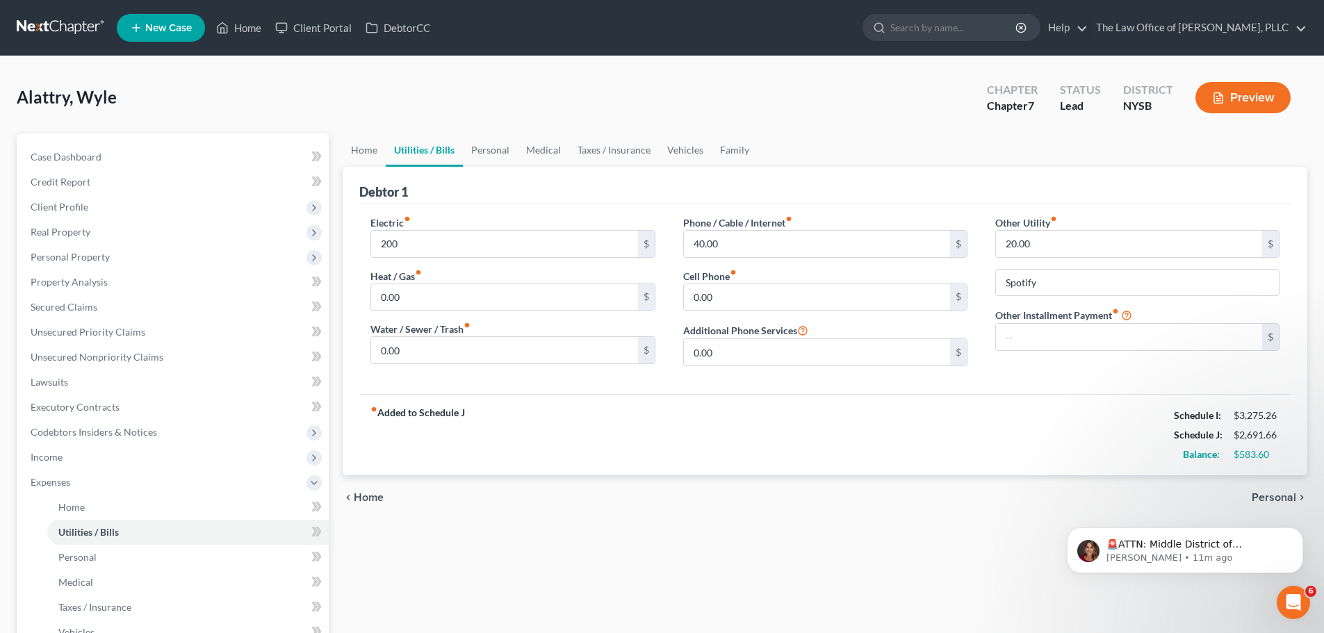
click at [1277, 496] on div "🚨ATTN: Middle District of [US_STATE] The court has added a new Credit Counselin…" at bounding box center [1185, 487] width 256 height 174
click at [1295, 529] on icon "Dismiss notification" at bounding box center [1299, 531] width 8 height 8
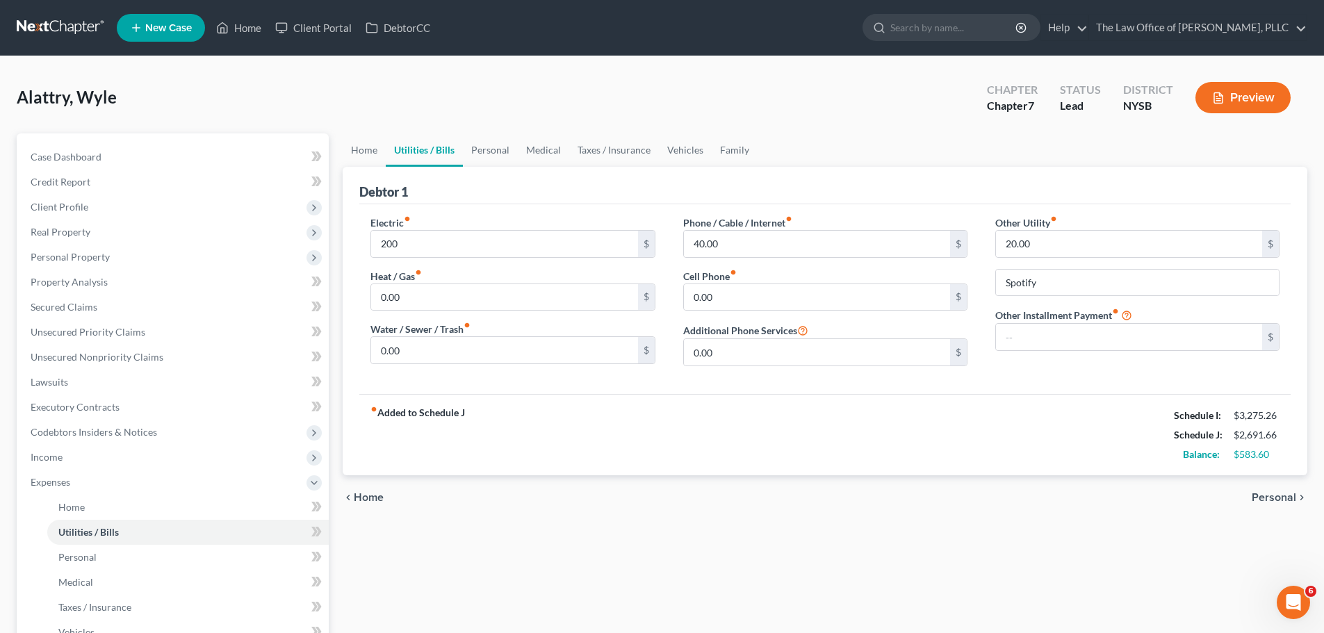
click at [1254, 492] on span "Personal" at bounding box center [1273, 497] width 44 height 11
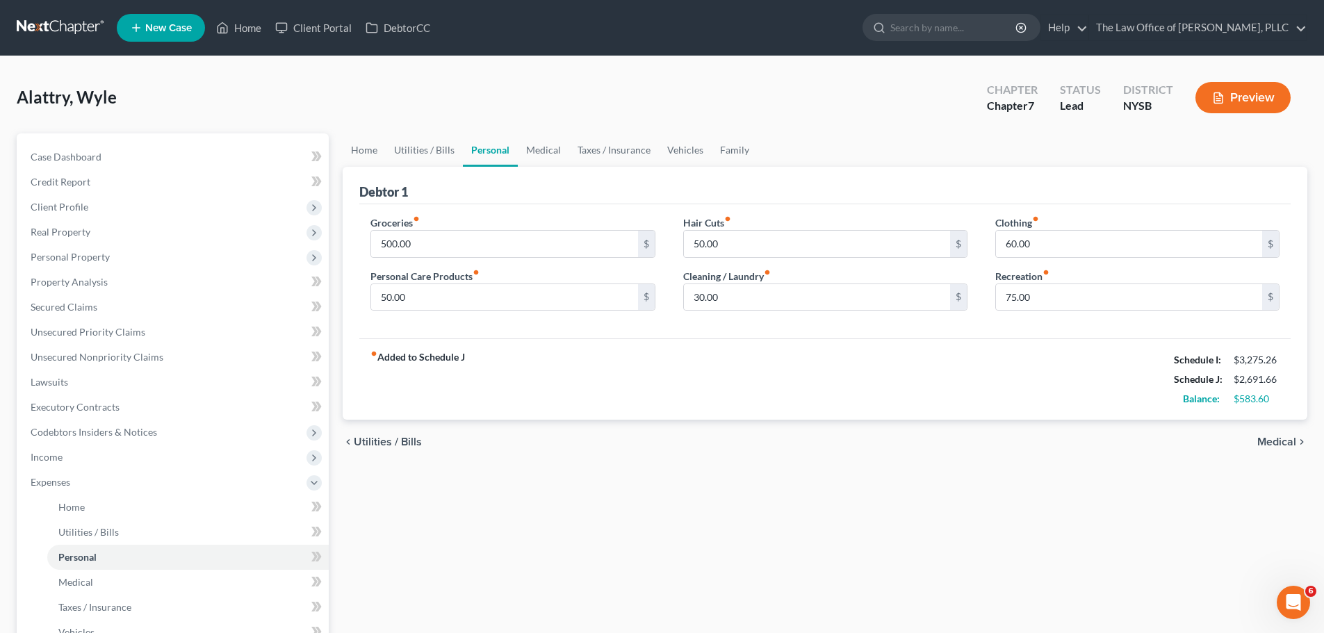
click at [1275, 438] on span "Medical" at bounding box center [1276, 441] width 39 height 11
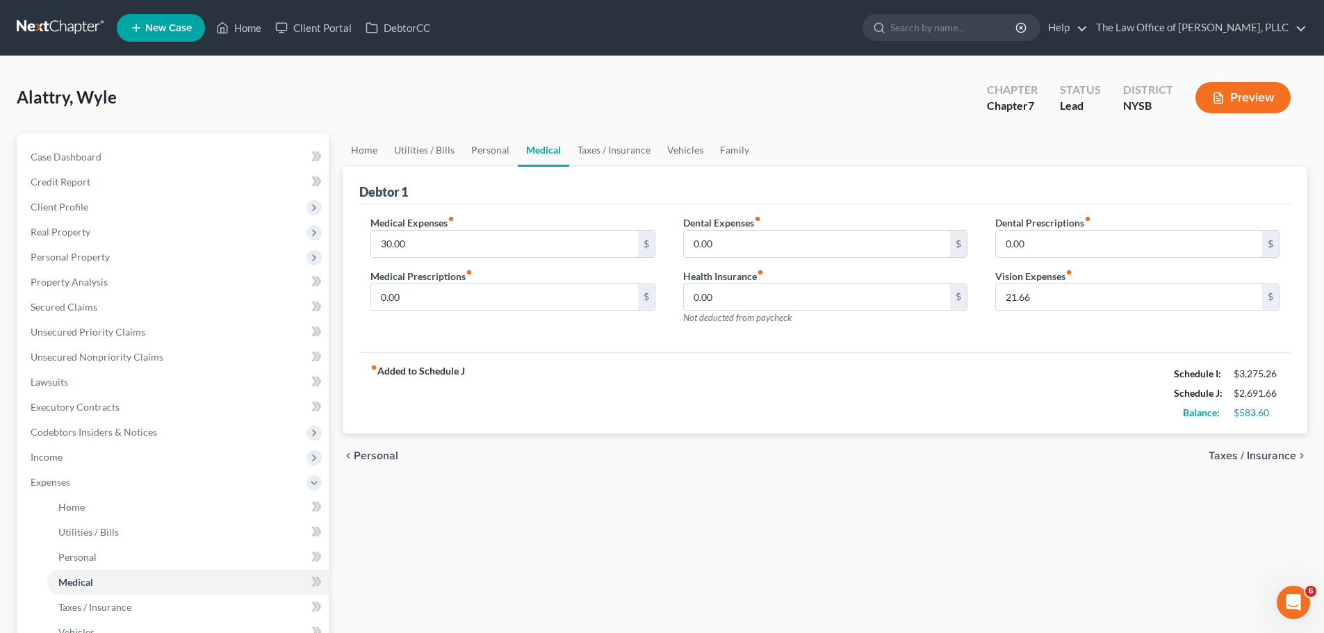
click at [1254, 468] on div "chevron_left Personal Taxes / Insurance chevron_right" at bounding box center [825, 456] width 964 height 44
click at [1255, 461] on span "Taxes / Insurance" at bounding box center [1252, 455] width 88 height 11
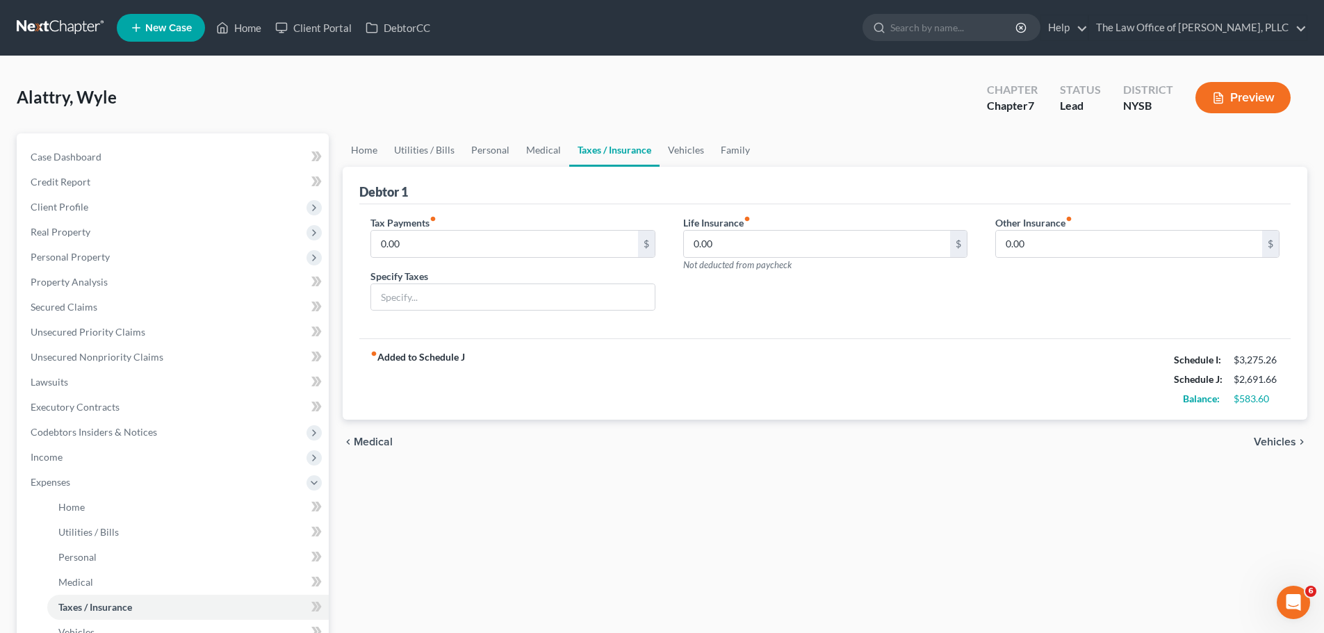
click at [1258, 445] on span "Vehicles" at bounding box center [1274, 441] width 42 height 11
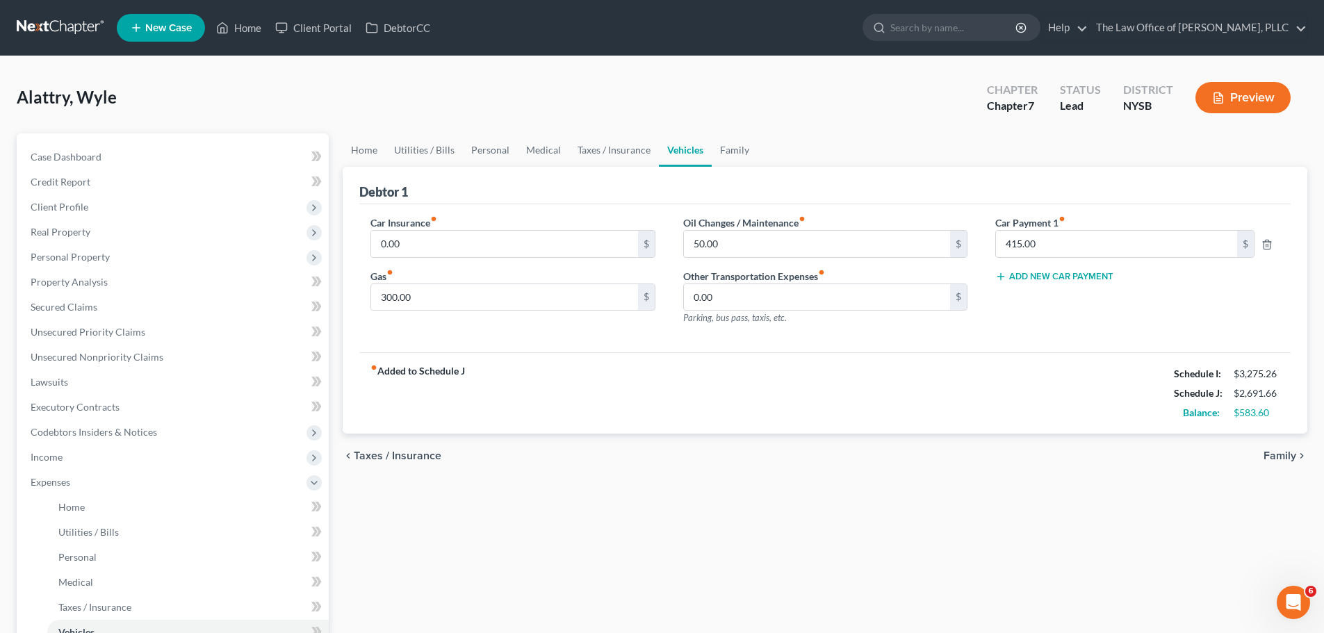
click at [1267, 457] on span "Family" at bounding box center [1279, 455] width 33 height 11
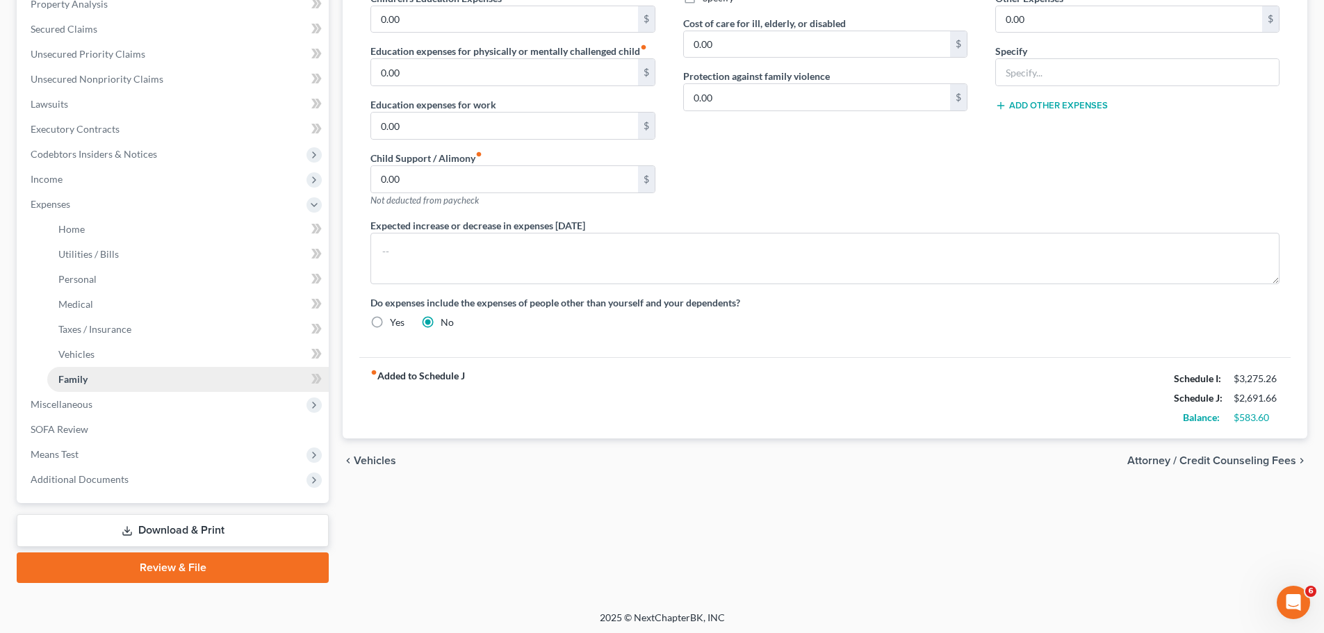
scroll to position [281, 0]
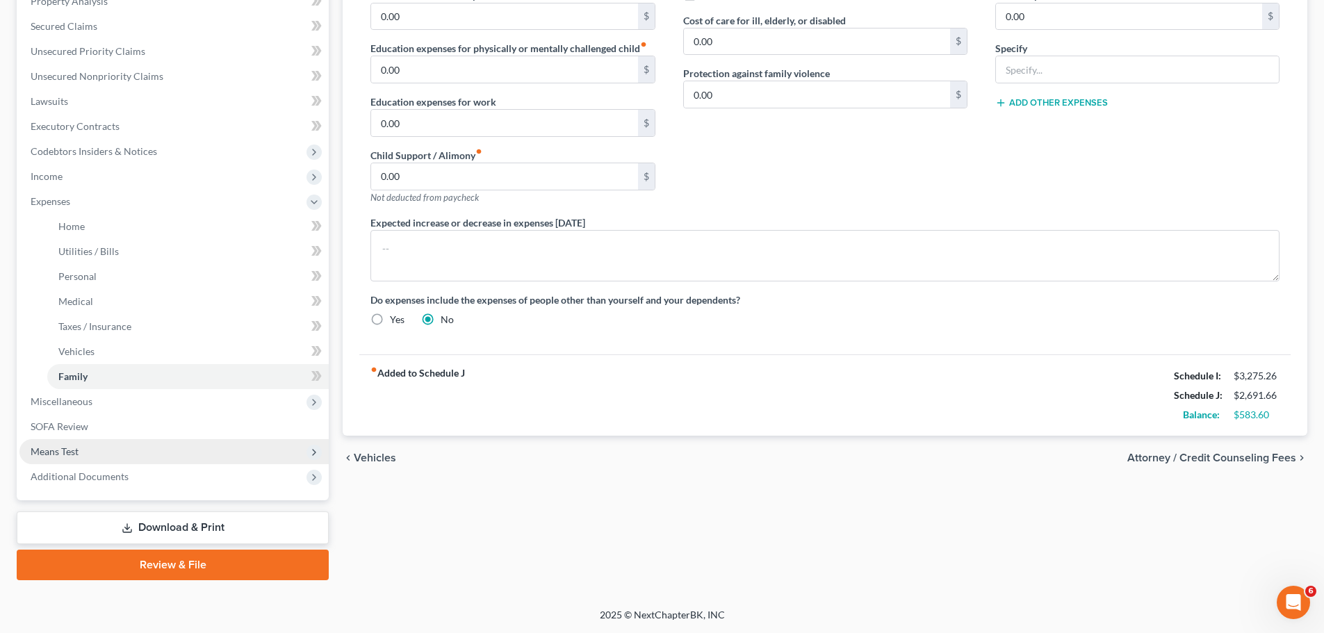
click at [97, 451] on span "Means Test" at bounding box center [173, 451] width 309 height 25
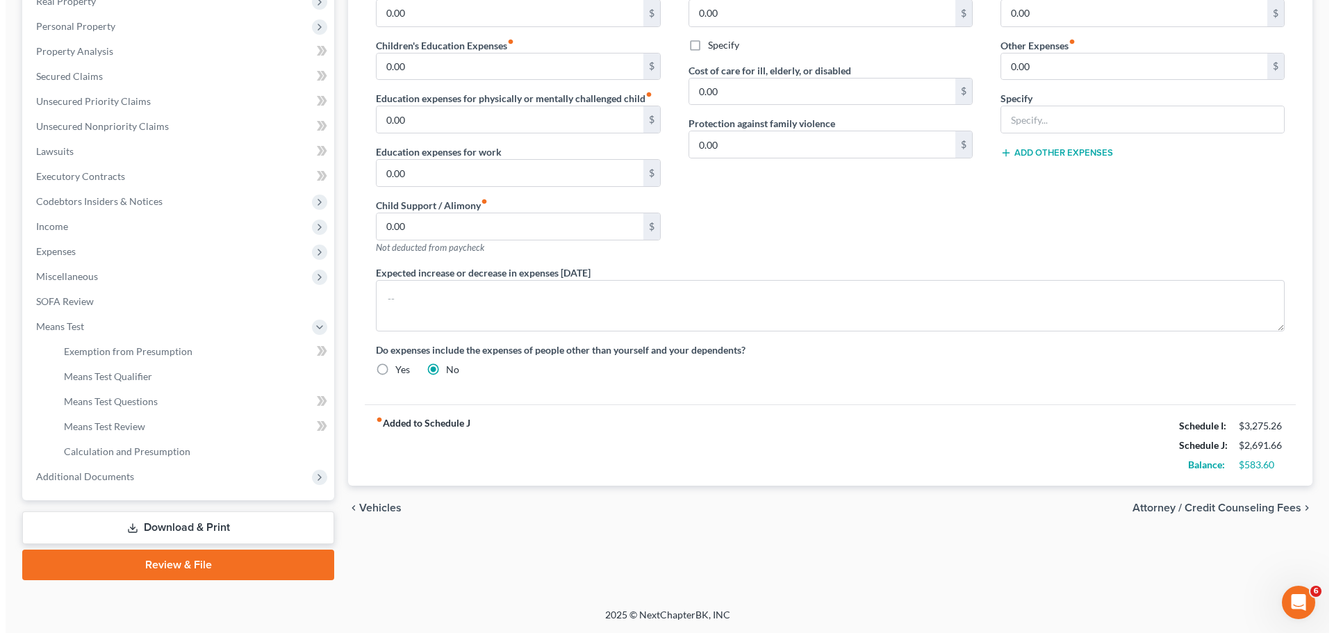
scroll to position [231, 0]
click at [96, 379] on span "Means Test Qualifier" at bounding box center [102, 376] width 88 height 12
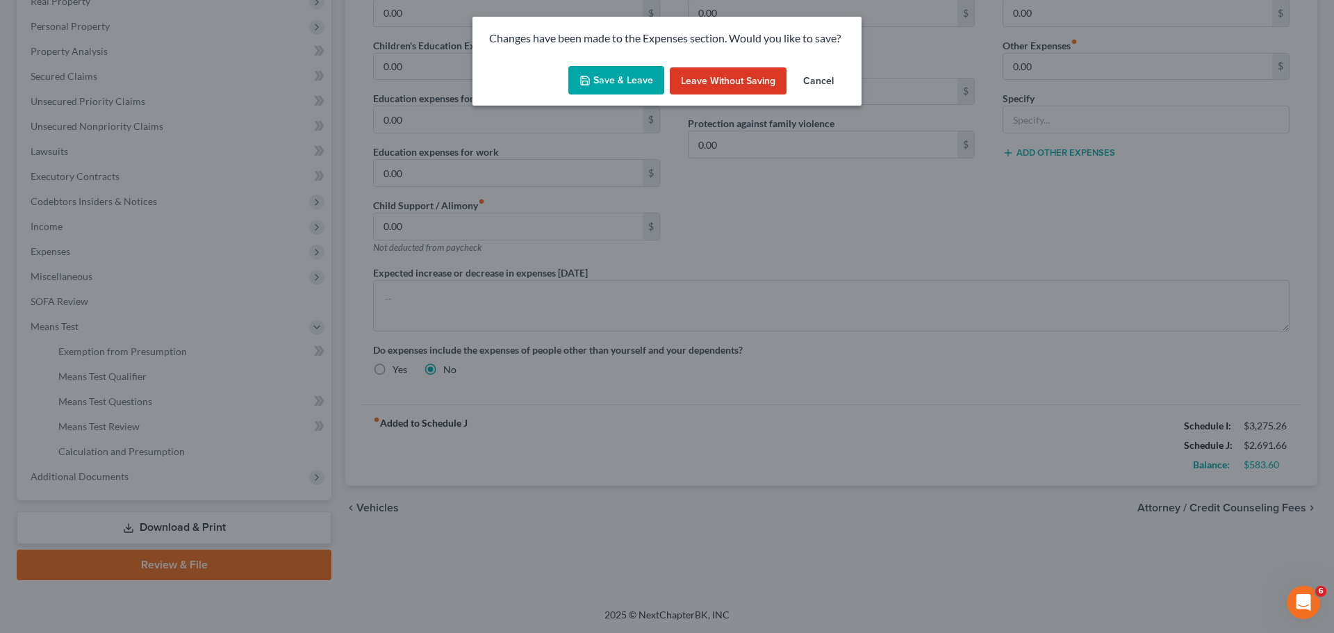
click at [629, 78] on button "Save & Leave" at bounding box center [616, 80] width 96 height 29
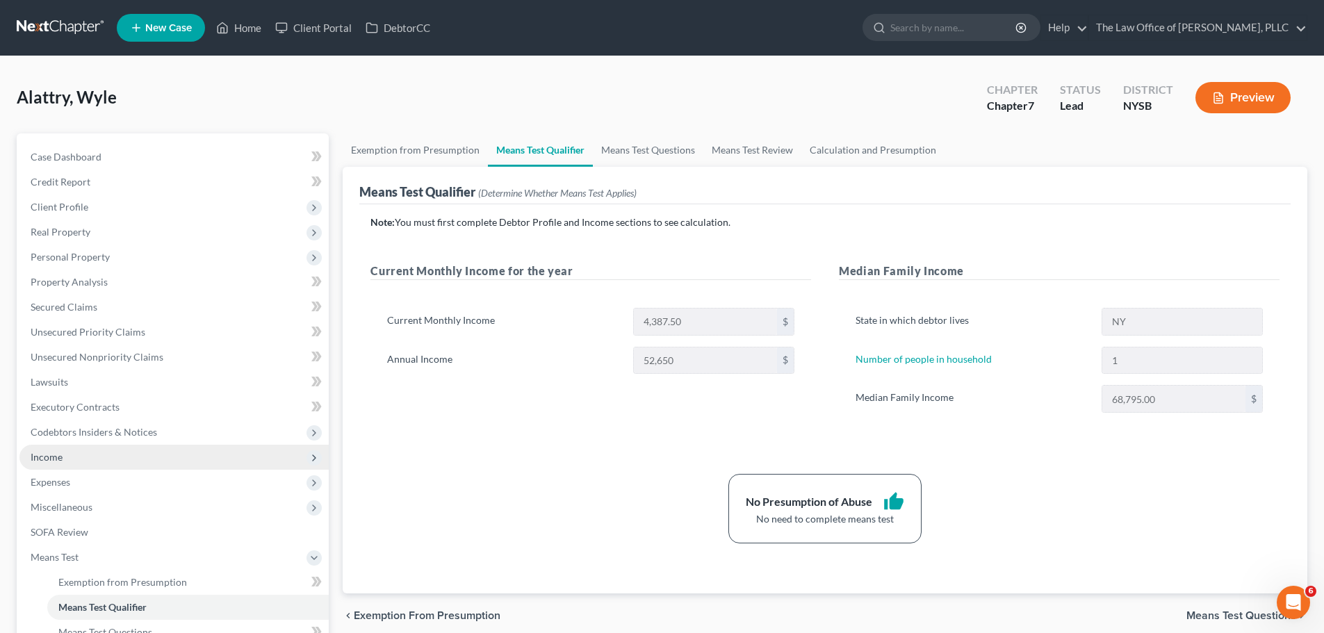
click at [83, 452] on span "Income" at bounding box center [173, 457] width 309 height 25
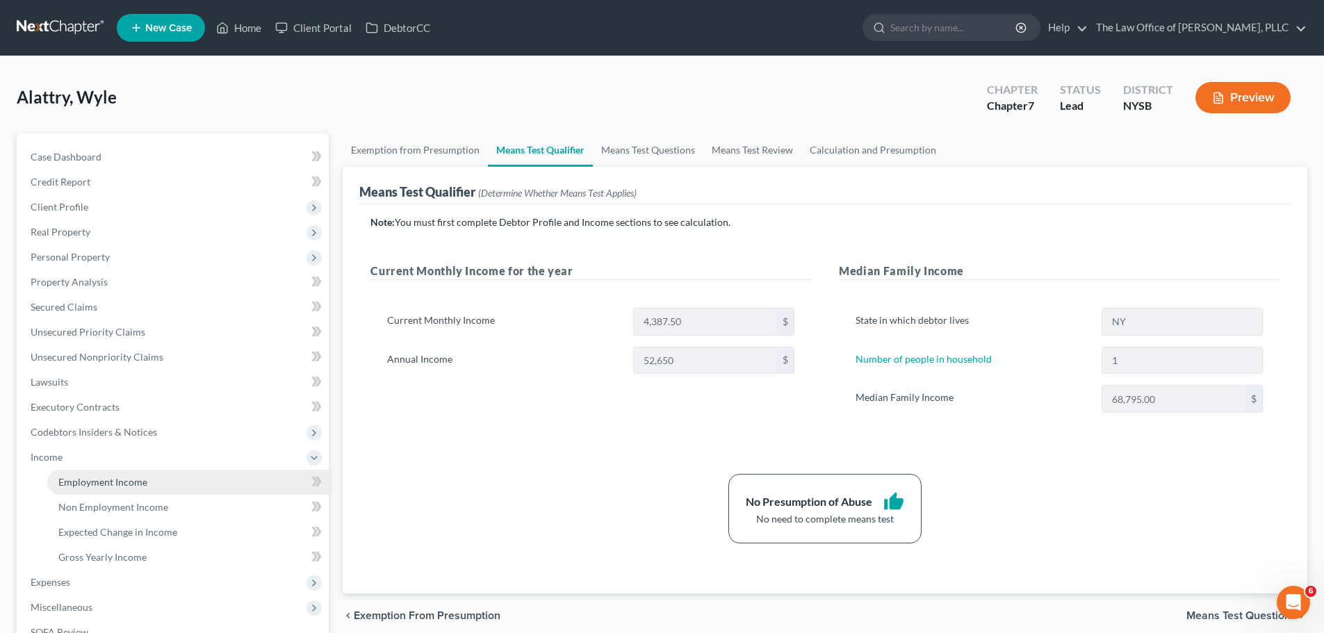
click at [94, 485] on span "Employment Income" at bounding box center [102, 482] width 89 height 12
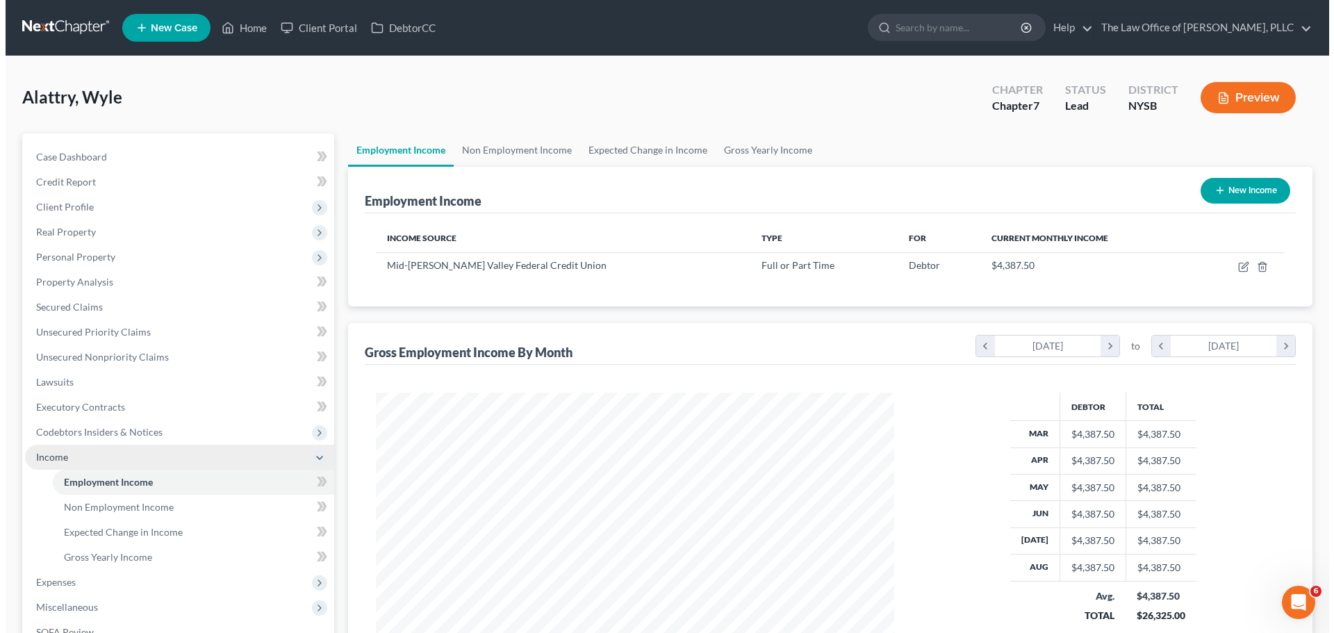
scroll to position [259, 546]
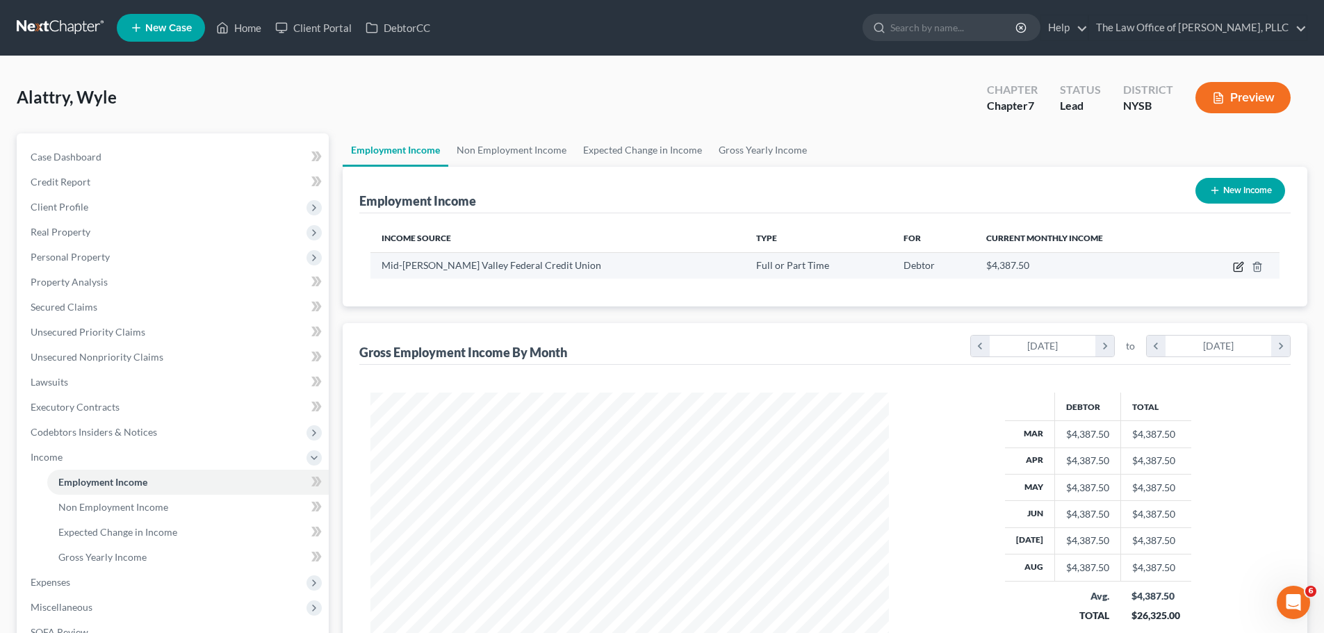
click at [1242, 268] on icon "button" at bounding box center [1237, 267] width 8 height 8
select select "0"
select select "35"
select select "2"
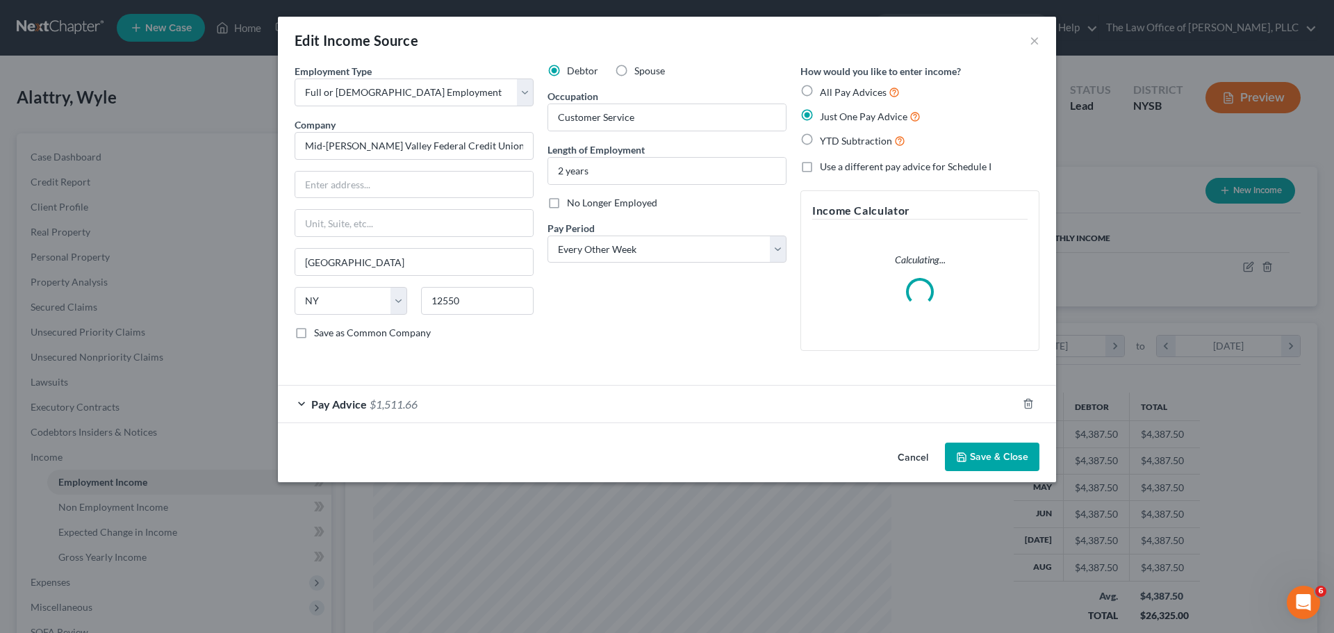
scroll to position [261, 551]
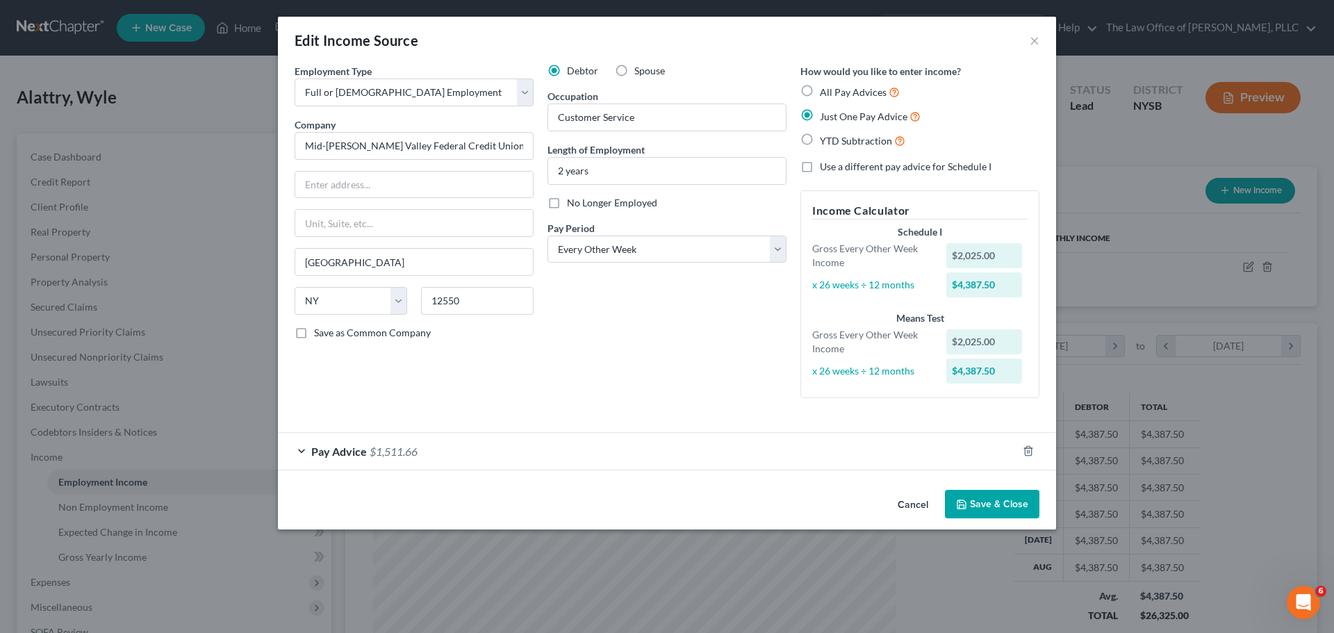
click at [311, 452] on div "Pay Advice $1,511.66" at bounding box center [647, 451] width 739 height 37
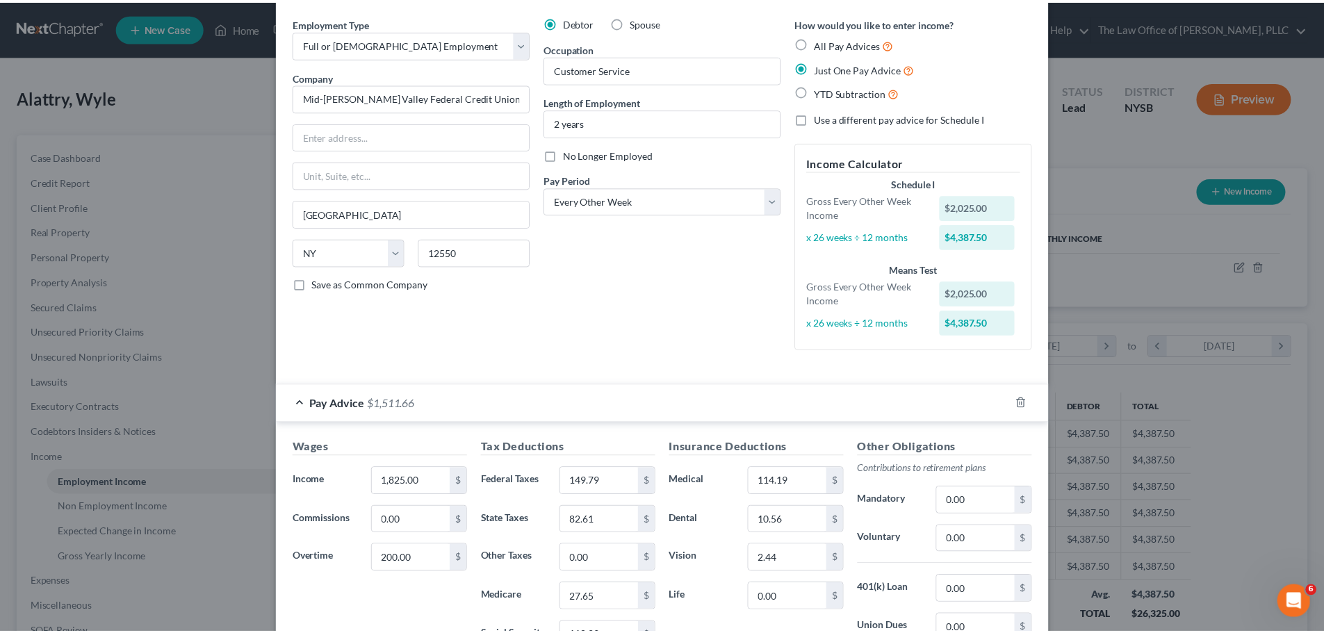
scroll to position [253, 0]
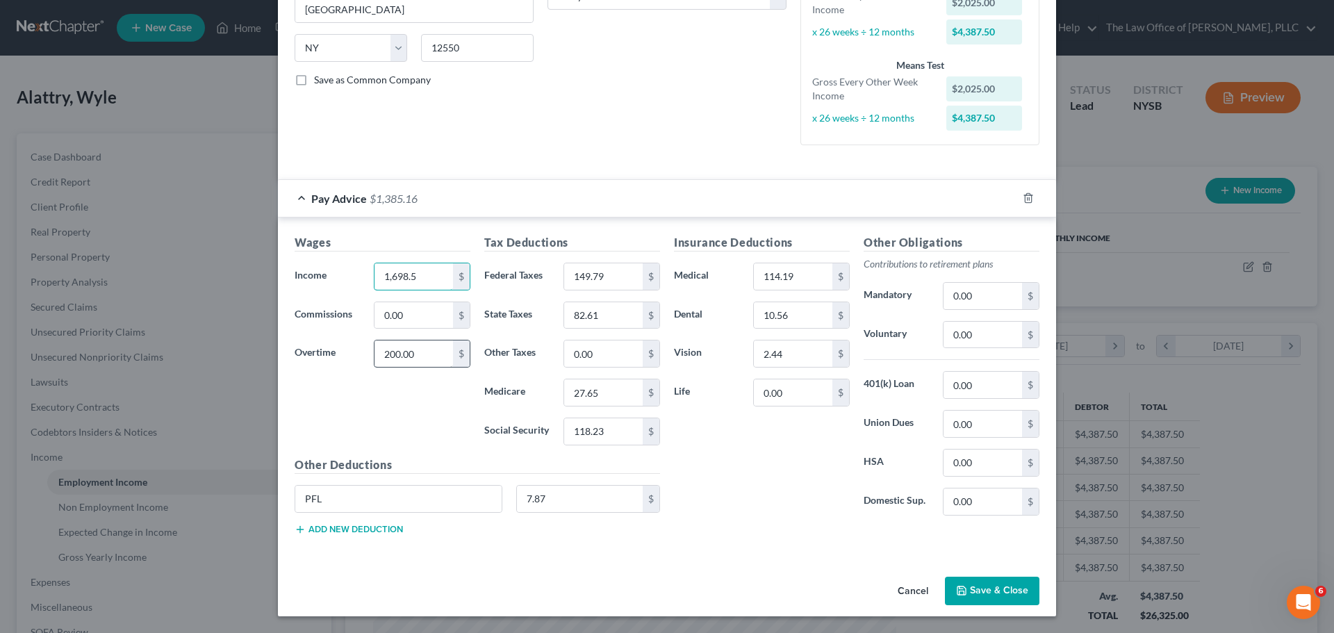
type input "1,698.5"
click at [429, 354] on input "200.00" at bounding box center [414, 353] width 79 height 26
type input "169.31"
click at [627, 290] on div "Tax Deductions Federal Taxes 149.79 $ State Taxes 82.61 $ Other Taxes 0.00 $ Me…" at bounding box center [572, 345] width 190 height 222
click at [623, 279] on input "149.79" at bounding box center [603, 276] width 79 height 26
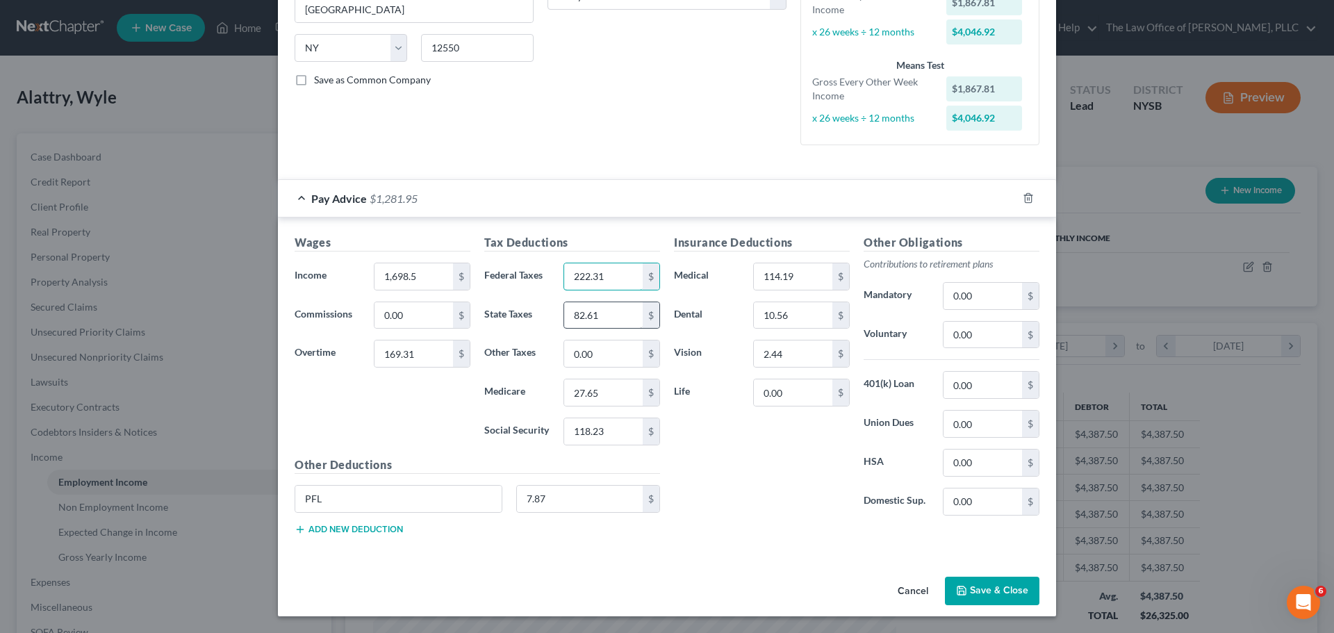
type input "222.31"
click at [592, 310] on input "82.61" at bounding box center [603, 315] width 79 height 26
type input "73.91"
click at [608, 395] on input "27.65" at bounding box center [603, 392] width 79 height 26
type input "25.28"
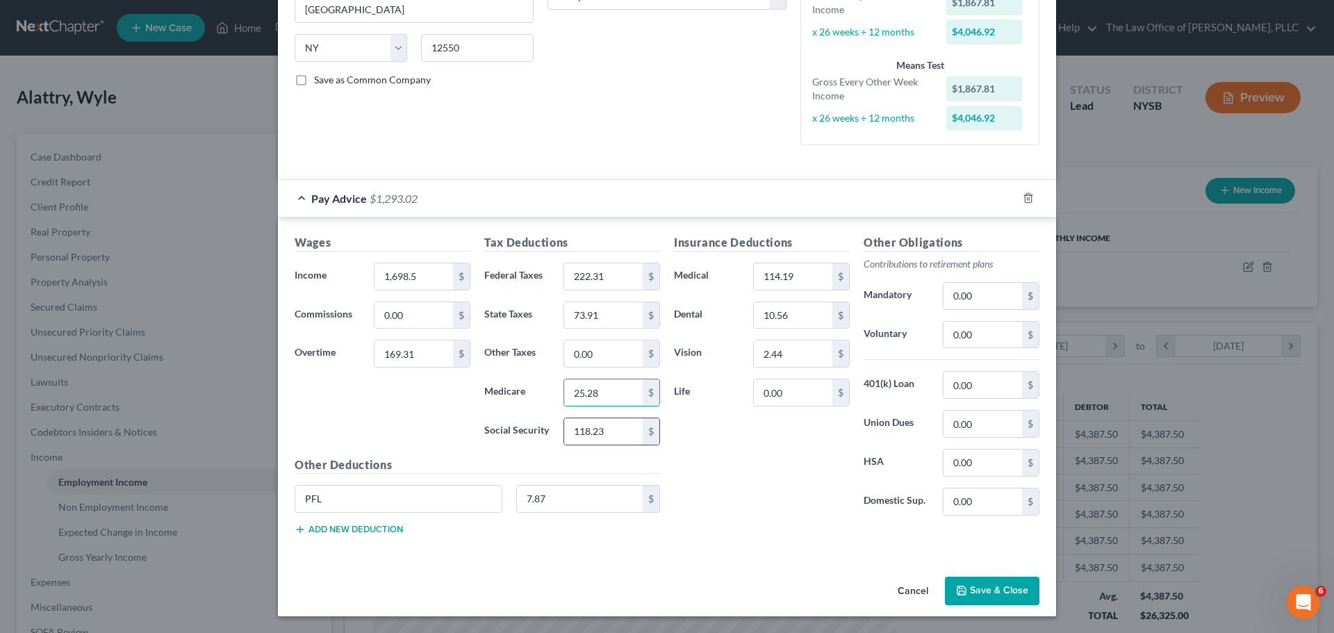
click at [593, 429] on input "118.23" at bounding box center [603, 431] width 79 height 26
type input "108.1"
click at [792, 271] on input "114.19" at bounding box center [793, 276] width 79 height 26
type input "114.19"
click at [783, 315] on input "10.56" at bounding box center [793, 315] width 79 height 26
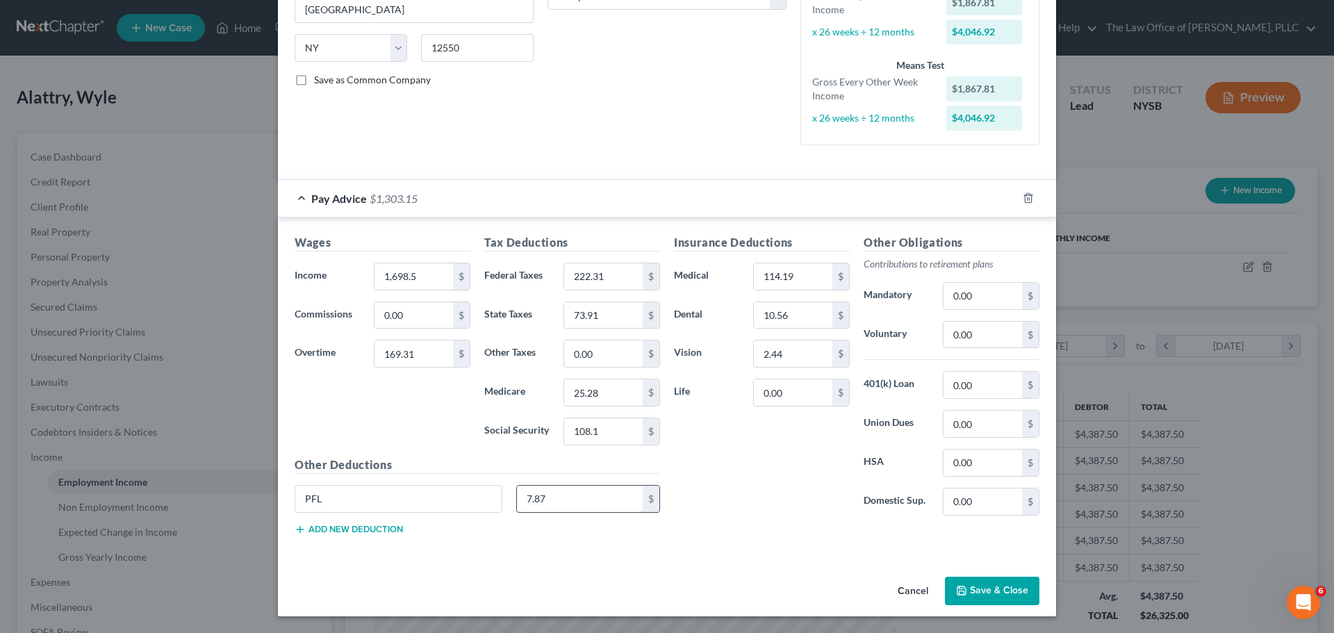
click at [576, 504] on input "7.87" at bounding box center [580, 499] width 126 height 26
type input "7.26"
click at [542, 554] on div "Wages Income * 1,698.5 $ Commissions 0.00 $ Overtime 169.31 $ Tax Deductions Fe…" at bounding box center [667, 387] width 778 height 340
click at [989, 595] on button "Save & Close" at bounding box center [992, 591] width 94 height 29
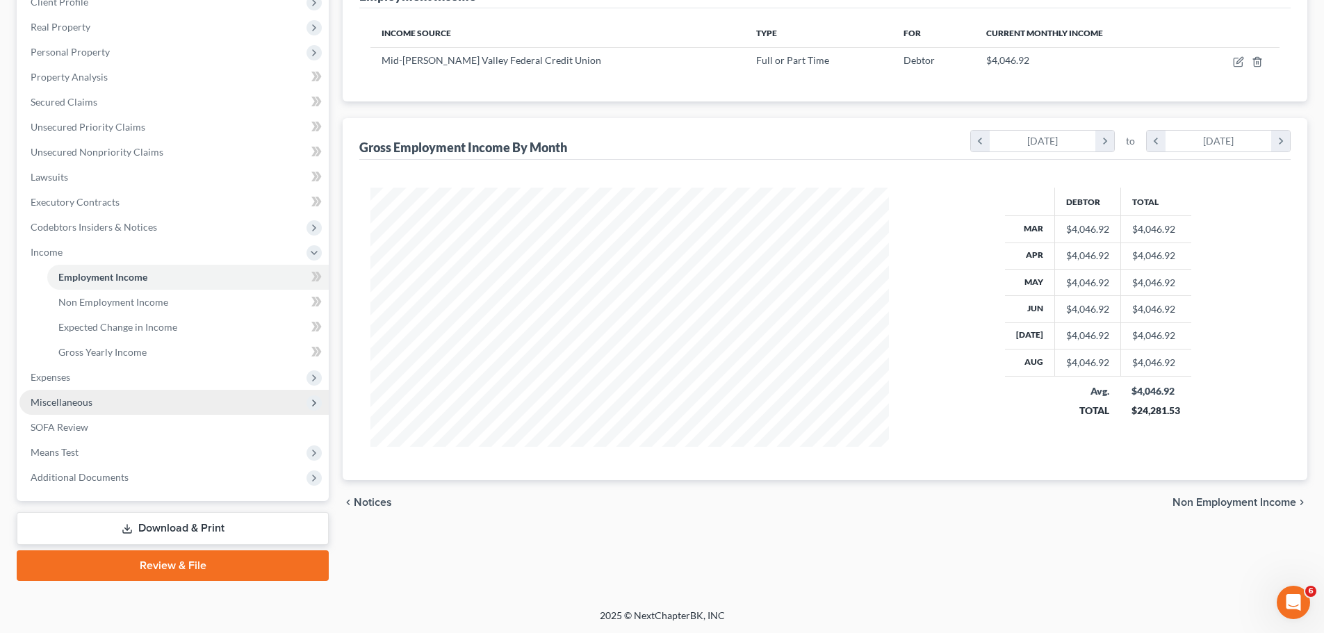
scroll to position [206, 0]
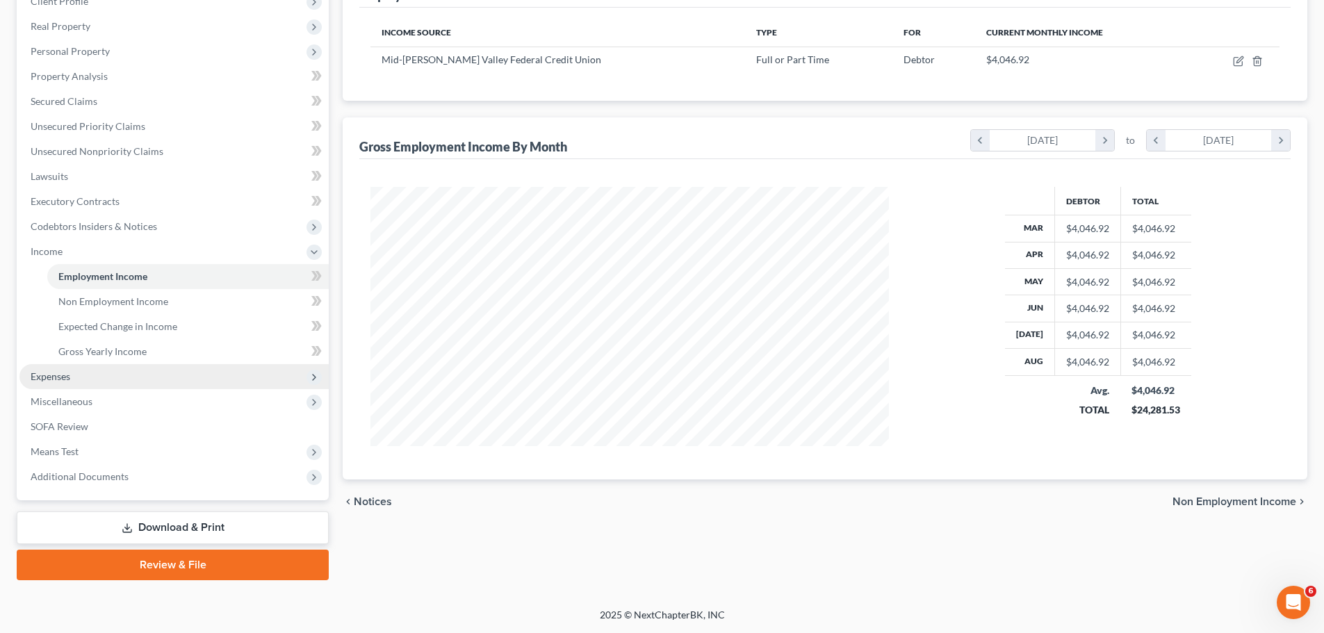
click at [101, 372] on span "Expenses" at bounding box center [173, 376] width 309 height 25
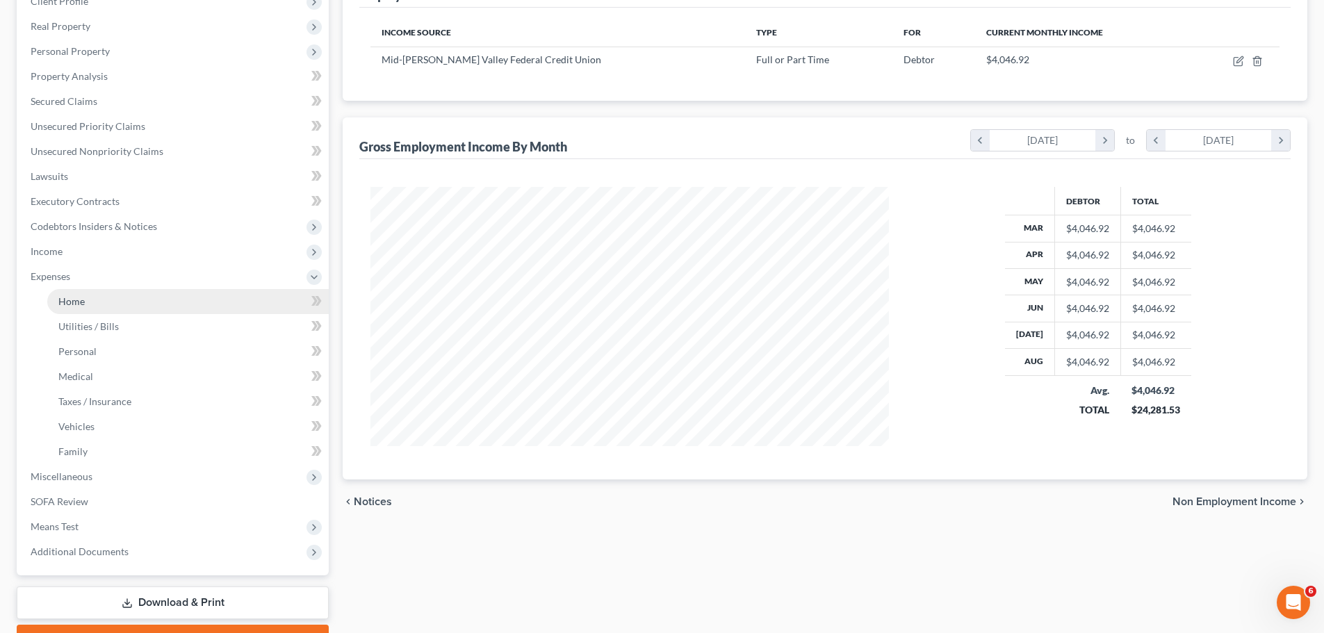
click at [143, 306] on link "Home" at bounding box center [187, 301] width 281 height 25
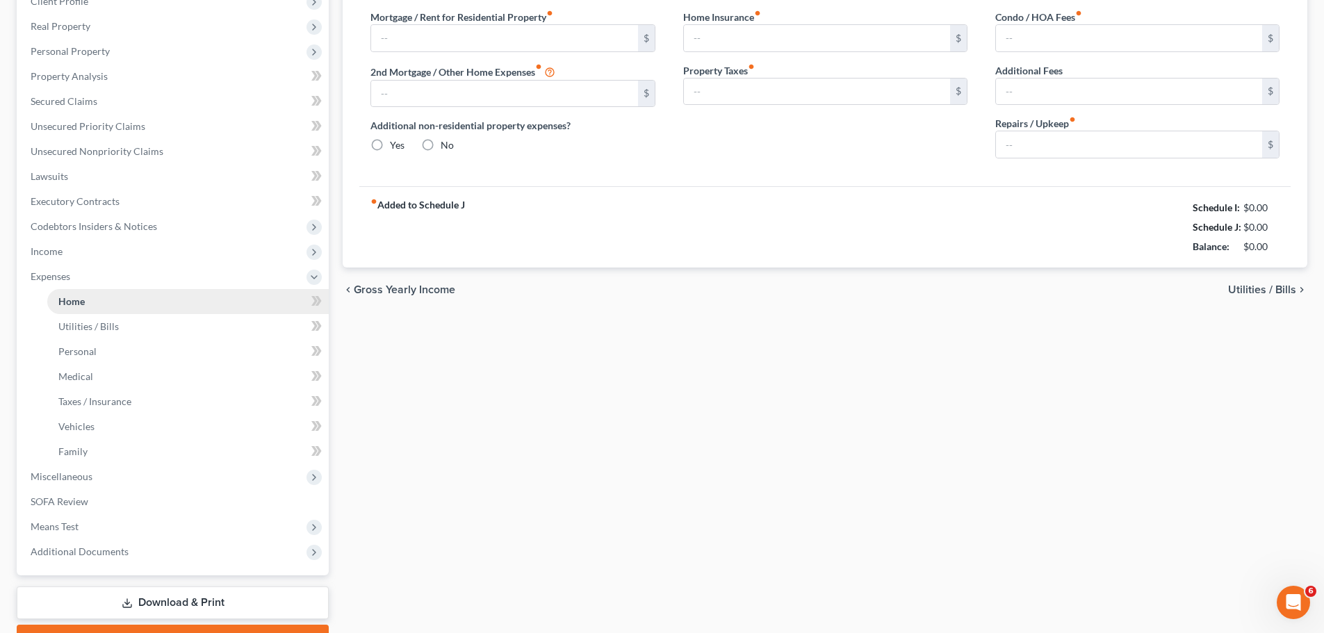
type input "850.00"
type input "0.00"
radio input "true"
type input "0.00"
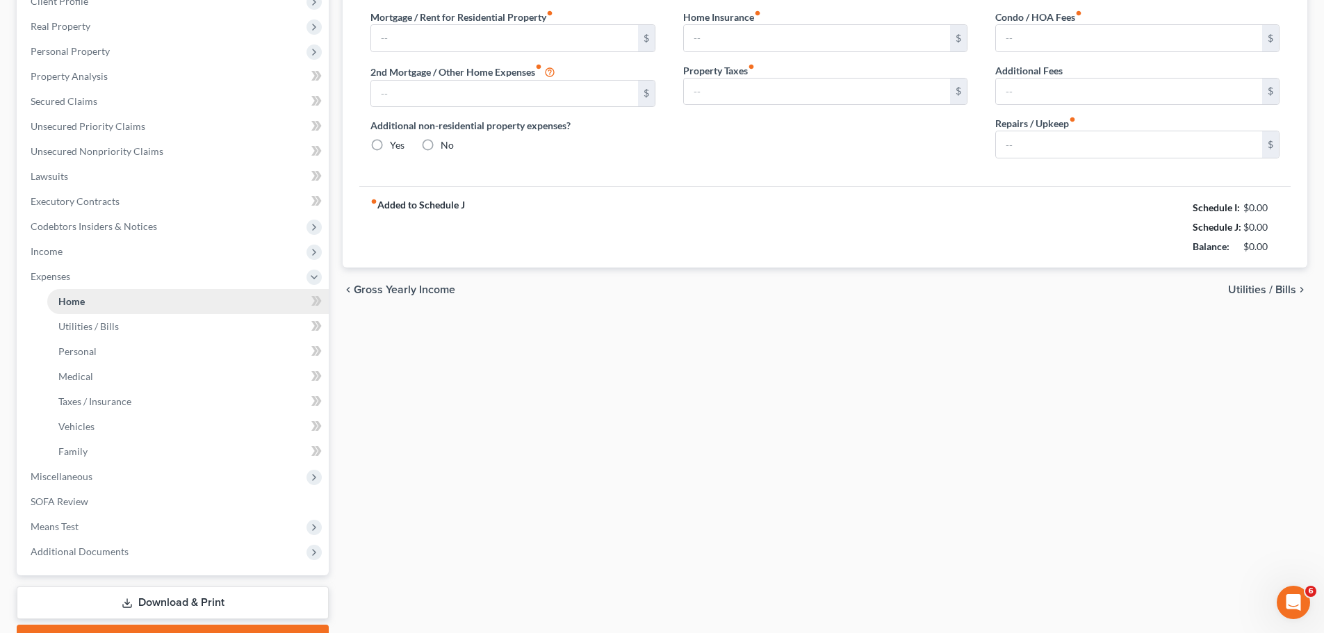
type input "0.00"
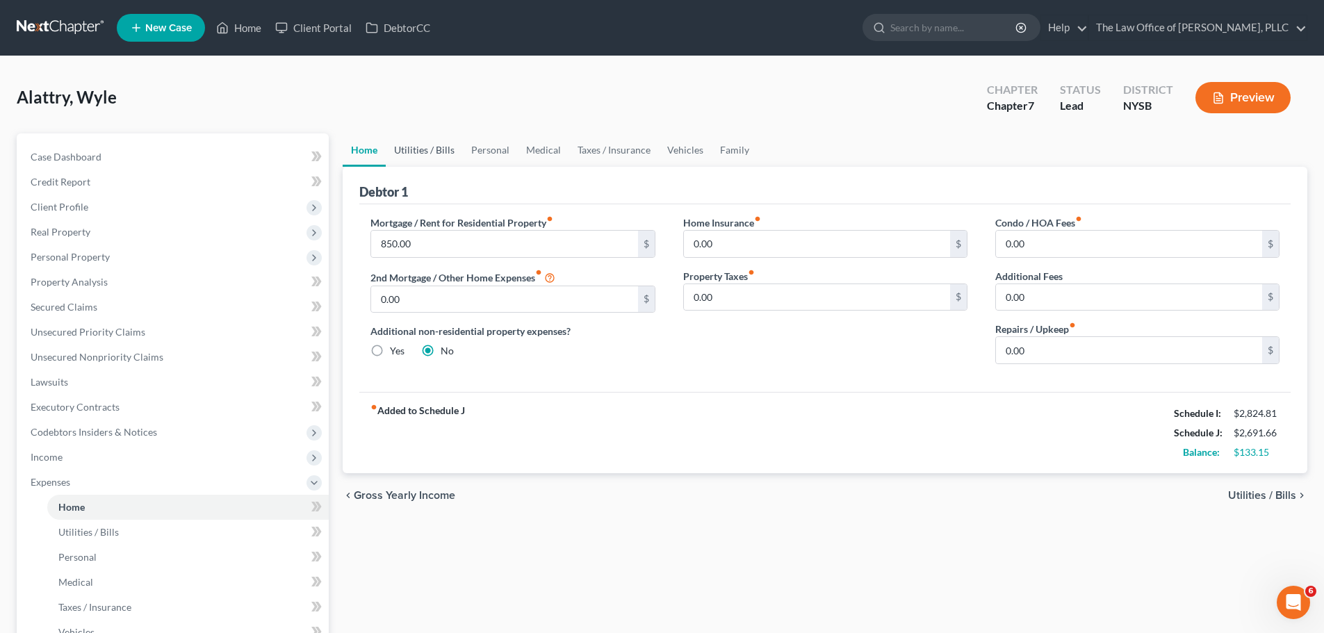
click at [425, 145] on link "Utilities / Bills" at bounding box center [424, 149] width 77 height 33
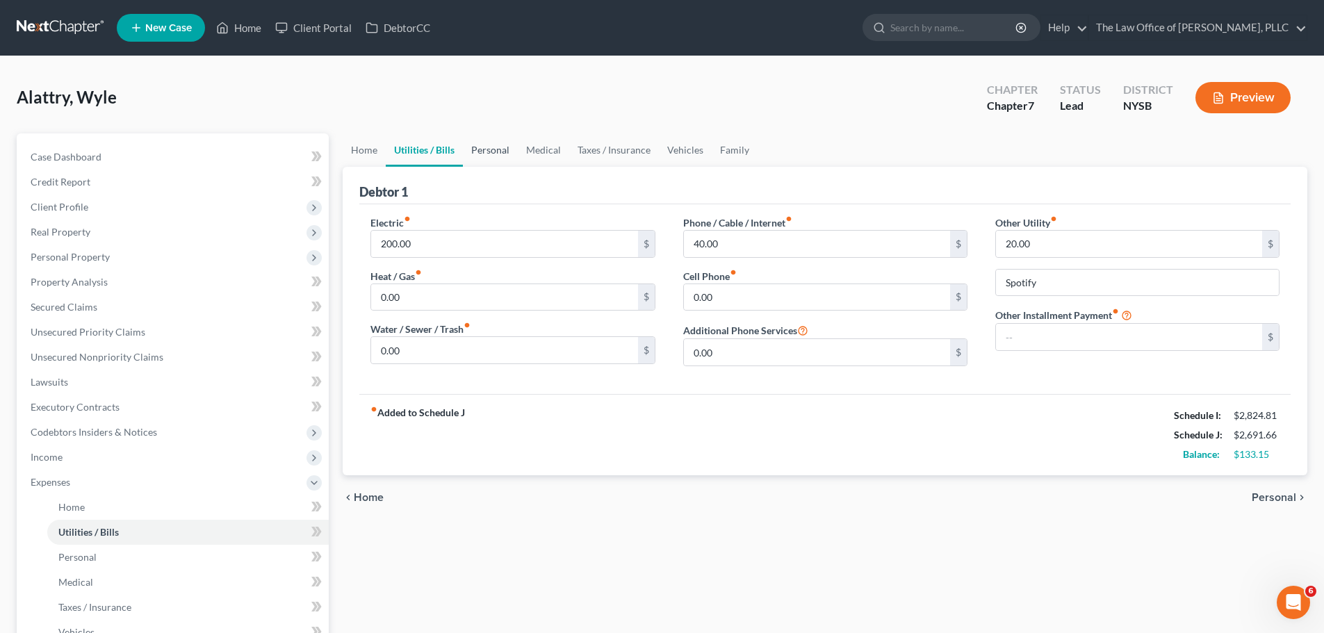
click at [507, 155] on link "Personal" at bounding box center [490, 149] width 55 height 33
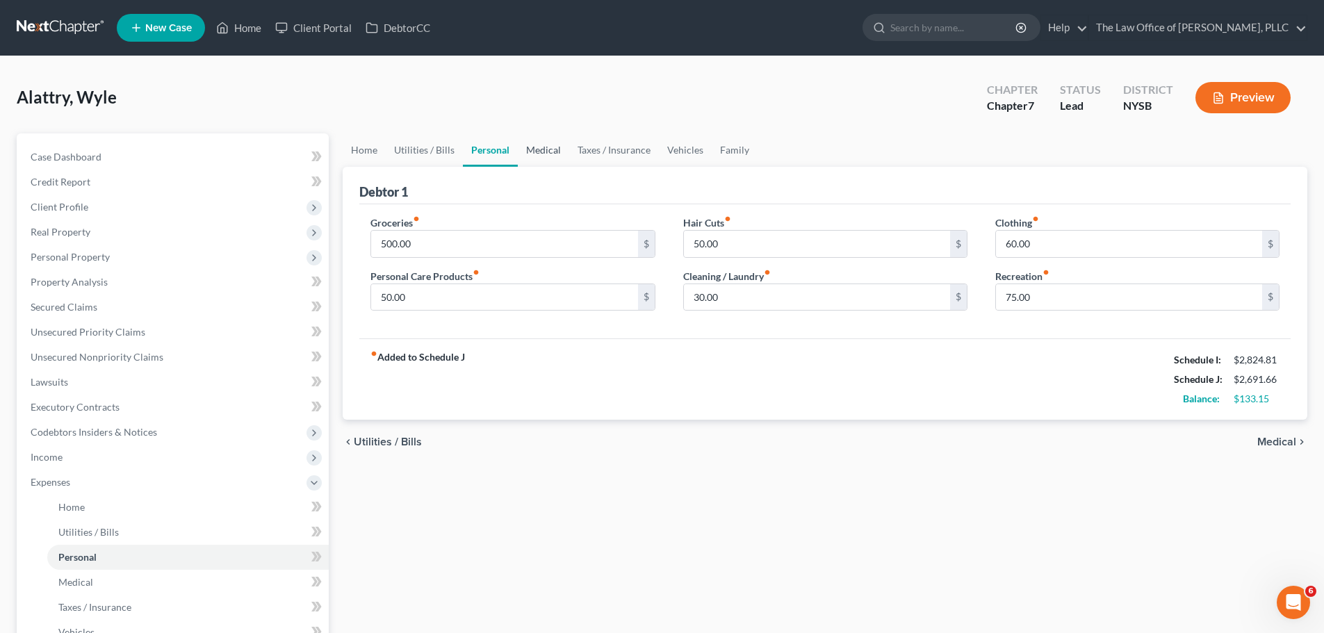
click at [550, 154] on link "Medical" at bounding box center [543, 149] width 51 height 33
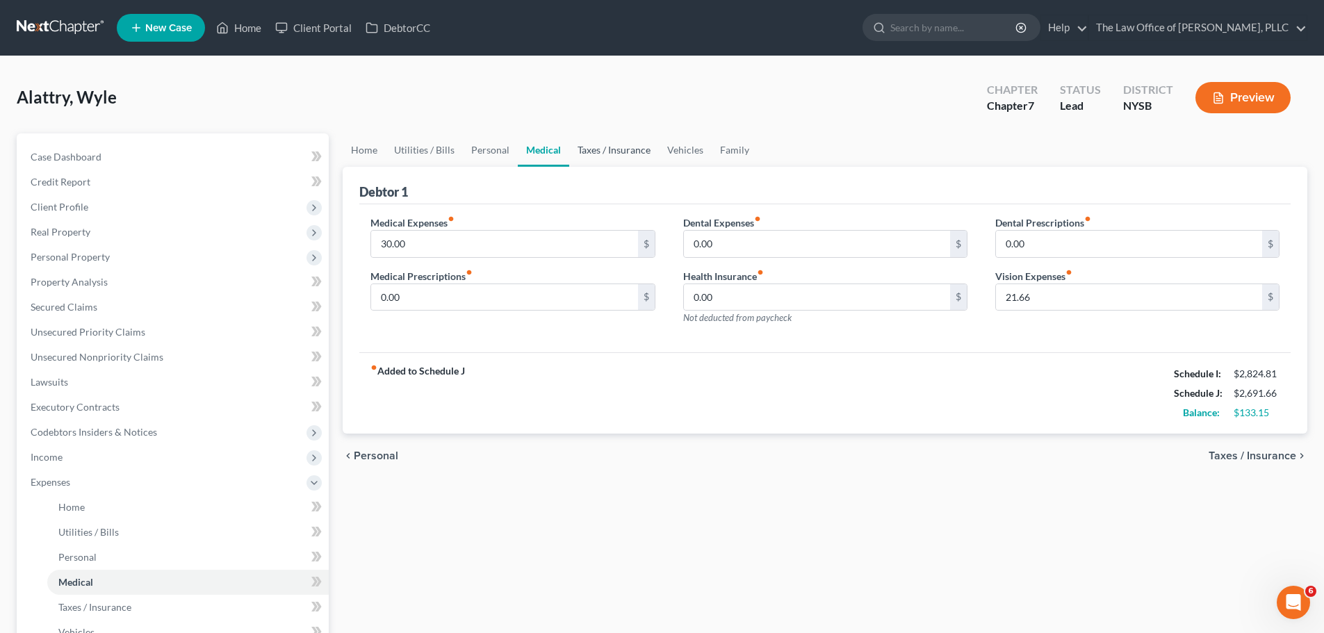
click at [639, 151] on link "Taxes / Insurance" at bounding box center [614, 149] width 90 height 33
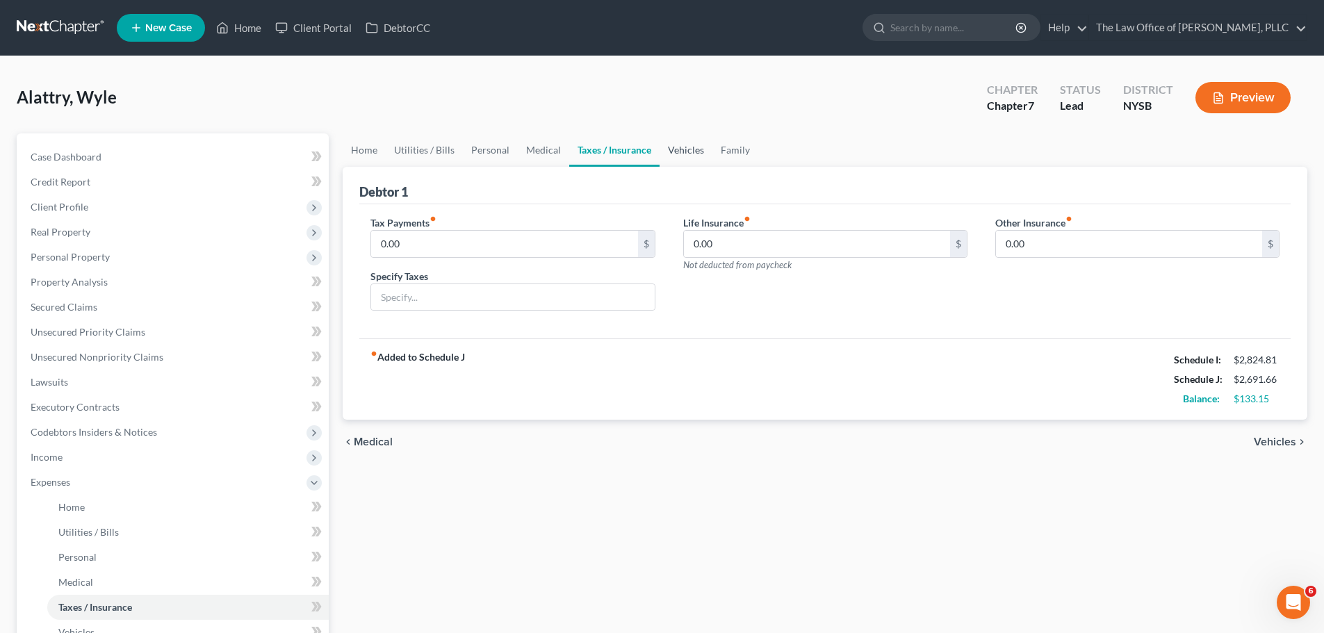
click at [703, 153] on link "Vehicles" at bounding box center [685, 149] width 53 height 33
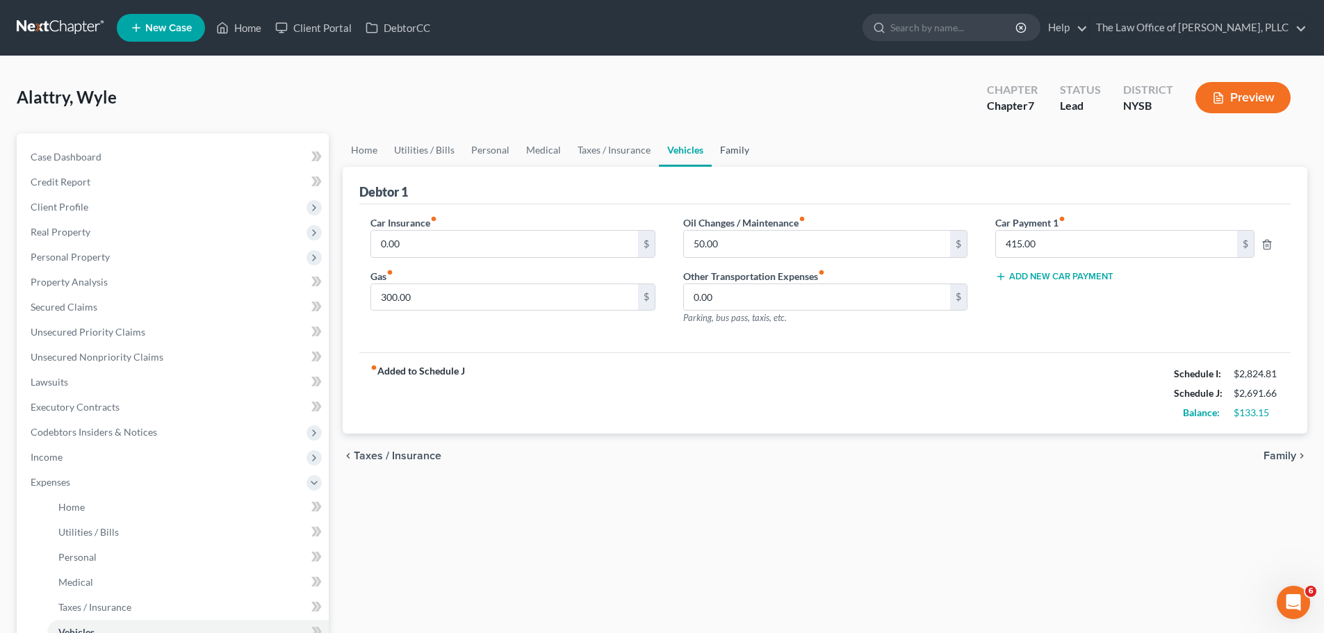
click at [732, 152] on link "Family" at bounding box center [734, 149] width 46 height 33
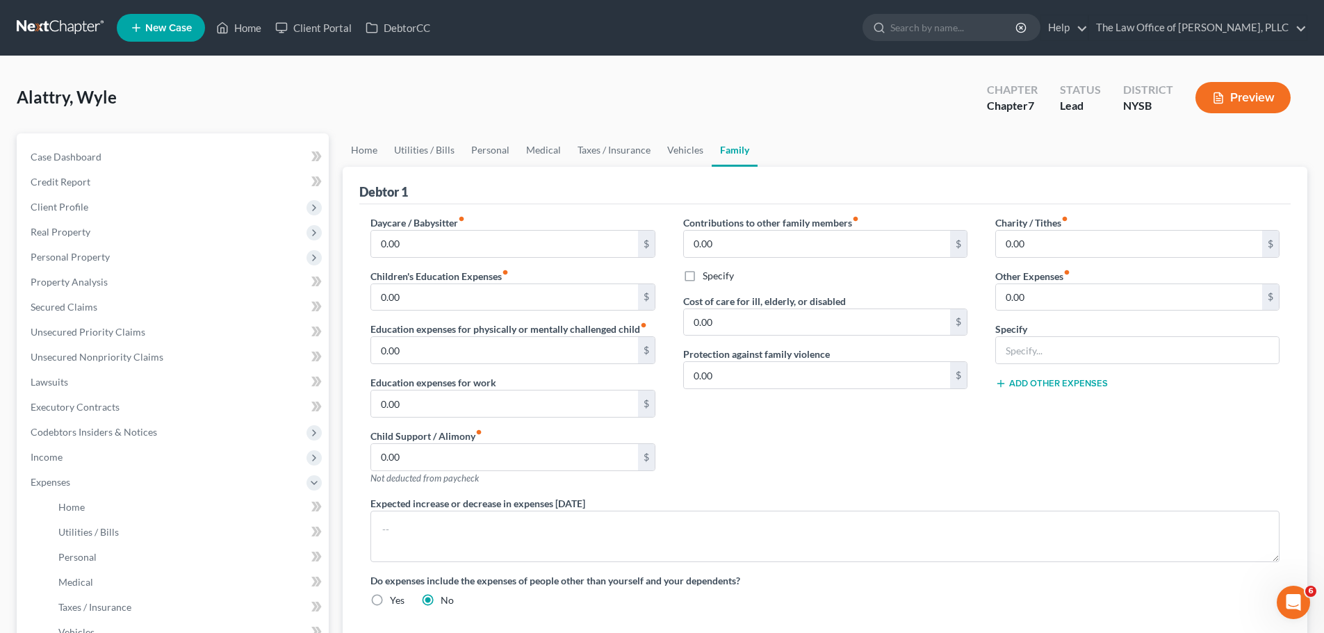
click at [786, 456] on div "Contributions to other family members fiber_manual_record 0.00 $ Specify Cost o…" at bounding box center [825, 355] width 312 height 281
click at [402, 152] on link "Utilities / Bills" at bounding box center [424, 149] width 77 height 33
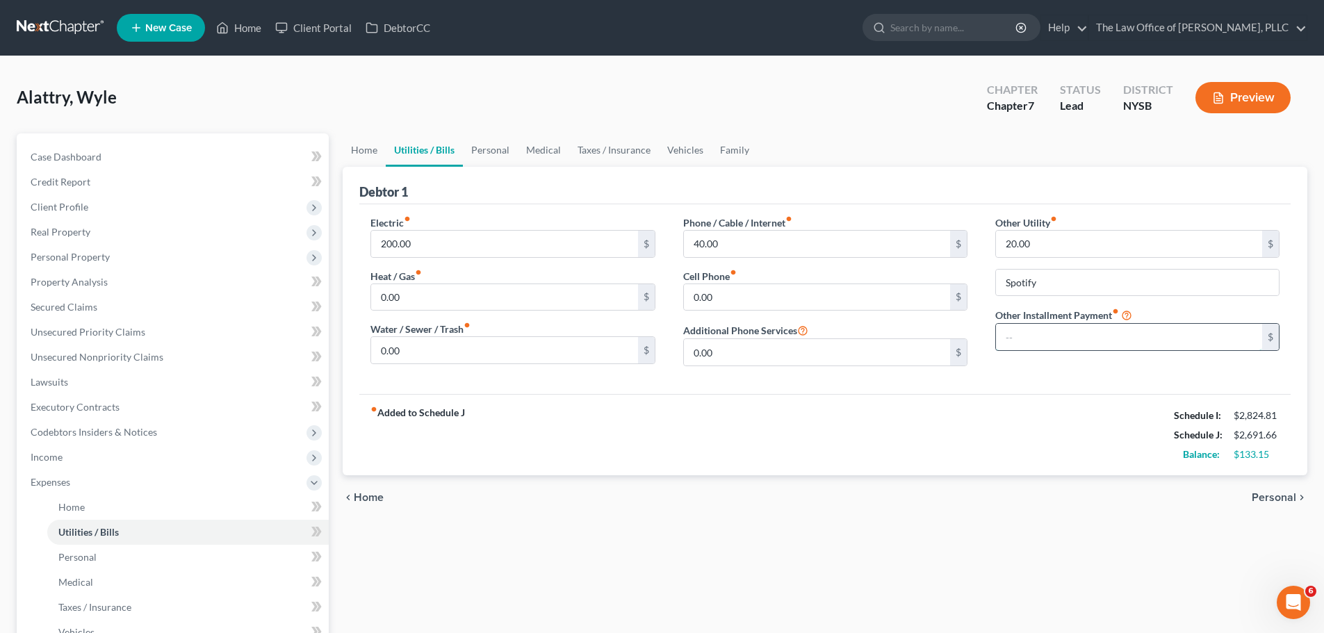
click at [1066, 327] on input "text" at bounding box center [1129, 337] width 266 height 26
type input "0"
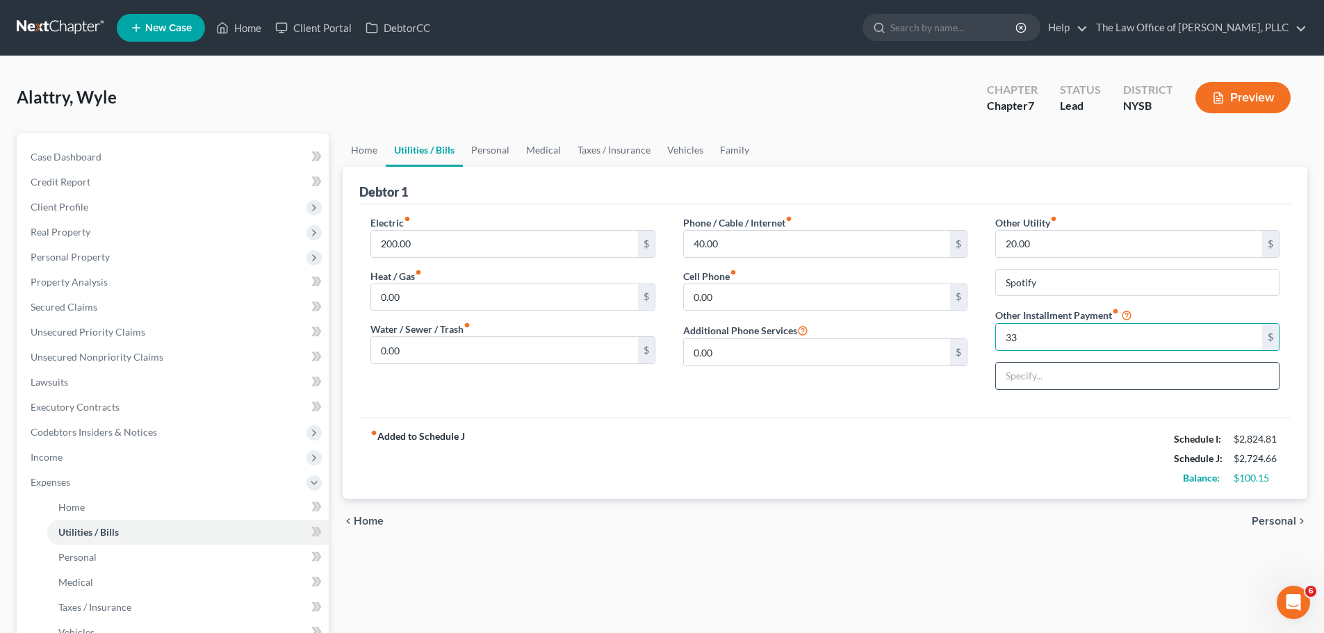
type input "33"
click at [1069, 384] on input "text" at bounding box center [1137, 376] width 283 height 26
type input "microsoft & adobe & google"
click at [1067, 343] on input "33" at bounding box center [1129, 337] width 266 height 26
type input "35"
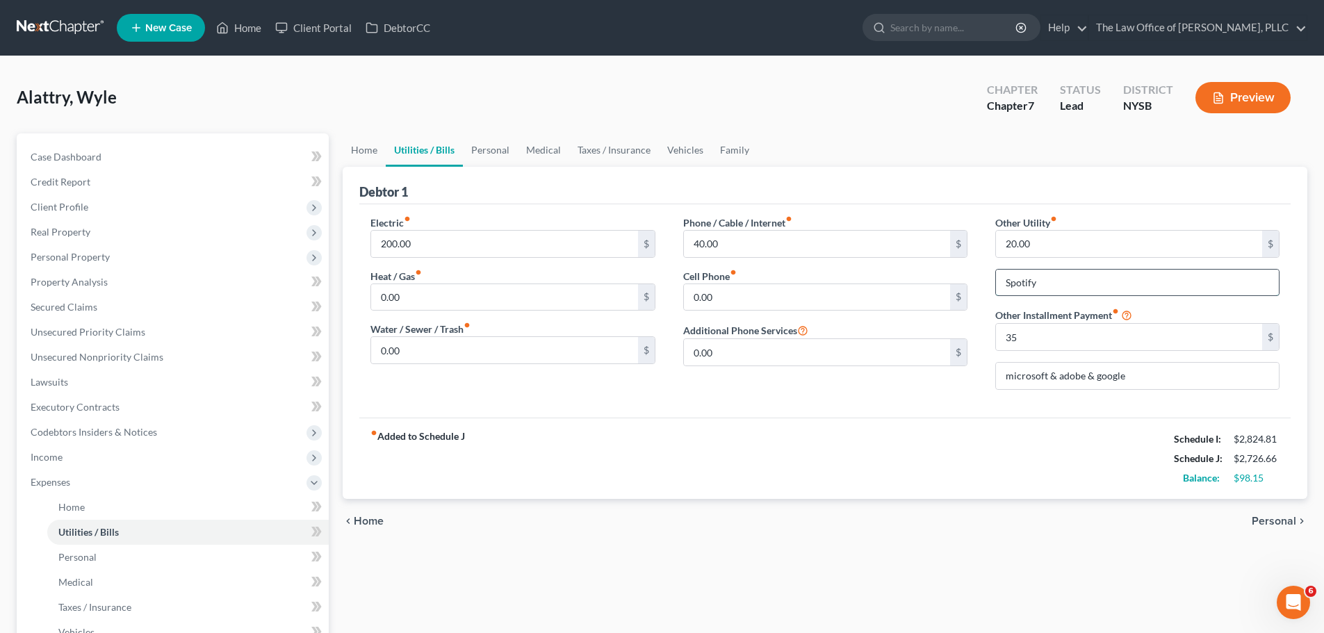
click at [1066, 283] on input "Spotify" at bounding box center [1137, 283] width 283 height 26
type input "Spotify"
click at [1064, 252] on input "20.00" at bounding box center [1129, 244] width 266 height 26
type input "33"
click at [1058, 279] on input "Spotify" at bounding box center [1137, 283] width 283 height 26
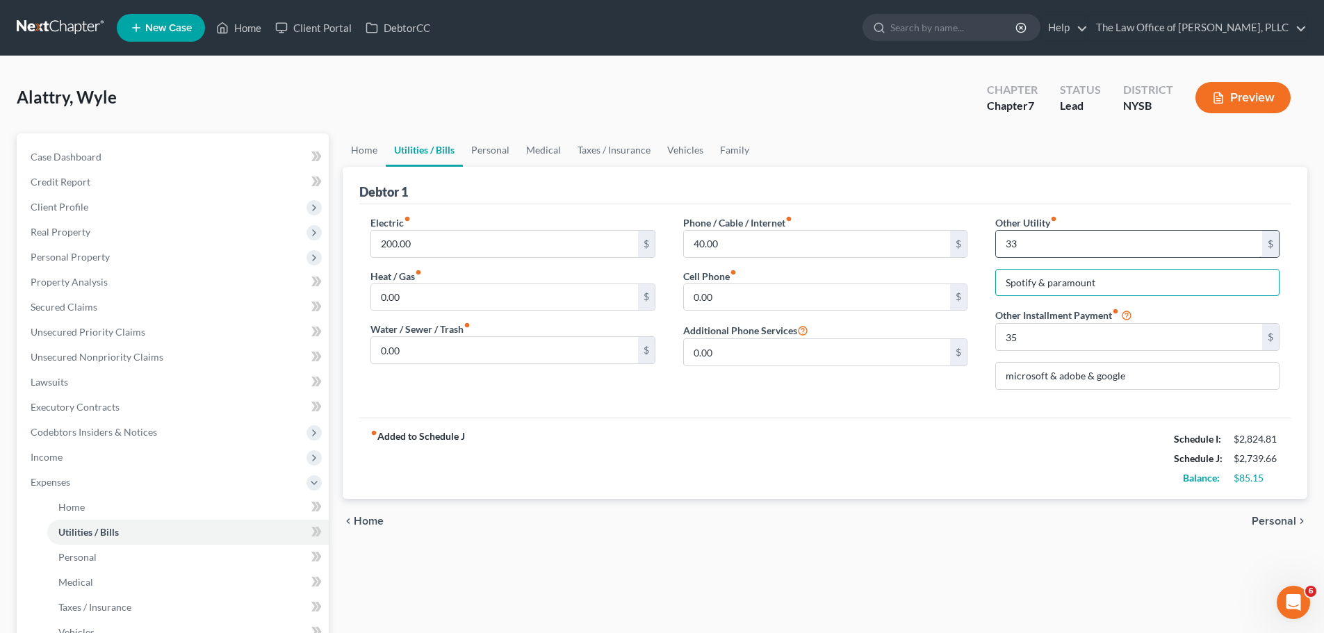
type input "Spotify & paramount"
click at [1042, 242] on input "33" at bounding box center [1129, 244] width 266 height 26
type input "55"
click at [1199, 282] on input "Spotify & paramount" at bounding box center [1137, 283] width 283 height 26
type input "Spotify & paramount & MBC"
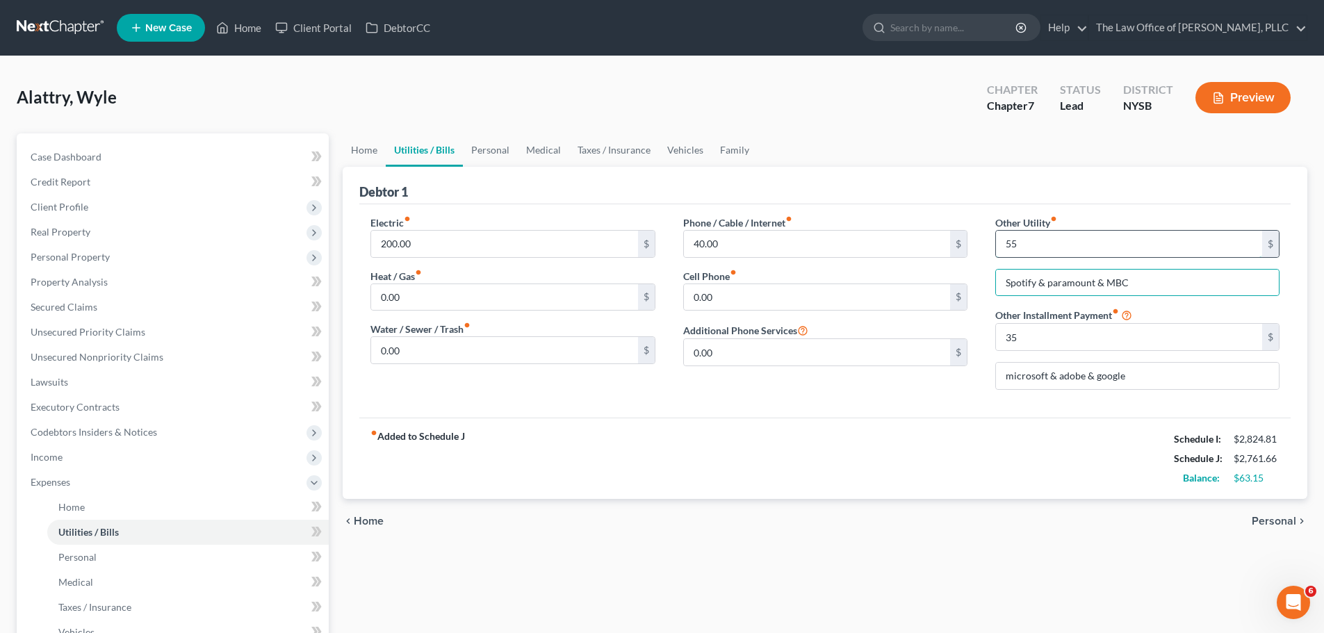
click at [1021, 247] on input "55" at bounding box center [1129, 244] width 266 height 26
click at [899, 384] on div "Phone / Cable / Internet fiber_manual_record 40.00 $ Cell Phone fiber_manual_re…" at bounding box center [825, 308] width 312 height 186
click at [682, 144] on link "Vehicles" at bounding box center [685, 149] width 53 height 33
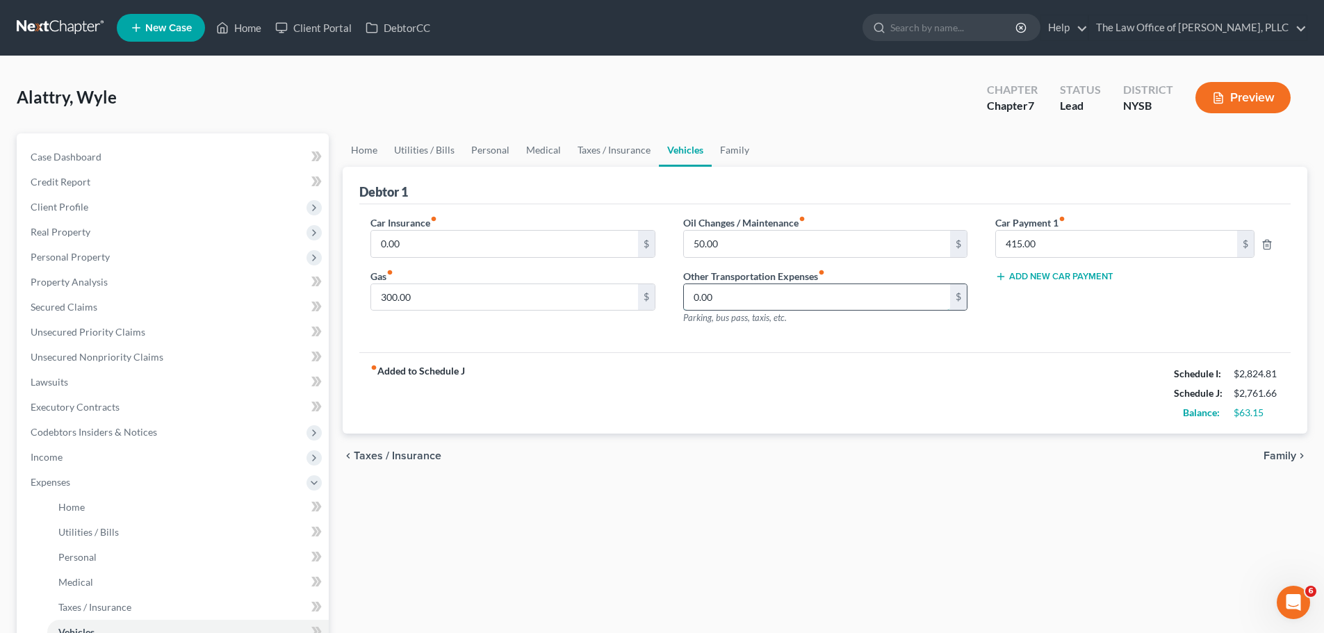
click at [743, 293] on input "0.00" at bounding box center [817, 297] width 266 height 26
type input "35"
click at [1066, 270] on div "Add New Car Payment" at bounding box center [1137, 276] width 284 height 14
drag, startPoint x: 746, startPoint y: 145, endPoint x: 783, endPoint y: 148, distance: 36.9
click at [746, 145] on link "Family" at bounding box center [734, 149] width 46 height 33
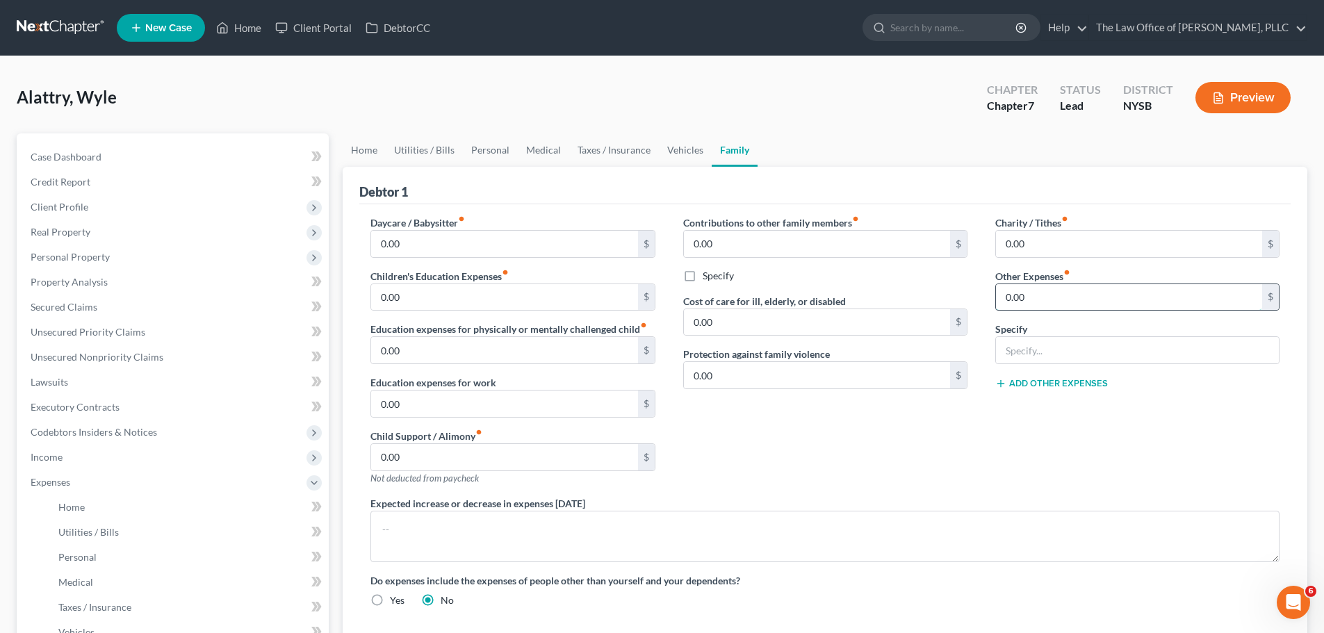
click at [1043, 294] on input "0.00" at bounding box center [1129, 297] width 266 height 26
click at [614, 154] on link "Taxes / Insurance" at bounding box center [614, 149] width 90 height 33
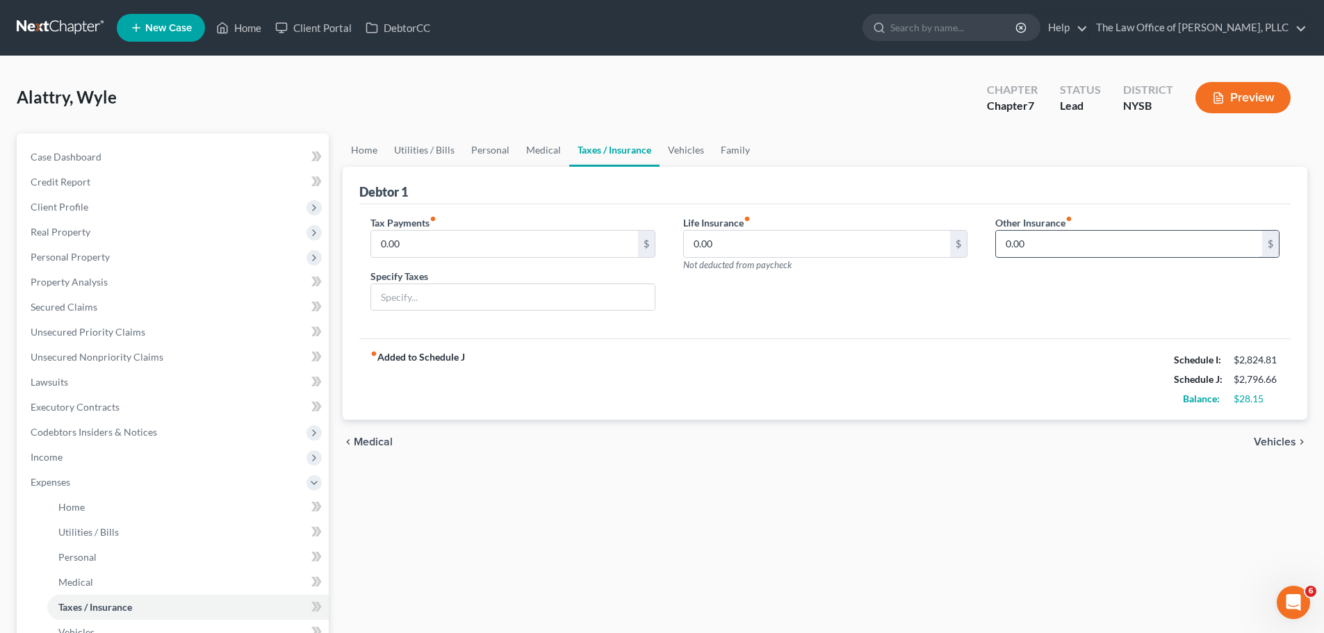
click at [1025, 238] on input "0.00" at bounding box center [1129, 244] width 266 height 26
type input "5"
type input "76"
click at [589, 296] on input "text" at bounding box center [512, 297] width 283 height 26
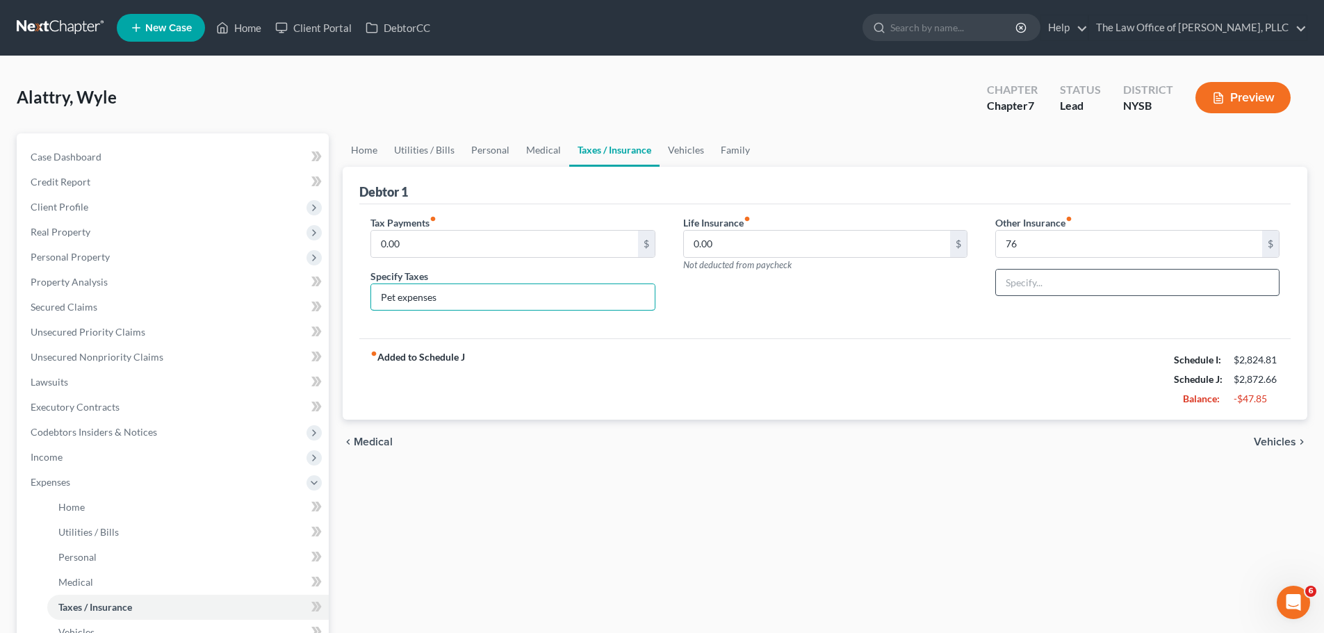
type input "Pet expenses"
click at [1062, 274] on input "text" at bounding box center [1137, 283] width 283 height 26
click at [742, 146] on link "Family" at bounding box center [735, 149] width 46 height 33
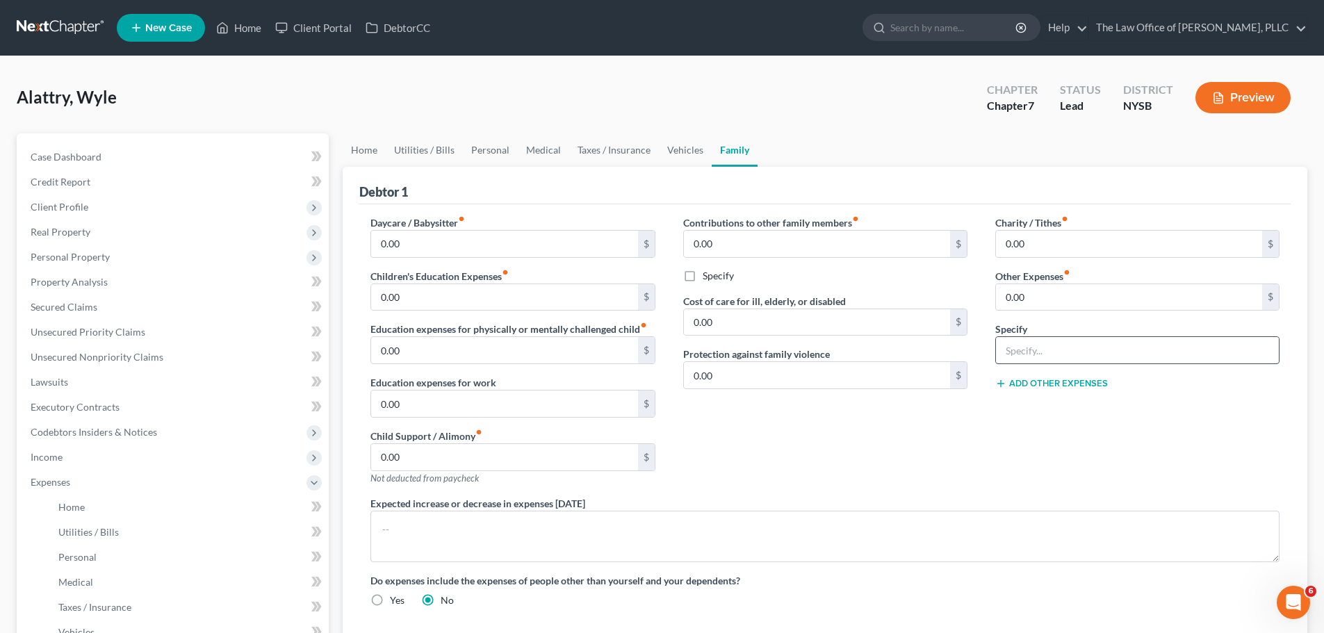
click at [1087, 359] on input "text" at bounding box center [1137, 350] width 283 height 26
type input "Pet expenses"
click at [1028, 384] on button "Add Other Expenses" at bounding box center [1051, 383] width 113 height 11
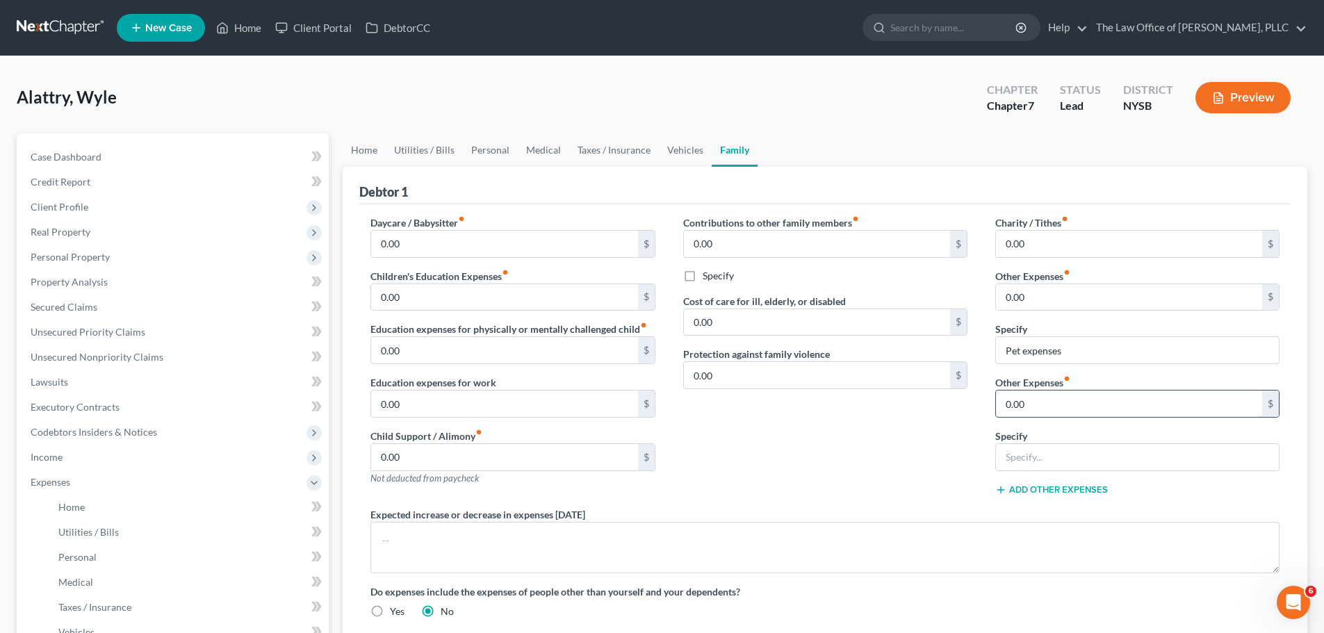
click at [1031, 400] on input "0.00" at bounding box center [1129, 403] width 266 height 26
type input "70"
click at [837, 458] on div "Contributions to other family members fiber_manual_record 0.00 $ Specify Cost o…" at bounding box center [825, 361] width 312 height 292
click at [451, 154] on link "Utilities / Bills" at bounding box center [424, 149] width 77 height 33
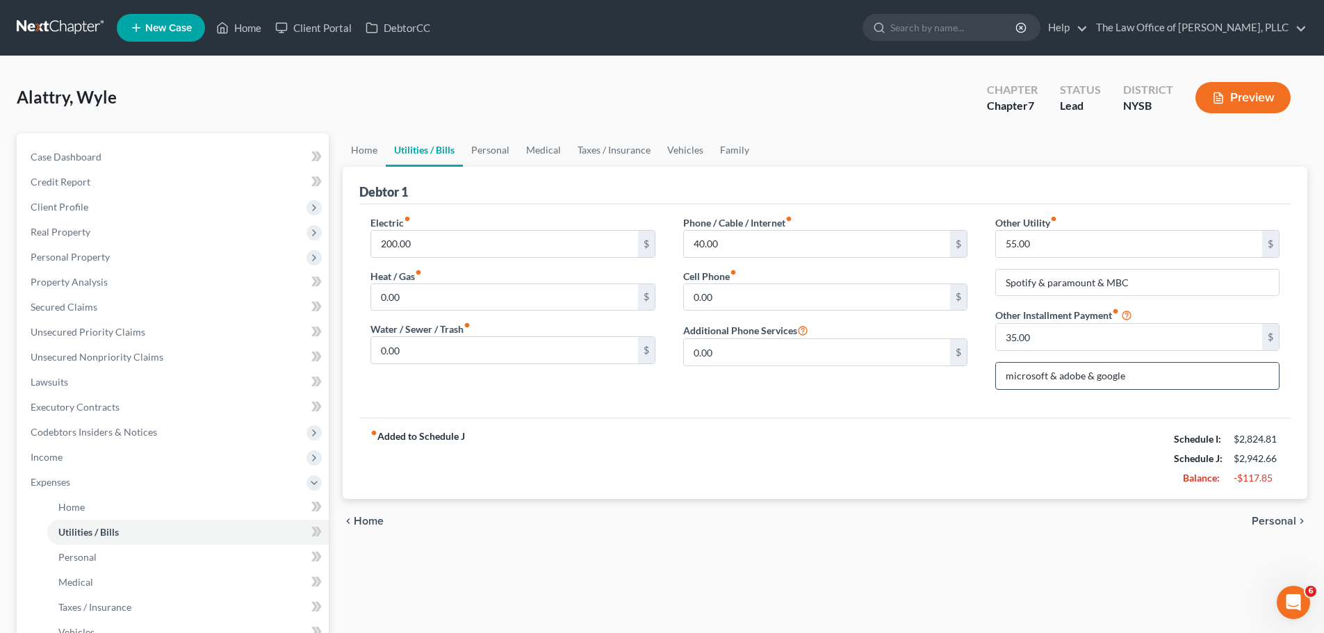
click at [1162, 378] on input "microsoft & adobe & google" at bounding box center [1137, 376] width 283 height 26
click at [1085, 341] on input "35.00" at bounding box center [1129, 337] width 266 height 26
type input "47"
drag, startPoint x: 1130, startPoint y: 375, endPoint x: 1143, endPoint y: 370, distance: 13.2
click at [1132, 375] on input "microsoft & adobe & google" at bounding box center [1137, 376] width 283 height 26
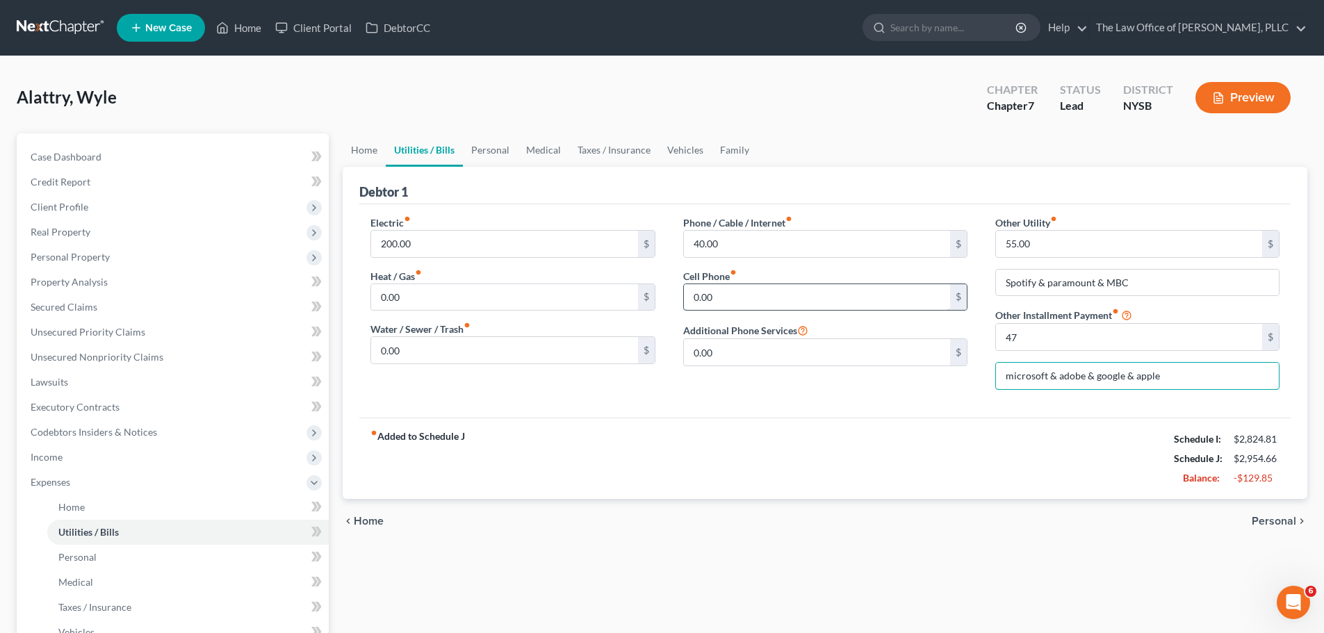
type input "microsoft & adobe & google & apple"
click at [734, 295] on input "0.00" at bounding box center [817, 297] width 266 height 26
type input "190.19"
click at [361, 147] on link "Home" at bounding box center [364, 149] width 43 height 33
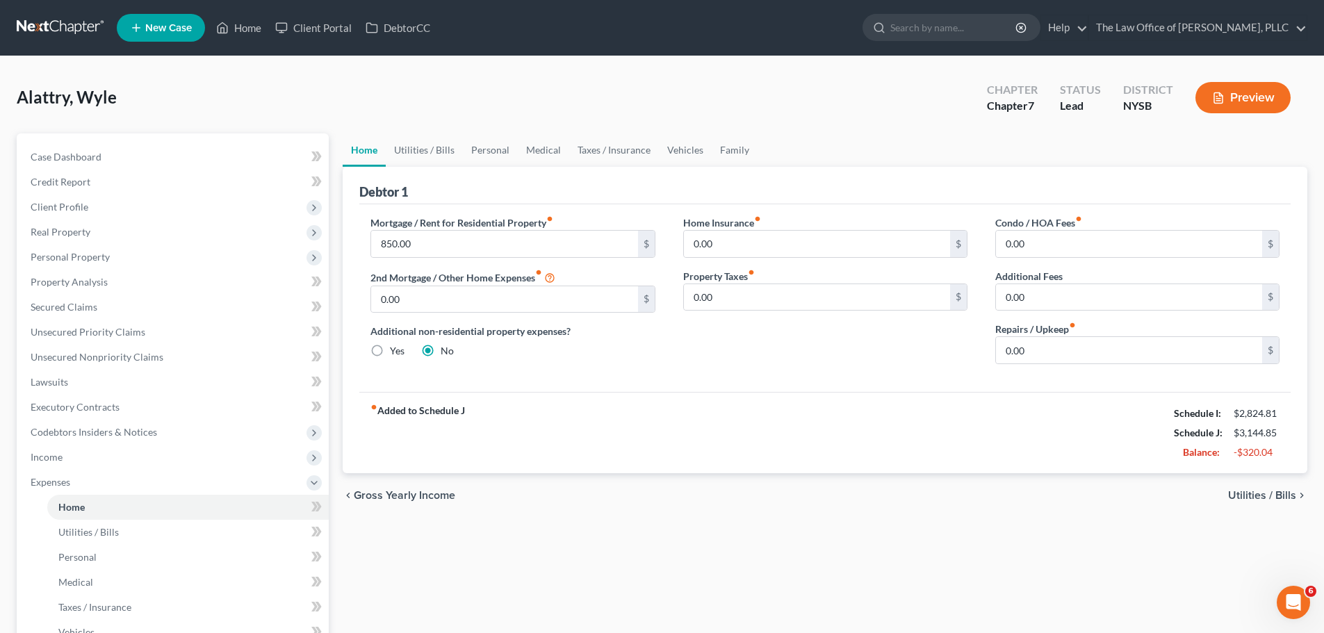
click at [1266, 497] on span "Utilities / Bills" at bounding box center [1262, 495] width 68 height 11
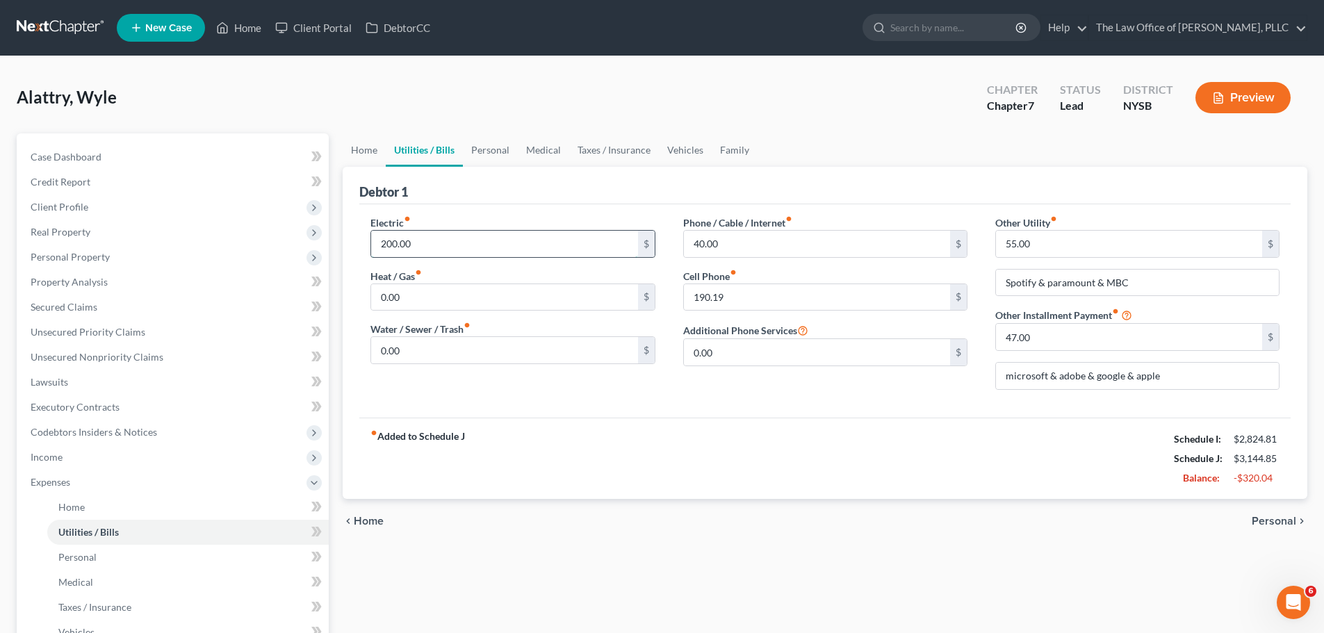
click at [454, 240] on input "200.00" at bounding box center [504, 244] width 266 height 26
type input "160"
click at [689, 194] on div "Debtor 1" at bounding box center [824, 186] width 931 height 38
click at [1275, 525] on span "Personal" at bounding box center [1273, 521] width 44 height 11
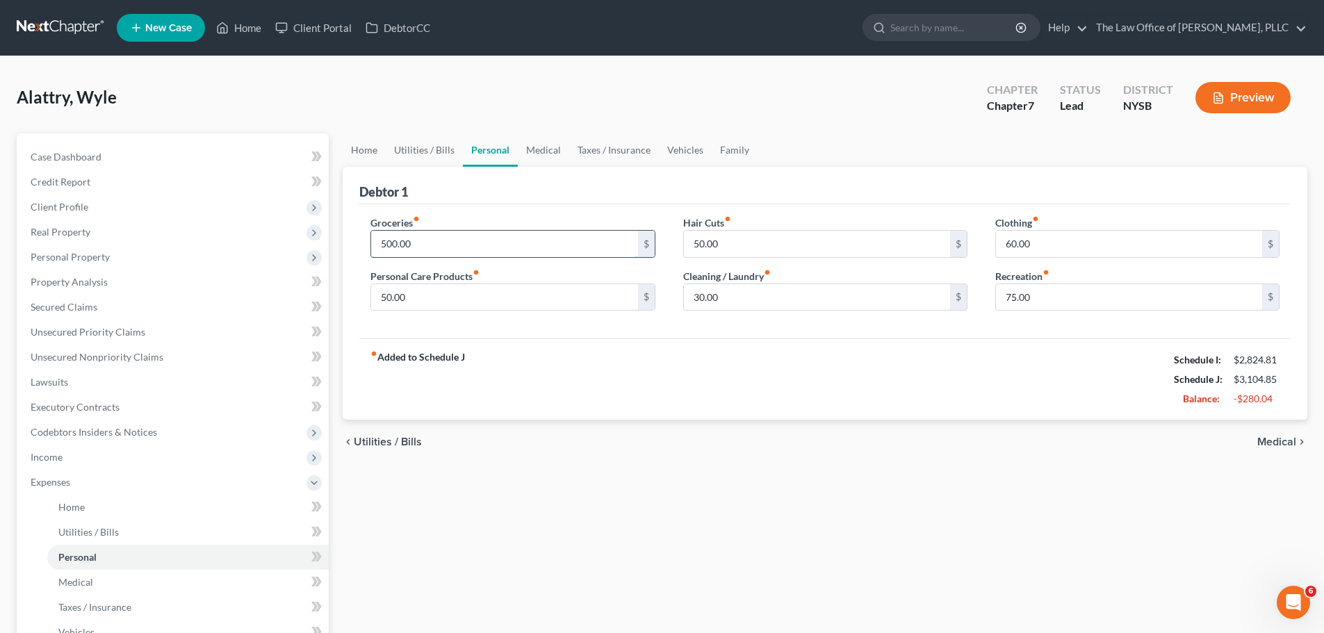
click at [446, 242] on input "500.00" at bounding box center [504, 244] width 266 height 26
type input "450"
drag, startPoint x: 889, startPoint y: 372, endPoint x: 928, endPoint y: 372, distance: 39.6
click at [889, 372] on div "fiber_manual_record Added to Schedule J Schedule I: $2,824.81 Schedule J: $3,05…" at bounding box center [824, 378] width 931 height 81
click at [1066, 295] on input "75.00" at bounding box center [1129, 297] width 266 height 26
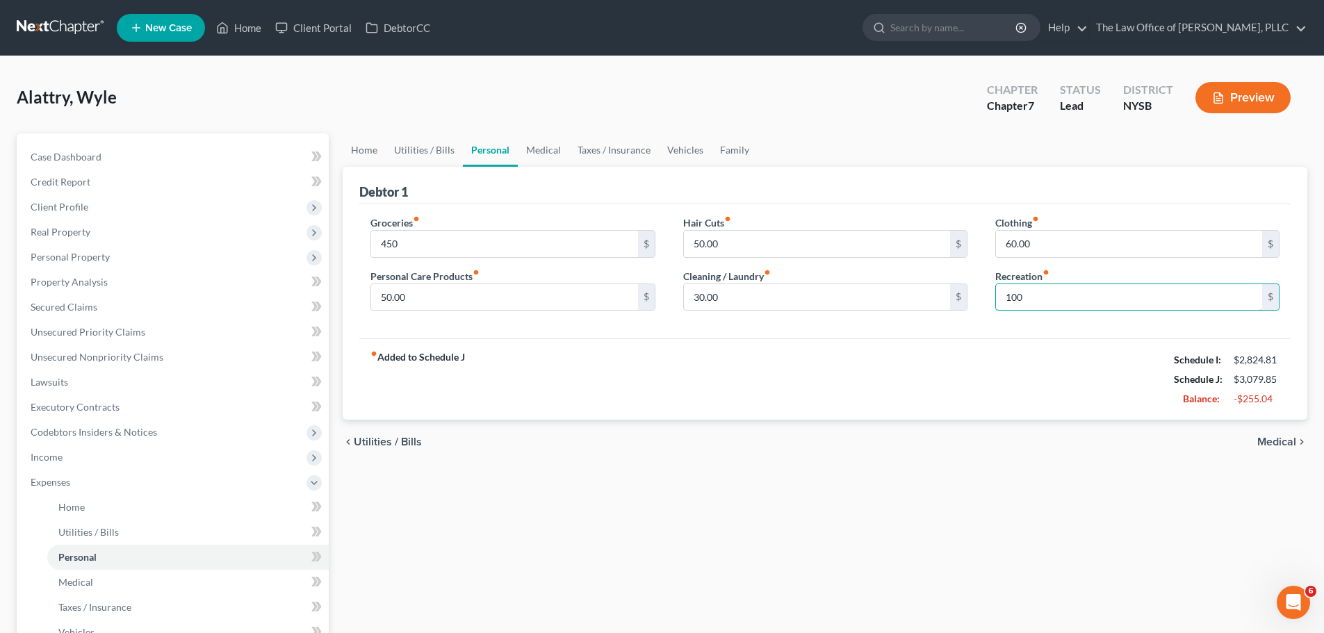
type input "100"
click at [964, 347] on div "fiber_manual_record Added to Schedule J Schedule I: $2,824.81 Schedule J: $3,07…" at bounding box center [824, 378] width 931 height 81
click at [1291, 441] on span "Medical" at bounding box center [1276, 441] width 39 height 11
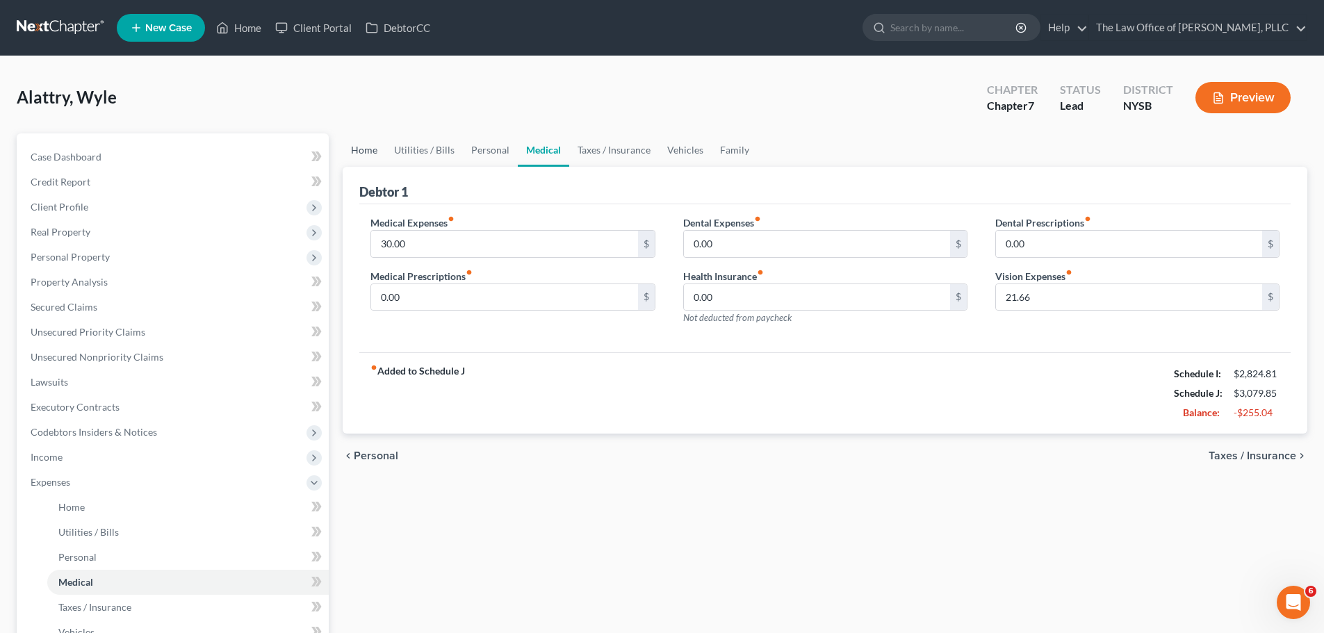
click at [361, 146] on link "Home" at bounding box center [364, 149] width 43 height 33
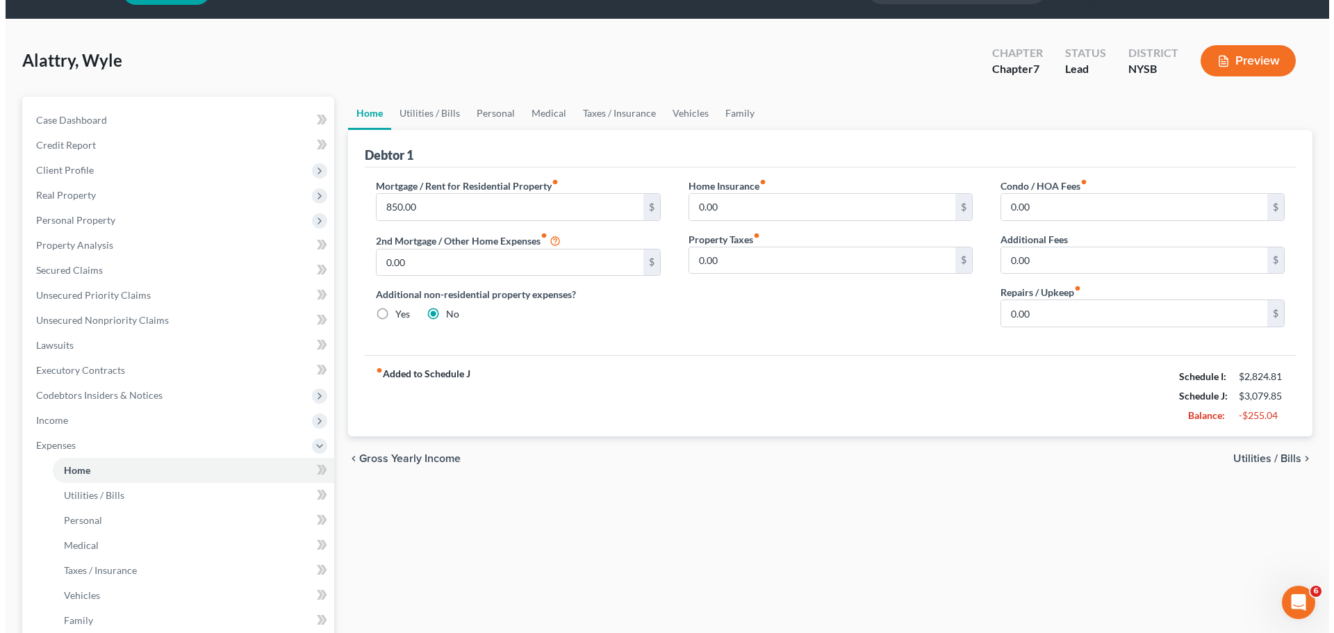
scroll to position [139, 0]
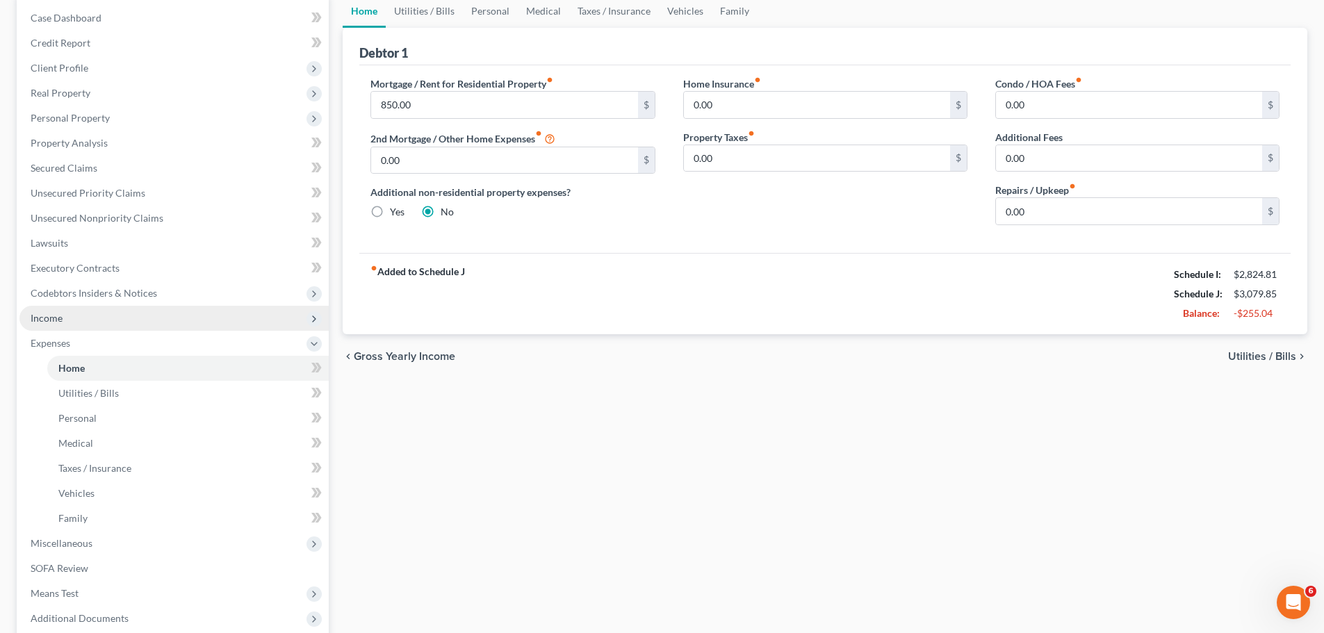
click at [42, 320] on span "Income" at bounding box center [47, 318] width 32 height 12
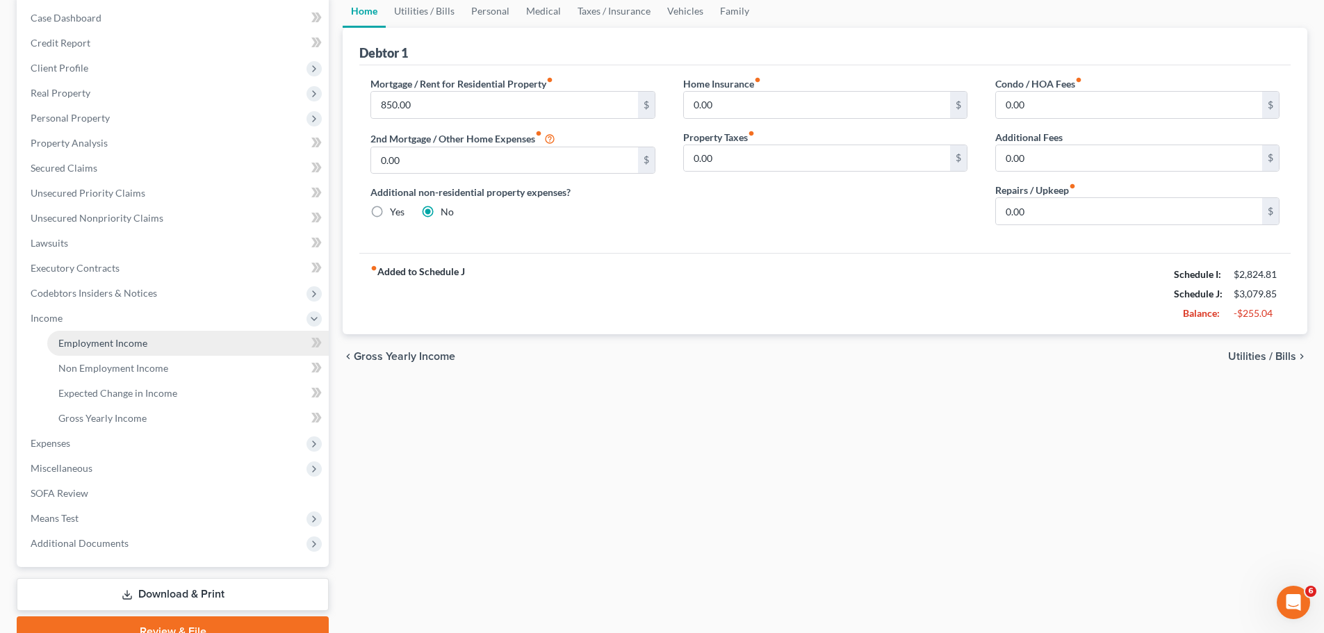
click at [143, 333] on link "Employment Income" at bounding box center [187, 343] width 281 height 25
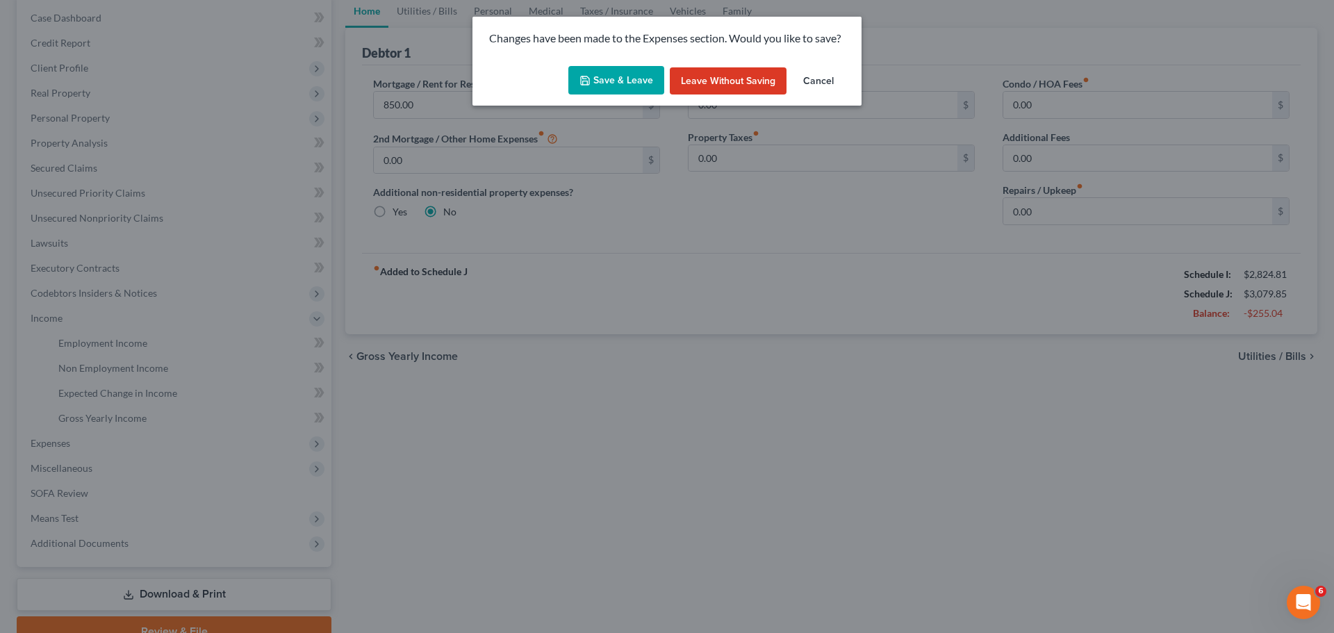
click at [630, 85] on button "Save & Leave" at bounding box center [616, 80] width 96 height 29
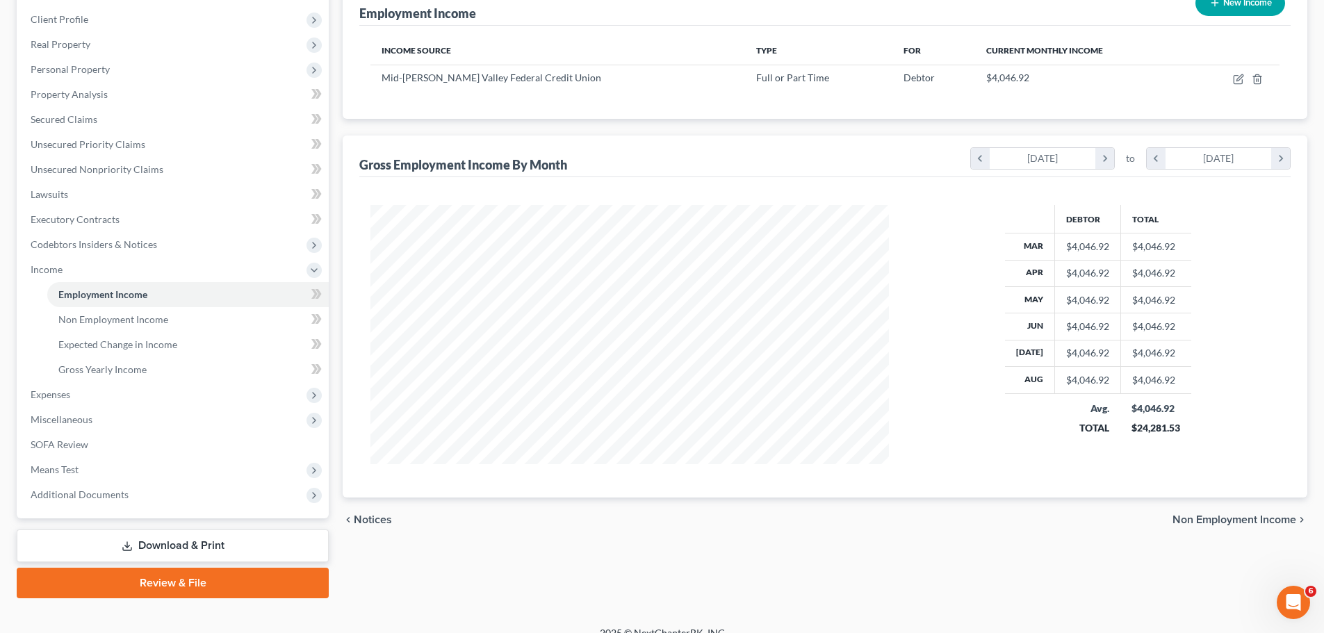
scroll to position [206, 0]
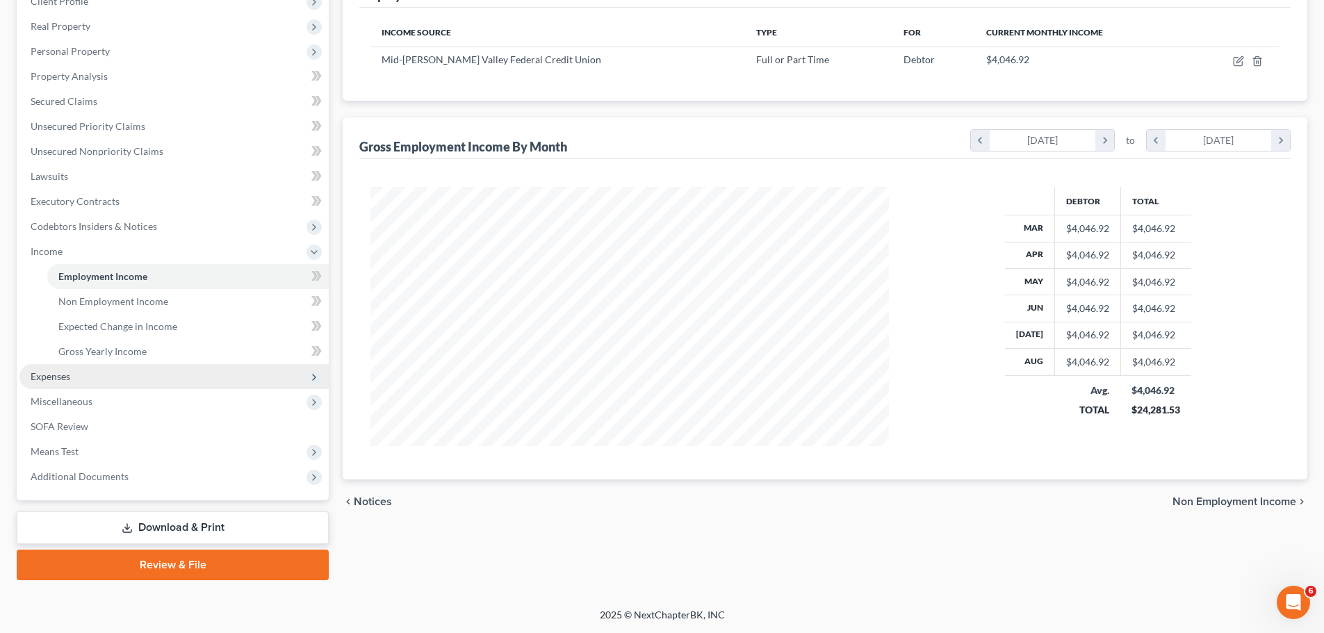
click at [70, 381] on span "Expenses" at bounding box center [51, 376] width 40 height 12
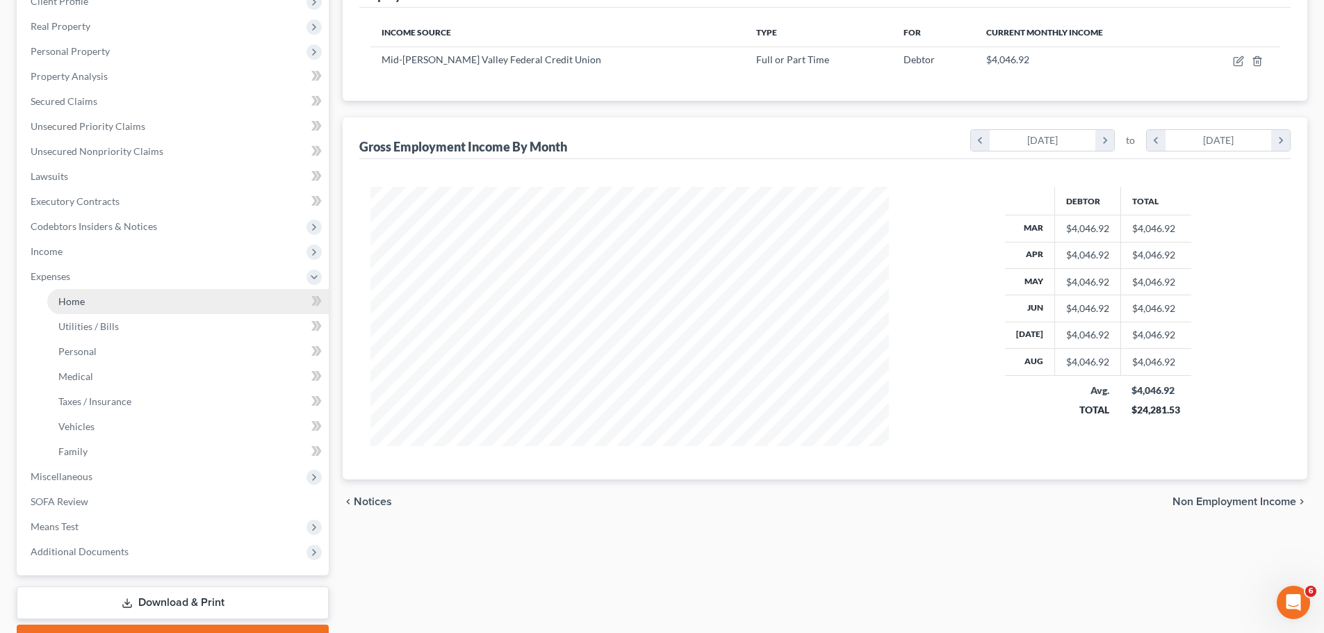
click at [117, 301] on link "Home" at bounding box center [187, 301] width 281 height 25
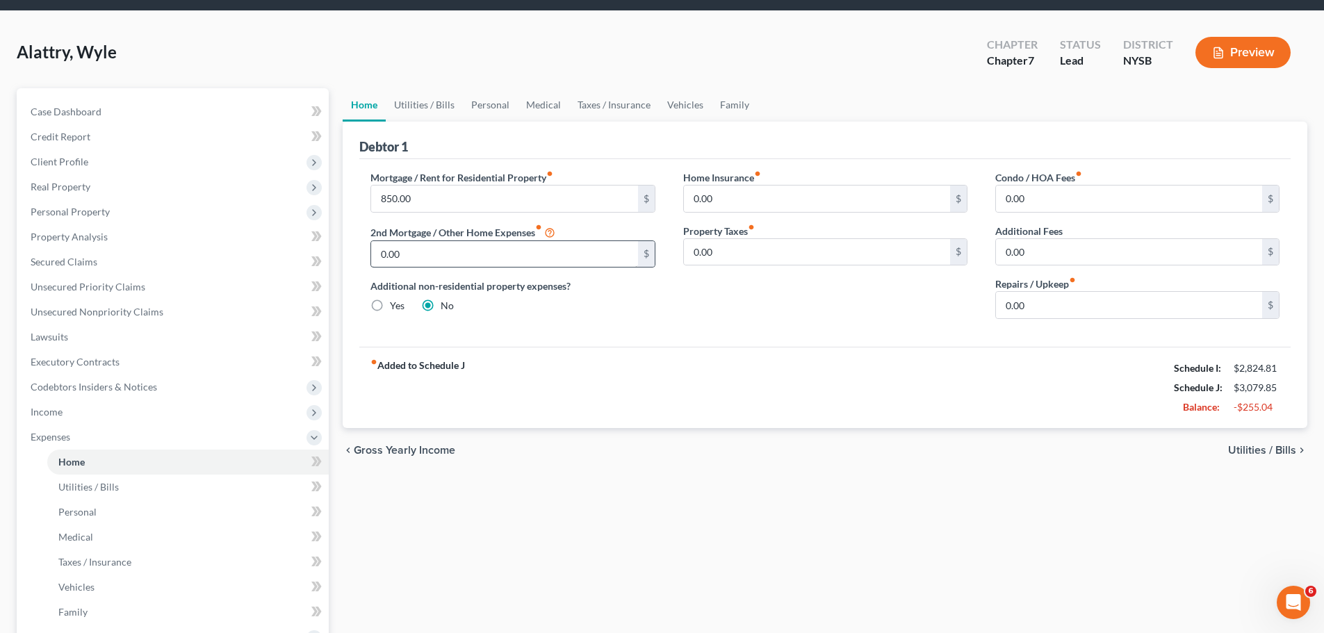
scroll to position [69, 0]
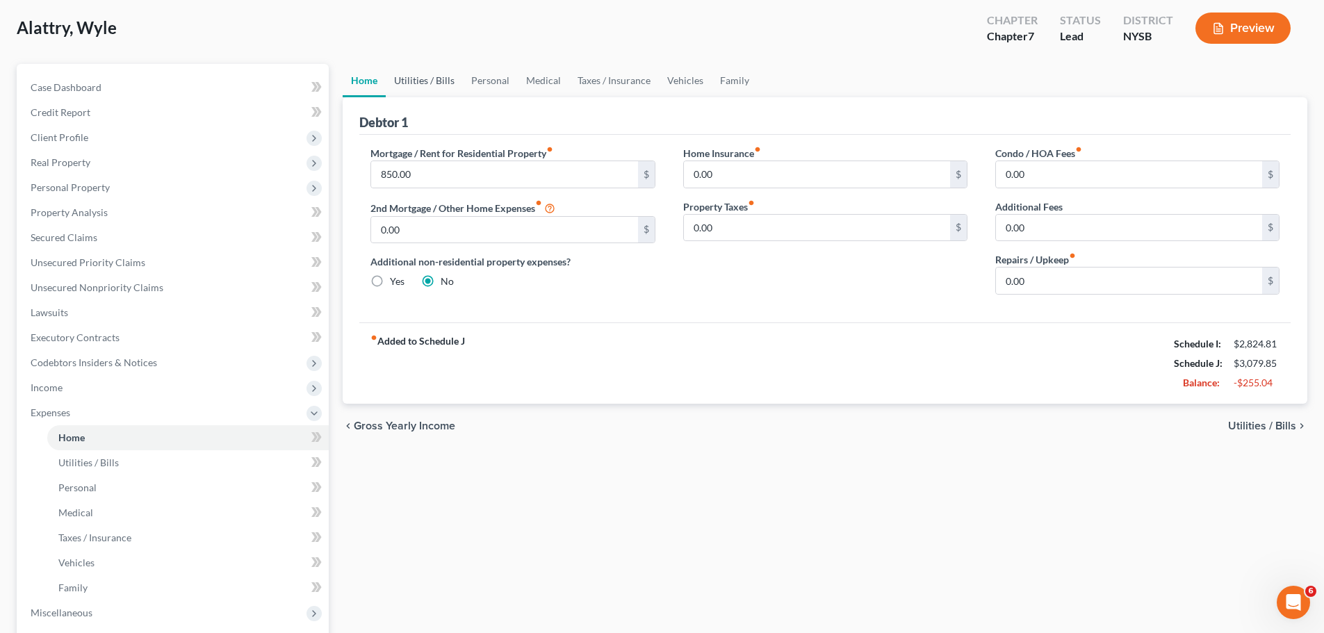
click at [422, 81] on link "Utilities / Bills" at bounding box center [424, 80] width 77 height 33
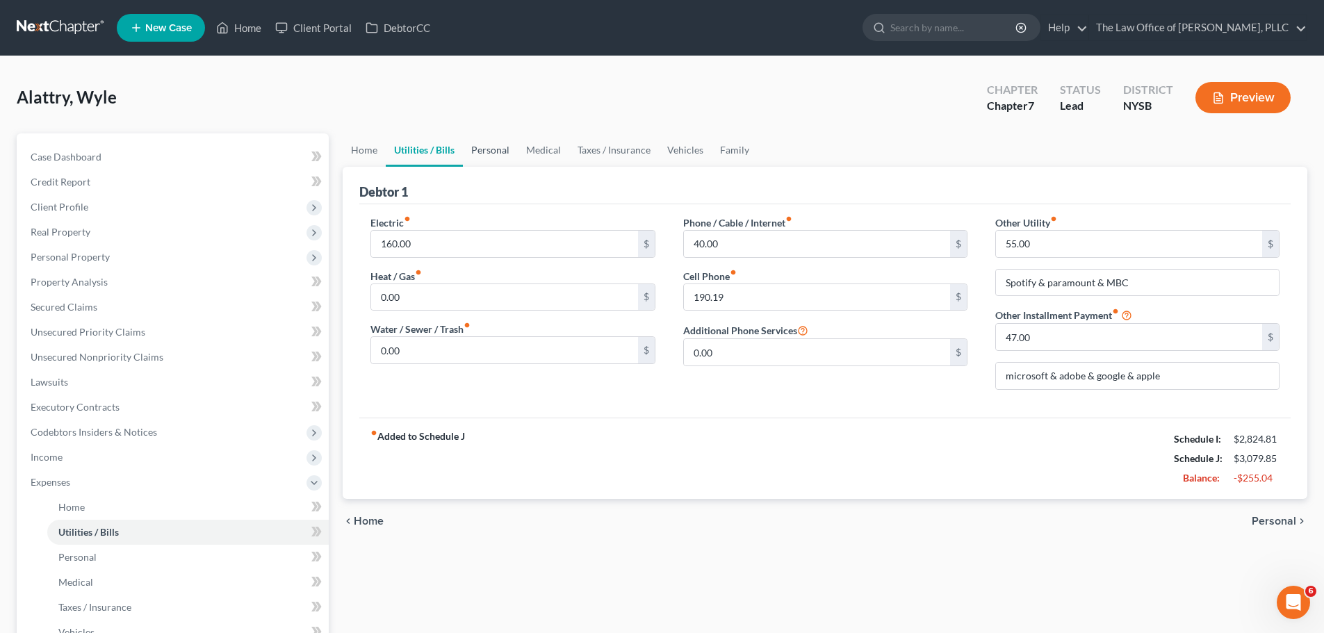
click at [486, 145] on link "Personal" at bounding box center [490, 149] width 55 height 33
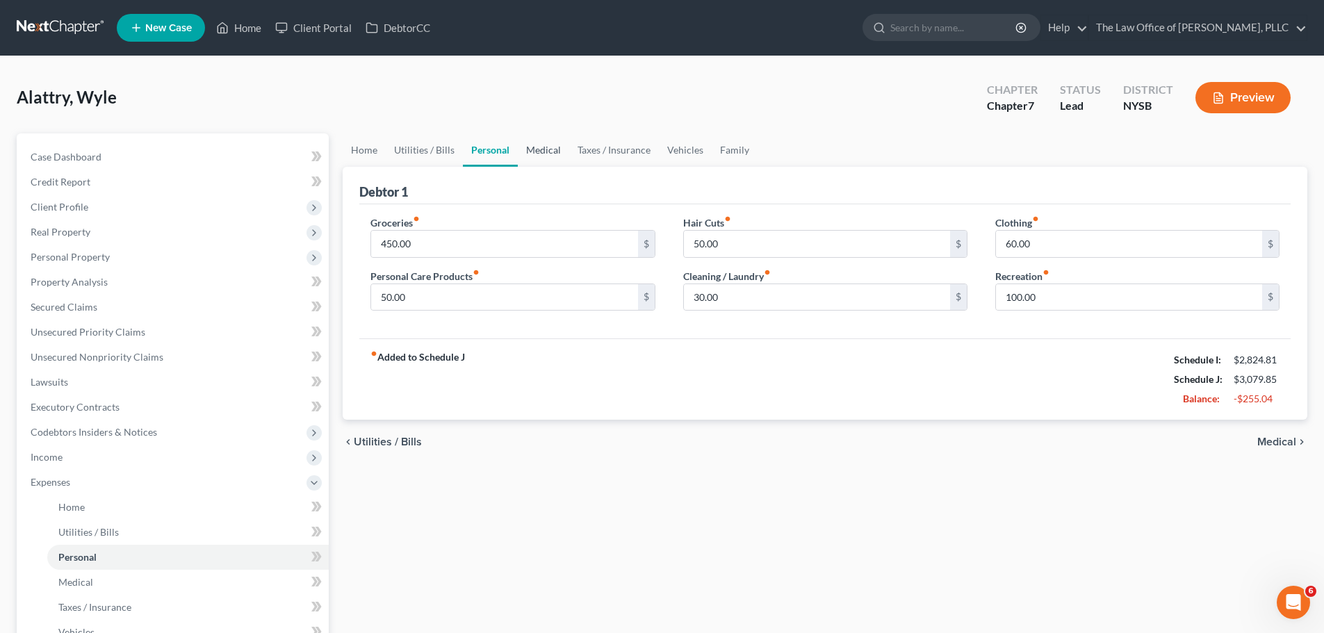
click at [548, 154] on link "Medical" at bounding box center [543, 149] width 51 height 33
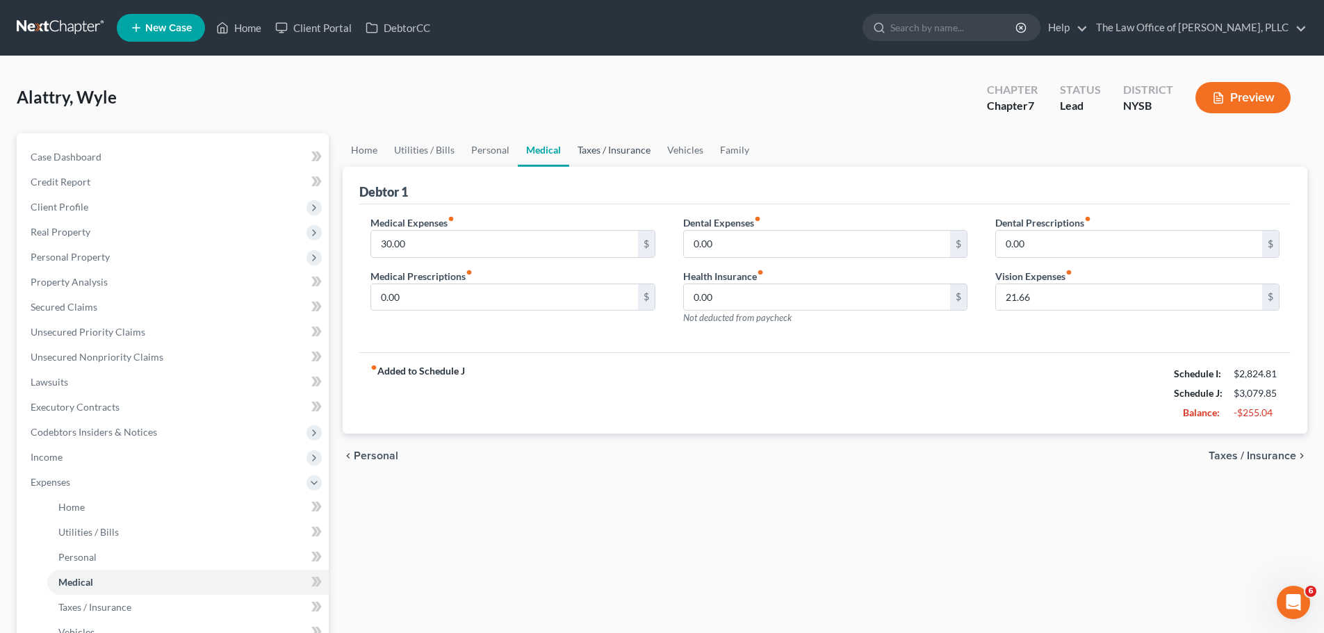
click at [591, 150] on link "Taxes / Insurance" at bounding box center [614, 149] width 90 height 33
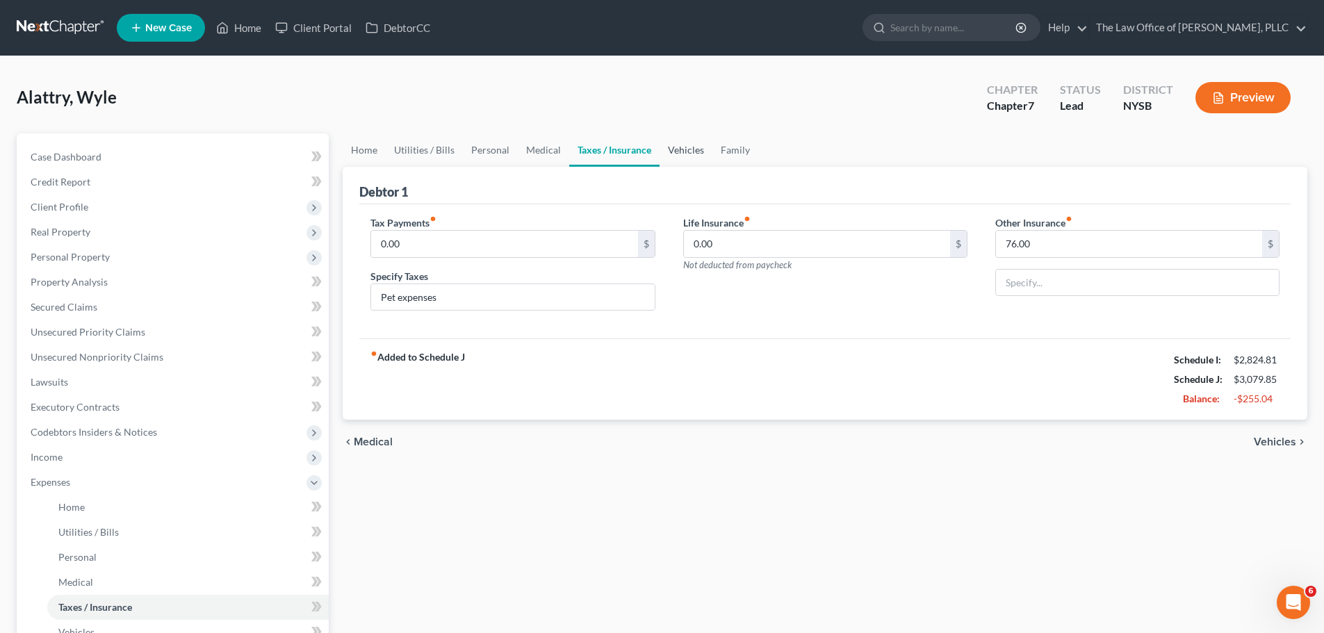
click at [685, 147] on link "Vehicles" at bounding box center [685, 149] width 53 height 33
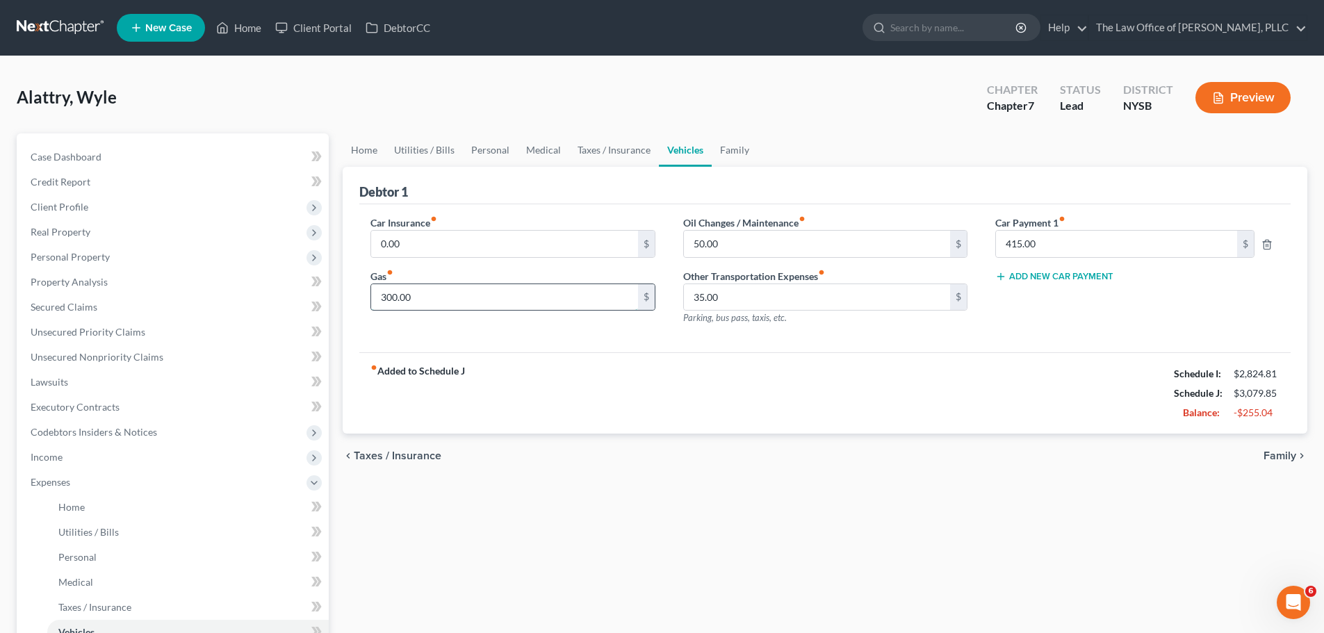
click at [441, 296] on input "300.00" at bounding box center [504, 297] width 266 height 26
type input "250"
click at [625, 190] on div "Debtor 1" at bounding box center [824, 186] width 931 height 38
click at [739, 146] on link "Family" at bounding box center [734, 149] width 46 height 33
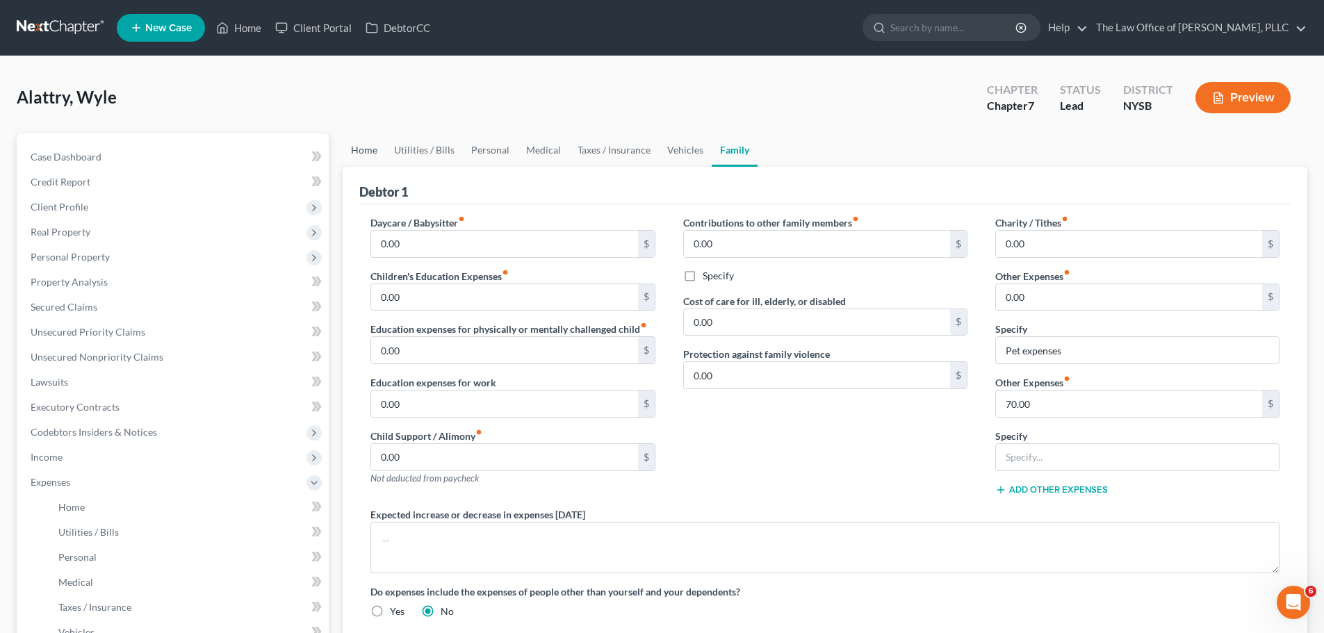
click at [363, 148] on link "Home" at bounding box center [364, 149] width 43 height 33
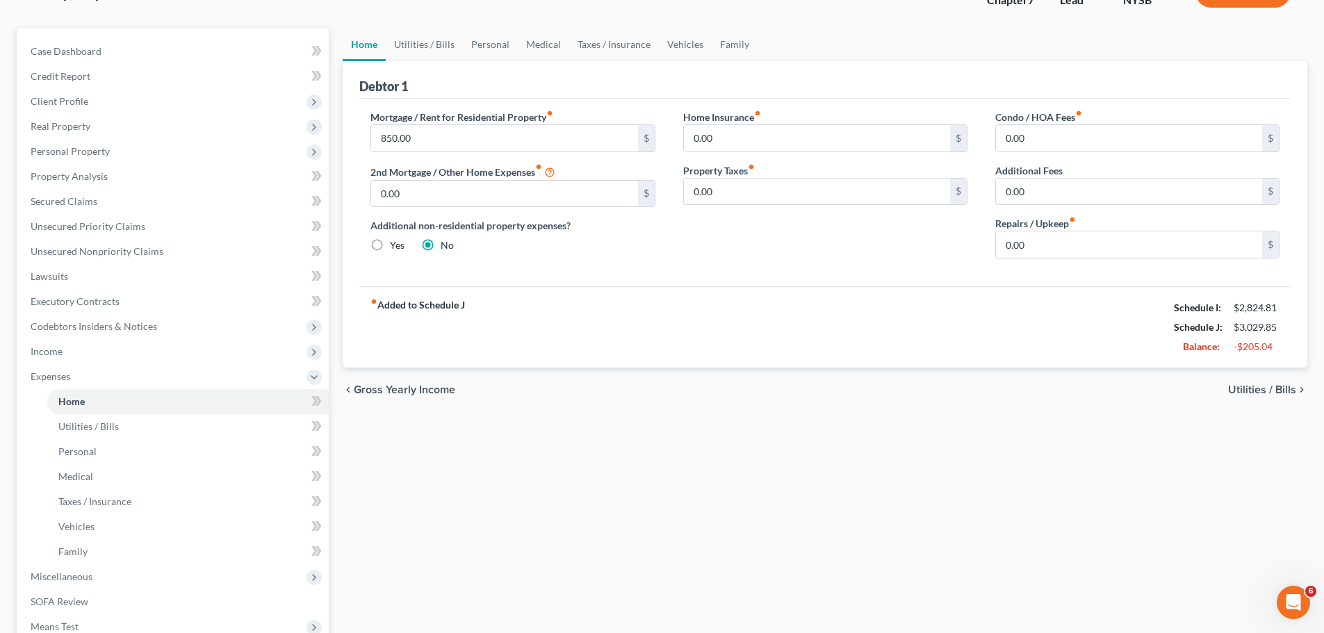
scroll to position [139, 0]
